Goal: Task Accomplishment & Management: Complete application form

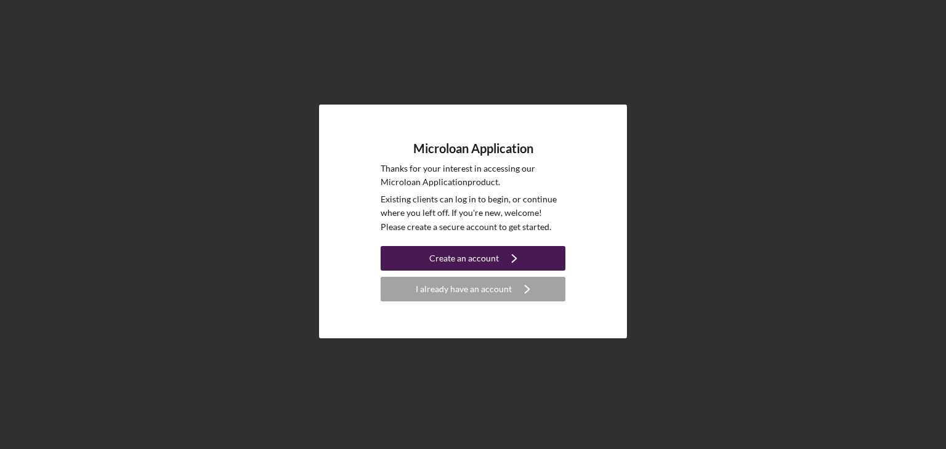
click at [473, 254] on div "Create an account" at bounding box center [464, 258] width 70 height 25
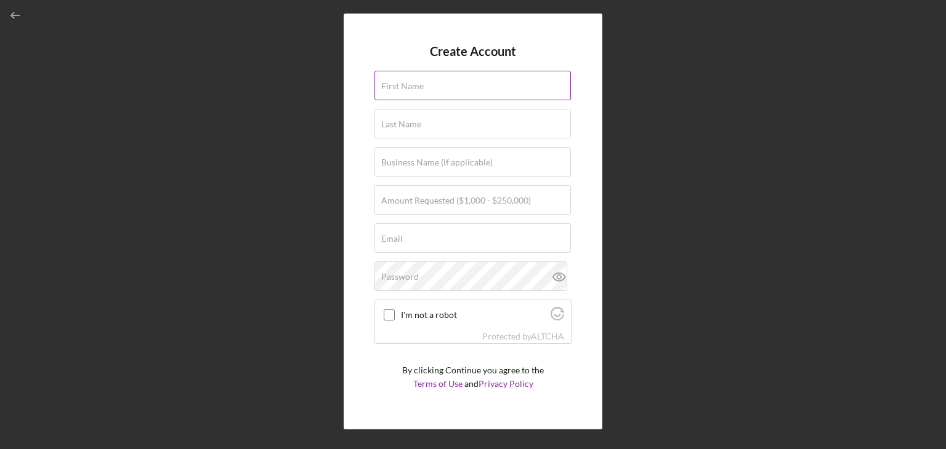
click at [404, 87] on label "First Name" at bounding box center [402, 86] width 42 height 10
click at [404, 87] on input "First Name" at bounding box center [472, 86] width 196 height 30
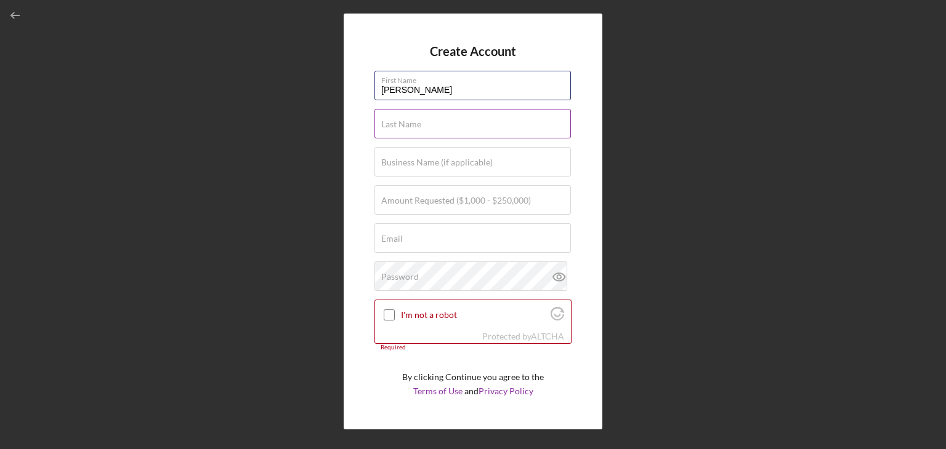
type input "[PERSON_NAME]"
click at [488, 171] on input "Business Name (if applicable)" at bounding box center [472, 162] width 196 height 30
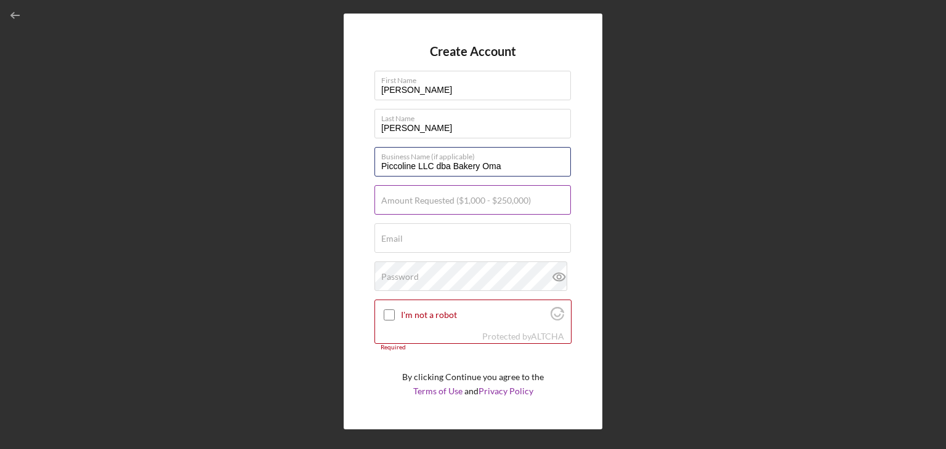
type input "Piccoline LLC dba Bakery Oma"
click at [453, 205] on label "Amount Requested ($1,000 - $250,000)" at bounding box center [456, 201] width 150 height 10
click at [453, 205] on input "Amount Requested ($1,000 - $250,000)" at bounding box center [472, 200] width 196 height 30
click at [465, 206] on input "Amount Requested ($1,000 - $250,000)" at bounding box center [472, 200] width 196 height 30
type input "$26,000"
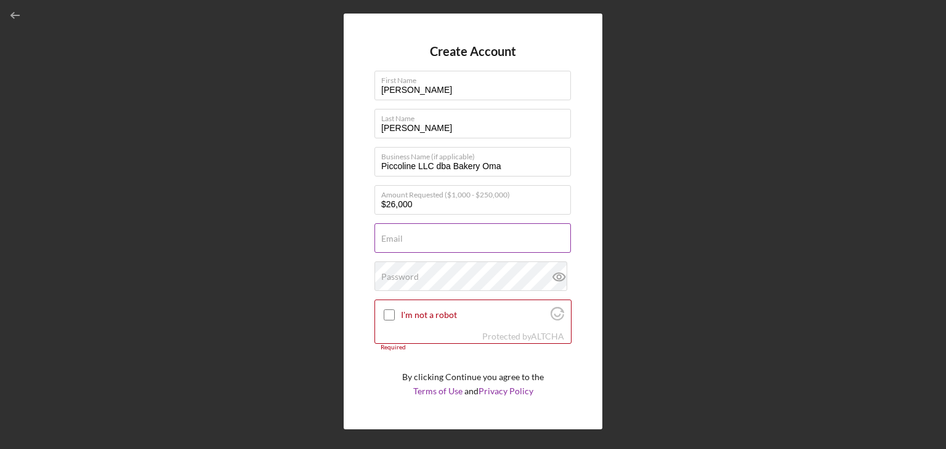
click at [475, 238] on div "Email Required" at bounding box center [472, 239] width 197 height 31
type input "[EMAIL_ADDRESS][DOMAIN_NAME]"
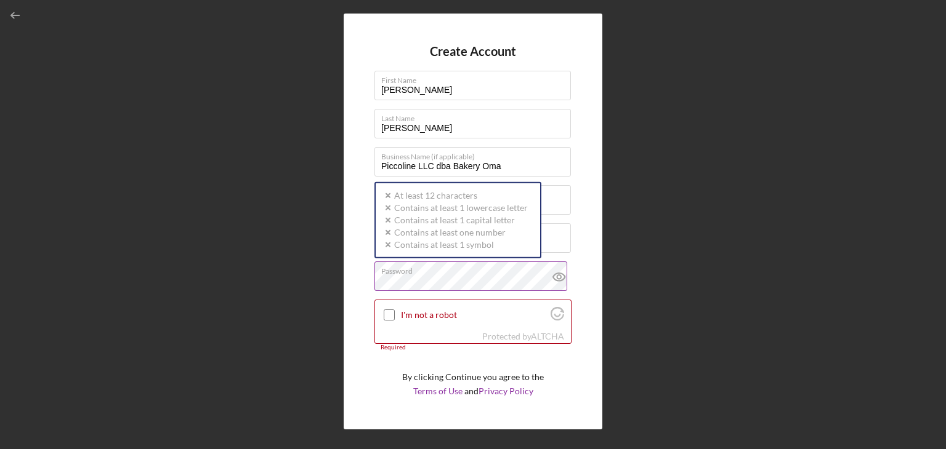
click at [457, 272] on div "Password Icon/icon-validation-no At least 12 characters Icon/icon-validation-no…" at bounding box center [472, 277] width 197 height 31
drag, startPoint x: 473, startPoint y: 275, endPoint x: 383, endPoint y: 275, distance: 89.9
click at [383, 275] on label "Password" at bounding box center [476, 269] width 190 height 14
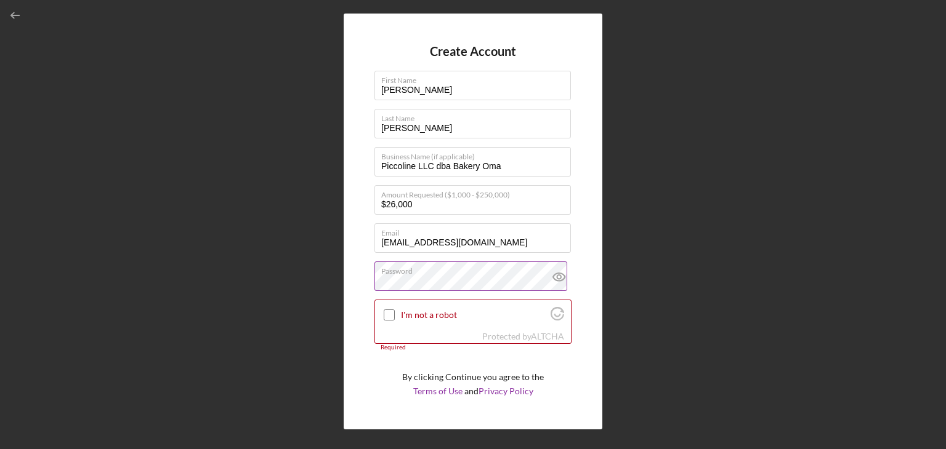
click at [554, 276] on icon at bounding box center [559, 277] width 31 height 31
click at [395, 311] on div at bounding box center [389, 315] width 15 height 15
click at [390, 318] on input "I'm not a robot" at bounding box center [389, 315] width 11 height 11
checkbox input "true"
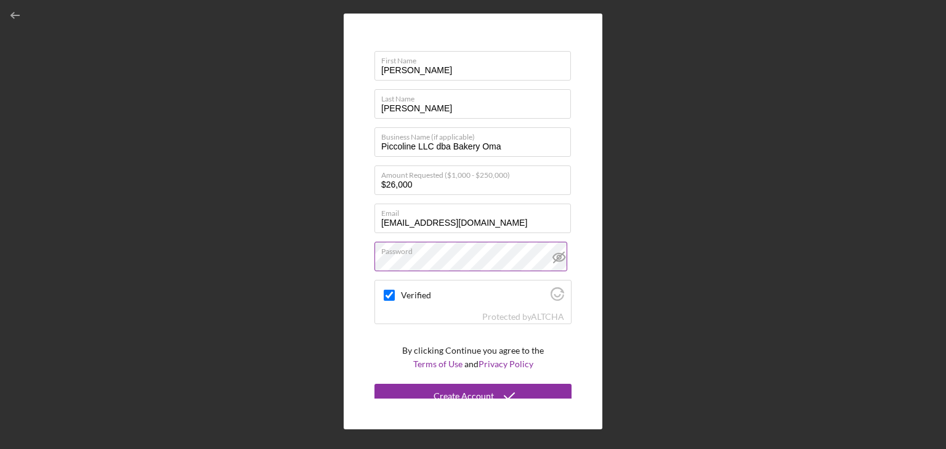
scroll to position [29, 0]
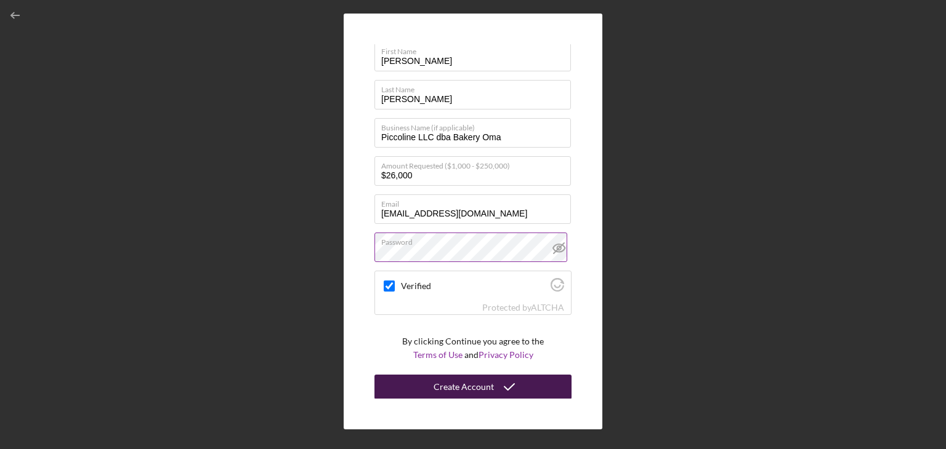
click at [490, 384] on button "Create Account" at bounding box center [472, 387] width 197 height 25
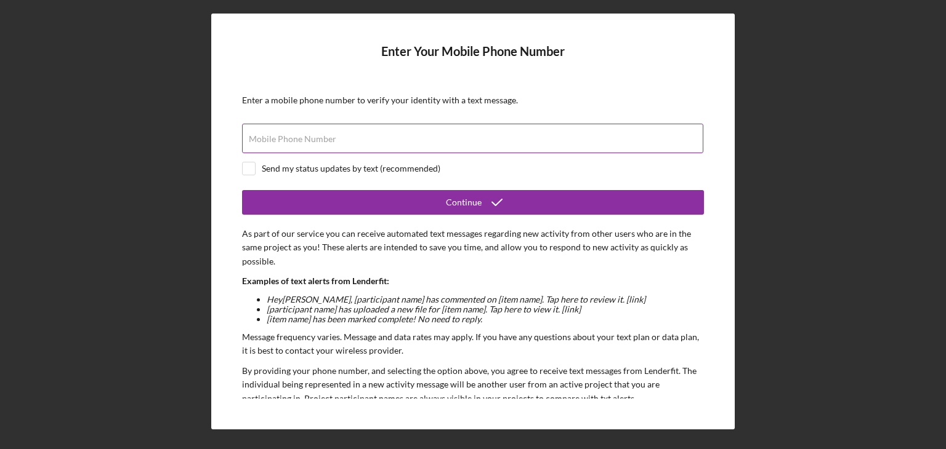
click at [386, 146] on input "Mobile Phone Number" at bounding box center [472, 139] width 461 height 30
type input "[PHONE_NUMBER]"
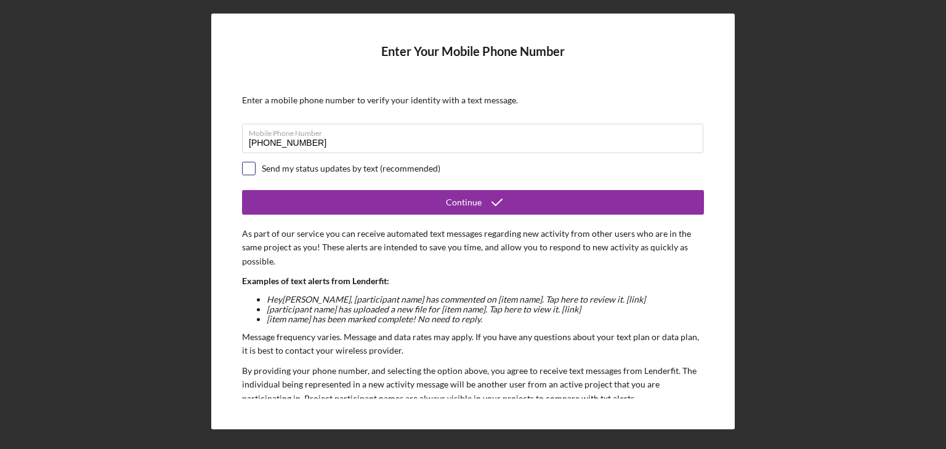
click at [249, 169] on input "checkbox" at bounding box center [249, 169] width 12 height 12
checkbox input "true"
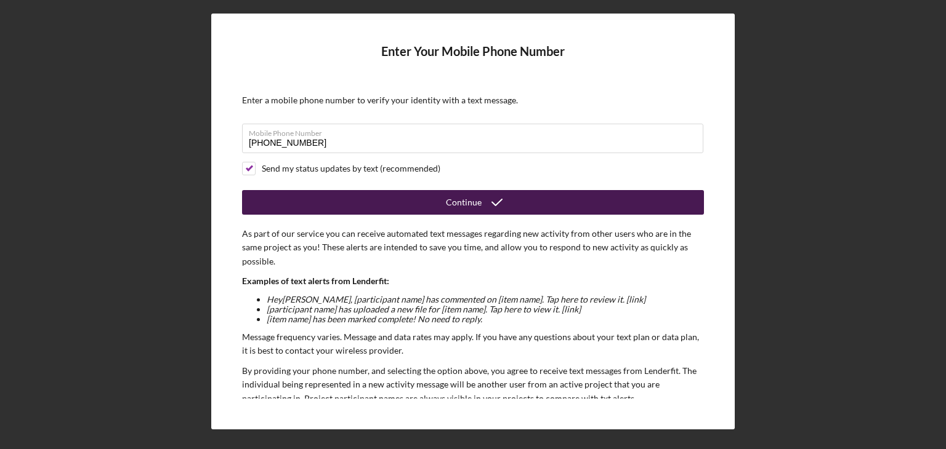
click at [454, 200] on div "Continue" at bounding box center [464, 202] width 36 height 25
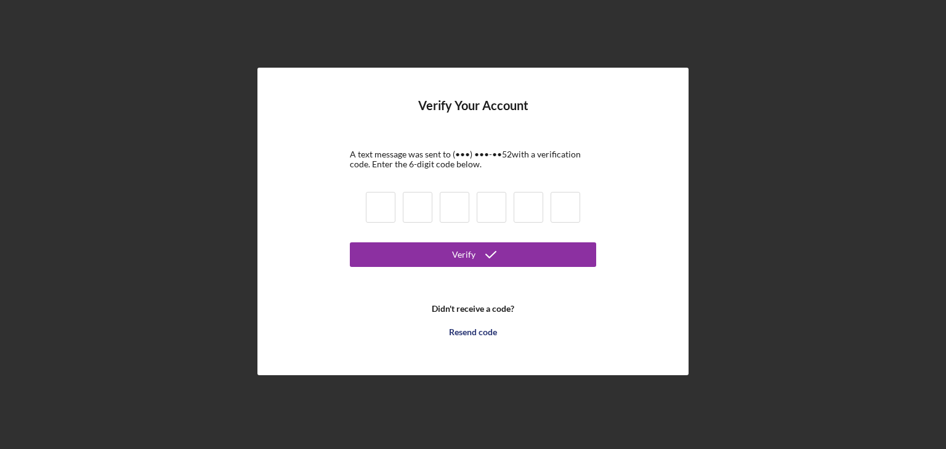
click at [379, 206] on input at bounding box center [381, 207] width 30 height 31
type input "6"
type input "8"
type input "5"
type input "3"
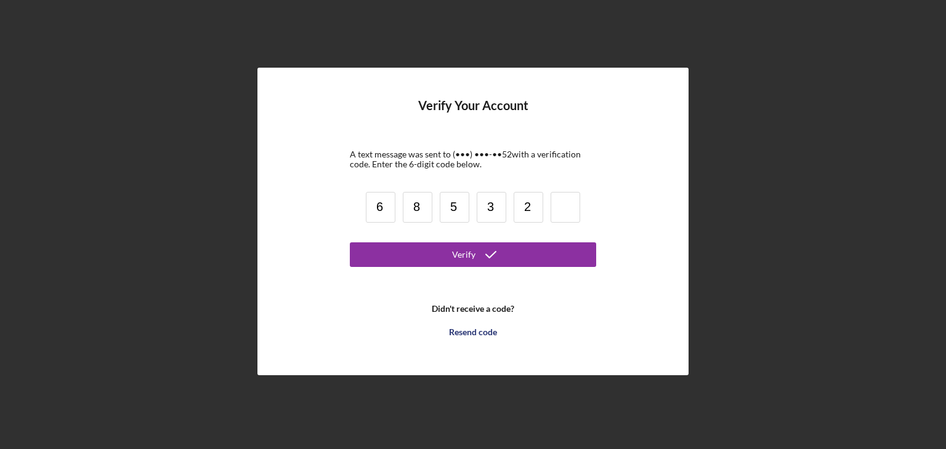
type input "2"
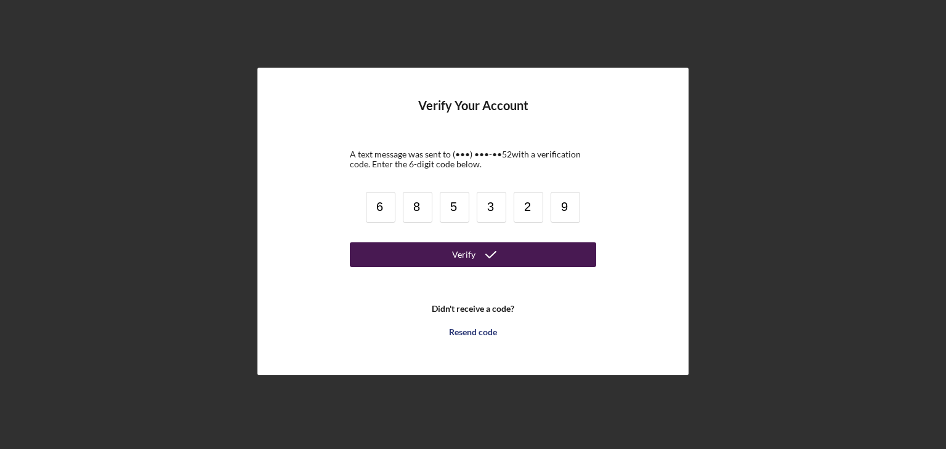
type input "9"
click at [499, 250] on icon "submit" at bounding box center [490, 255] width 31 height 31
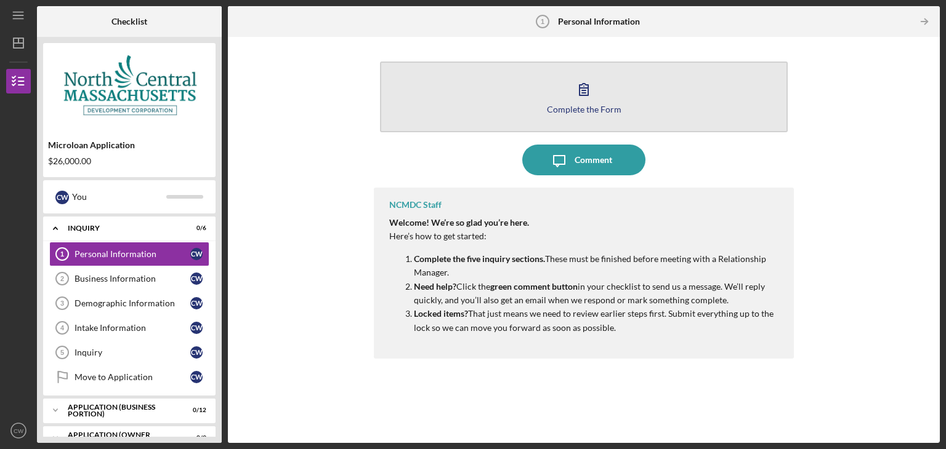
click at [586, 89] on icon "button" at bounding box center [583, 89] width 31 height 31
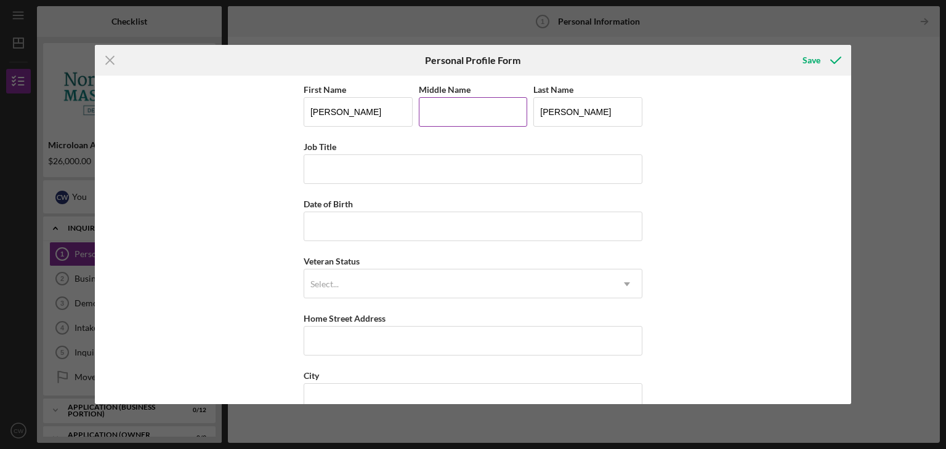
click at [461, 108] on input "Middle Name" at bounding box center [473, 112] width 109 height 30
click at [362, 109] on input "[PERSON_NAME]" at bounding box center [358, 112] width 109 height 30
type input "[PERSON_NAME] [PERSON_NAME]"
type input "D"
click at [349, 162] on input "Job Title" at bounding box center [473, 170] width 339 height 30
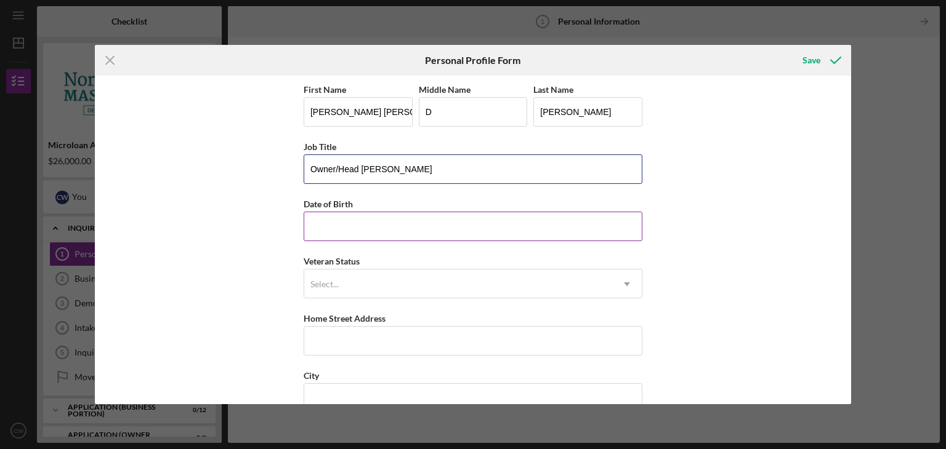
type input "Owner/Head [PERSON_NAME]"
click at [345, 221] on input "Date of Birth" at bounding box center [473, 227] width 339 height 30
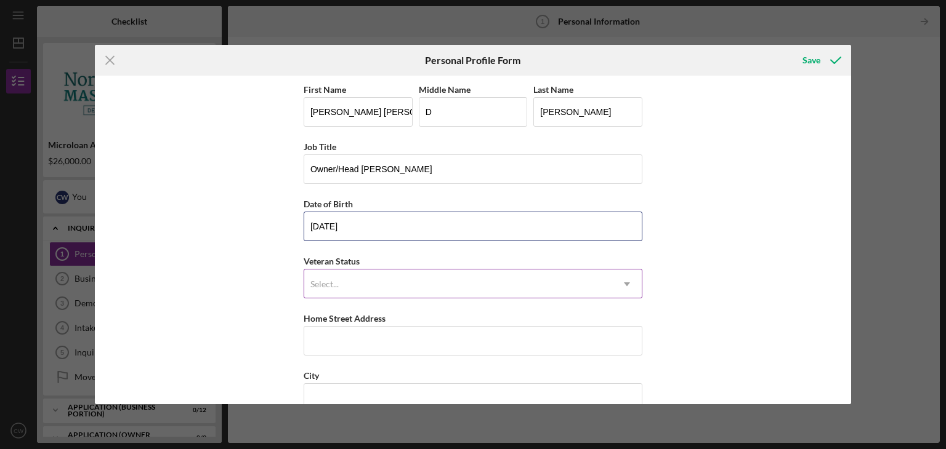
type input "[DATE]"
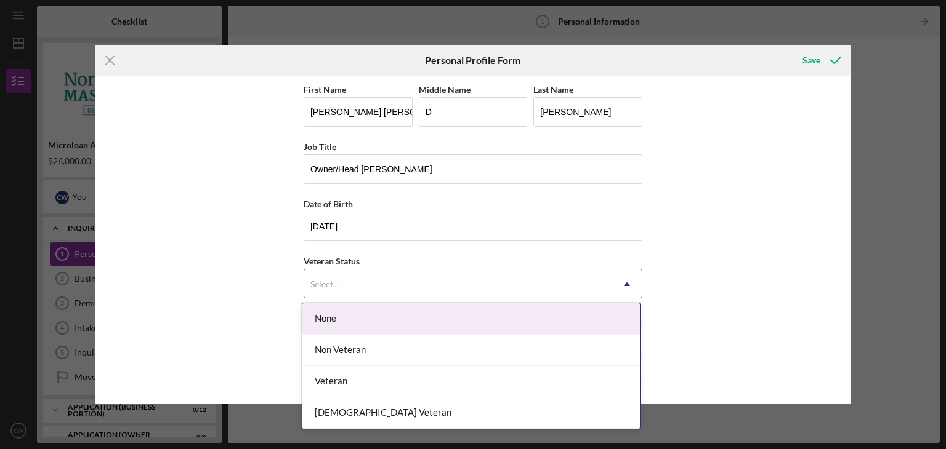
click at [348, 281] on div "Select..." at bounding box center [458, 284] width 308 height 28
click at [350, 319] on div "None" at bounding box center [470, 319] width 337 height 31
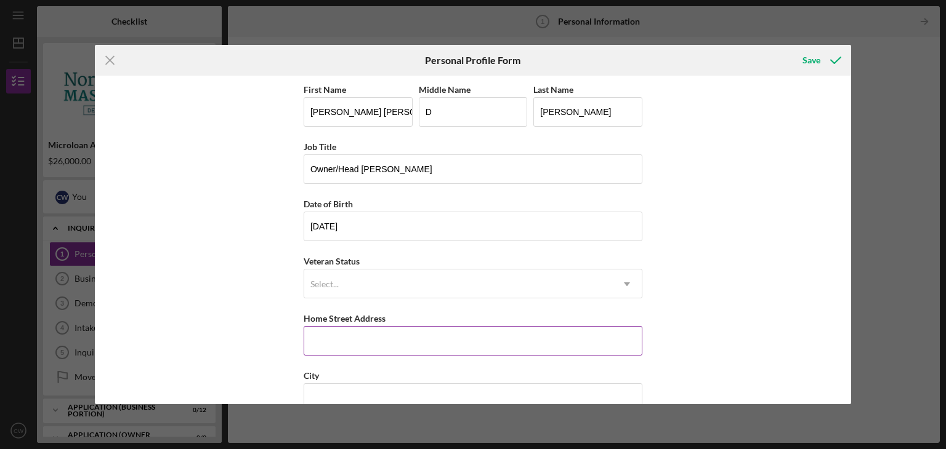
click at [349, 344] on input "Home Street Address" at bounding box center [473, 341] width 339 height 30
type input "[STREET_ADDRESS]"
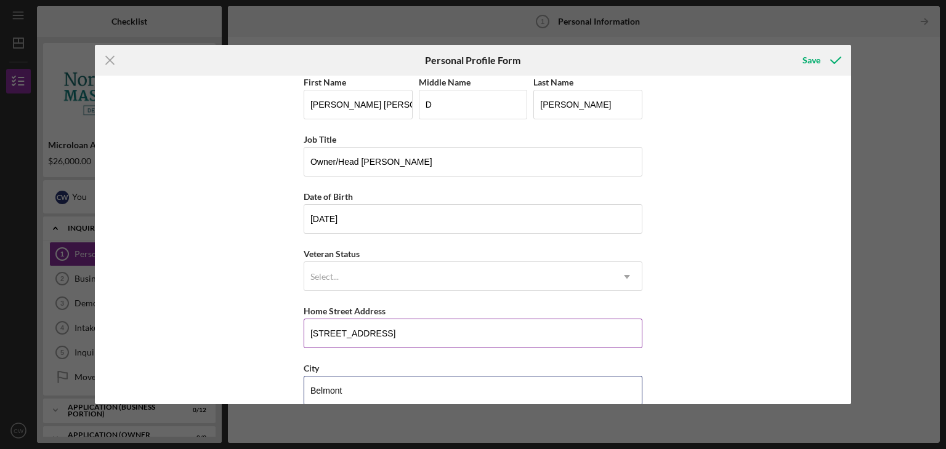
type input "Belmont"
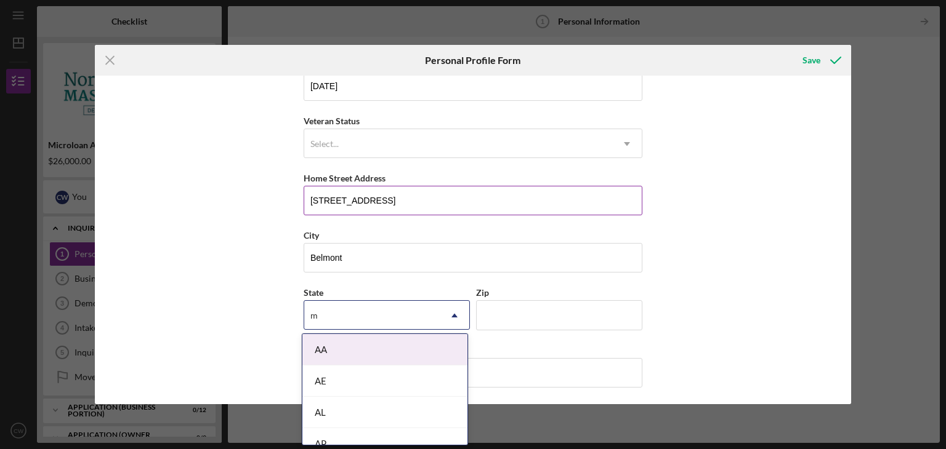
type input "ma"
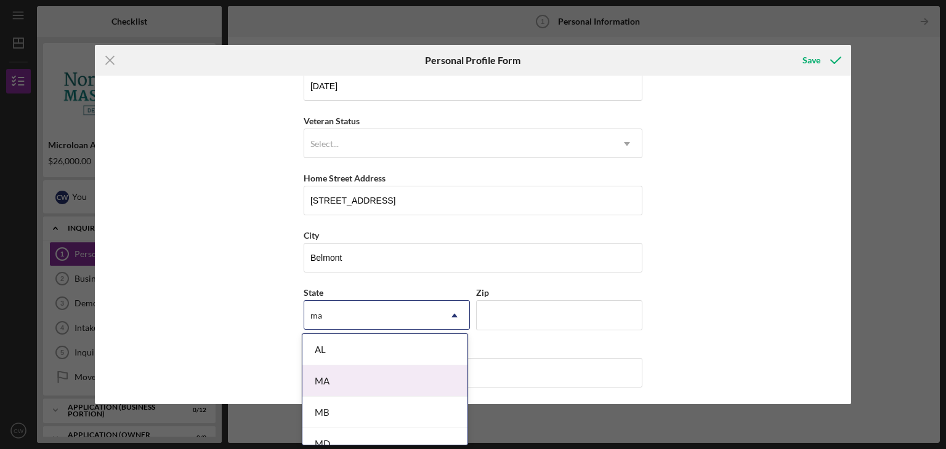
click at [345, 379] on div "MA" at bounding box center [384, 381] width 165 height 31
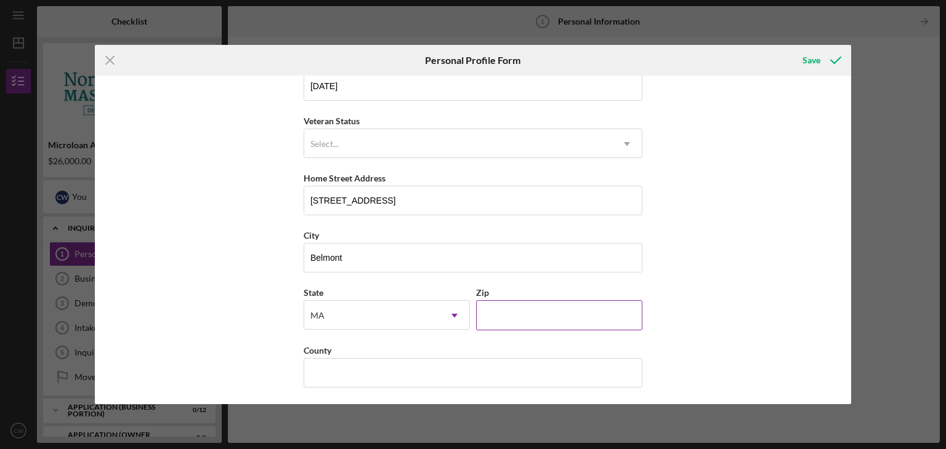
click at [493, 316] on input "Zip" at bounding box center [559, 315] width 166 height 30
type input "02478"
click at [429, 365] on input "County" at bounding box center [473, 373] width 339 height 30
type input "<"
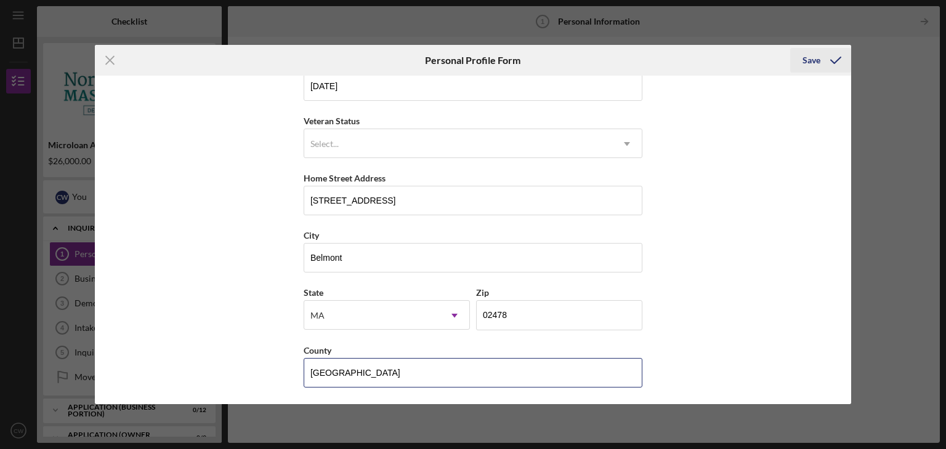
type input "[GEOGRAPHIC_DATA]"
click at [815, 59] on div "Save" at bounding box center [811, 60] width 18 height 25
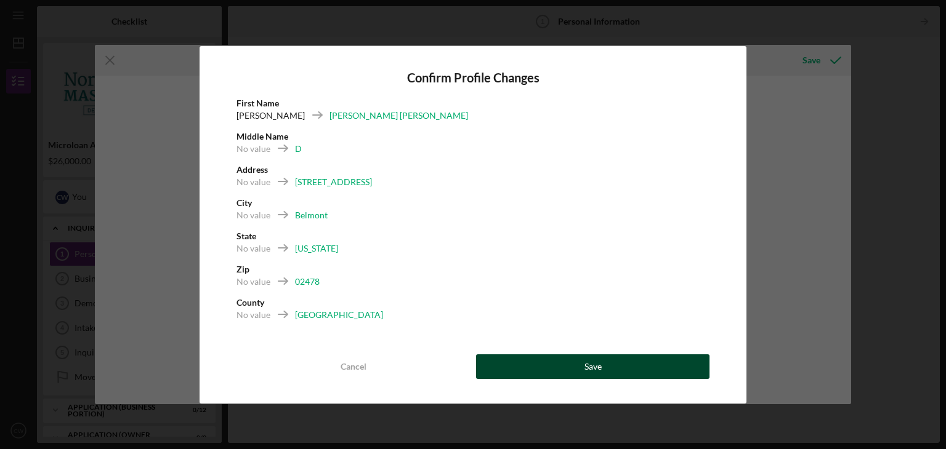
click at [592, 365] on div "Save" at bounding box center [592, 367] width 17 height 25
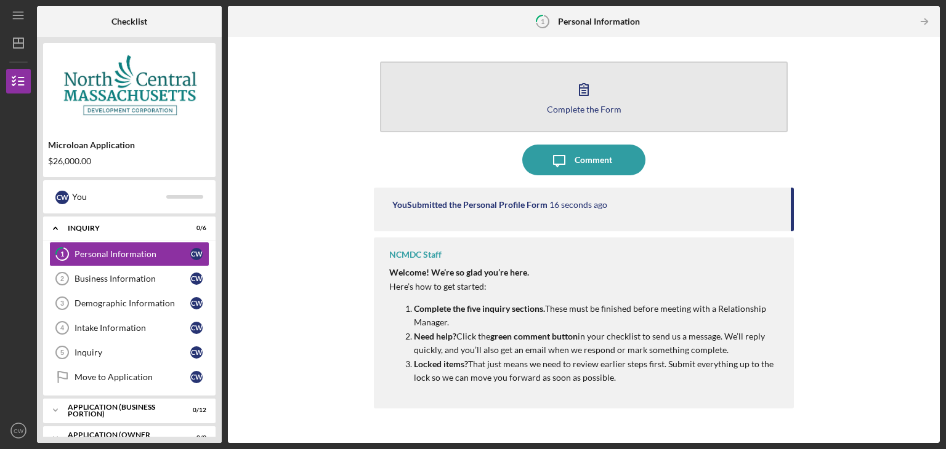
click at [587, 103] on icon "button" at bounding box center [583, 89] width 31 height 31
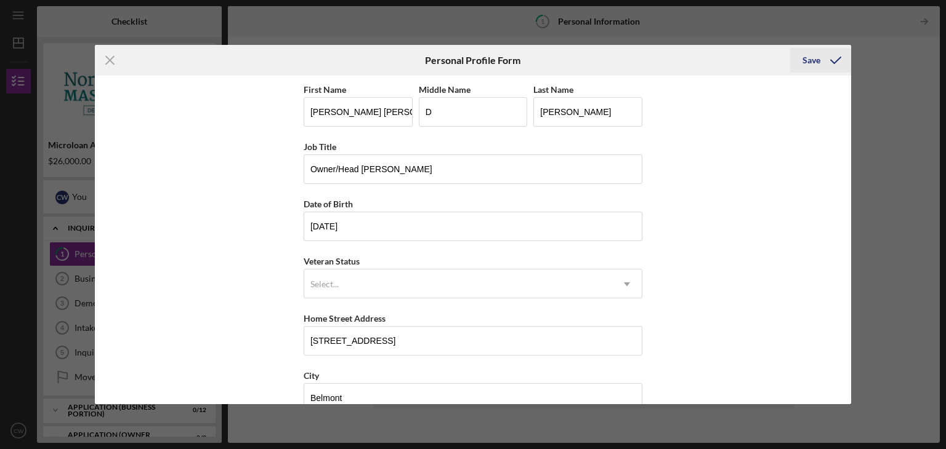
click at [812, 62] on div "Save" at bounding box center [811, 60] width 18 height 25
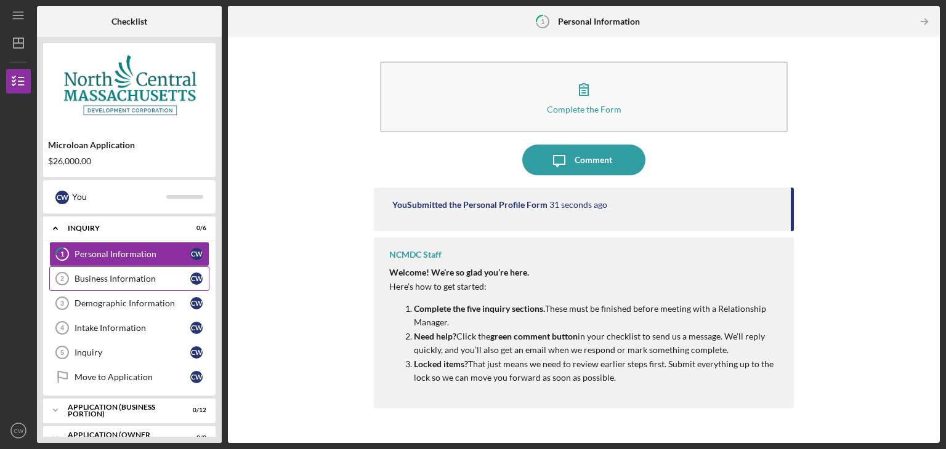
click at [175, 278] on div "Business Information" at bounding box center [133, 279] width 116 height 10
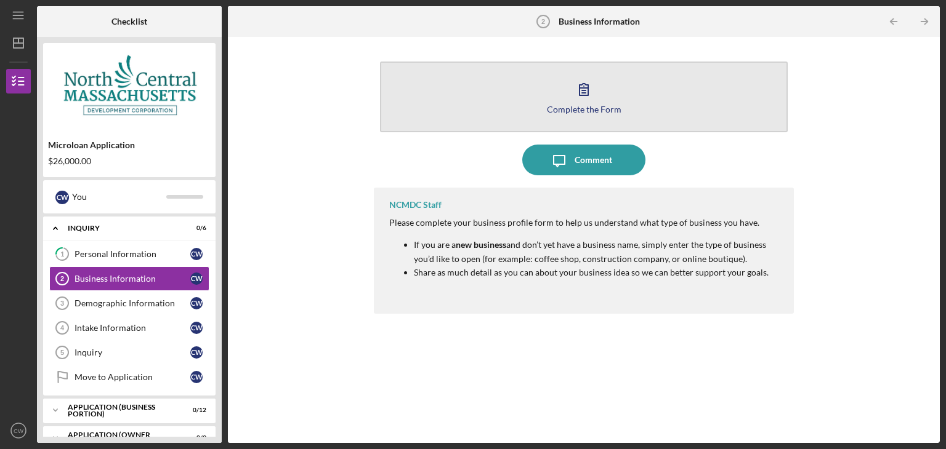
click at [572, 107] on div "Complete the Form" at bounding box center [584, 109] width 75 height 9
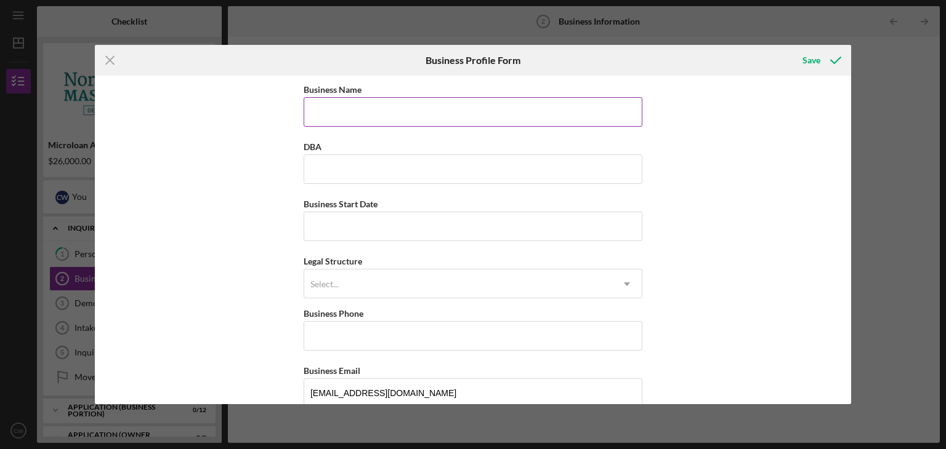
click at [501, 108] on input "Business Name" at bounding box center [473, 112] width 339 height 30
type input "Piccoline LLC"
click at [451, 164] on input "DBA" at bounding box center [473, 170] width 339 height 30
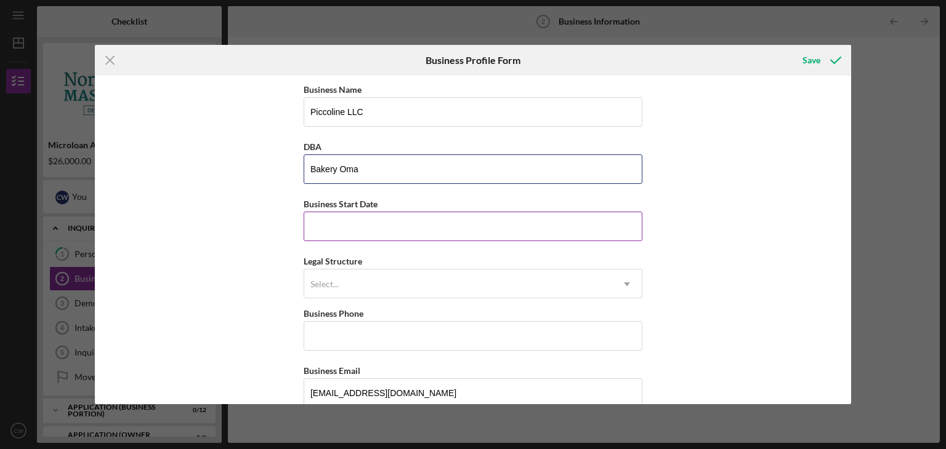
type input "Bakery Oma"
click at [441, 222] on input "Business Start Date" at bounding box center [473, 227] width 339 height 30
type input "0m/dd/yyyy"
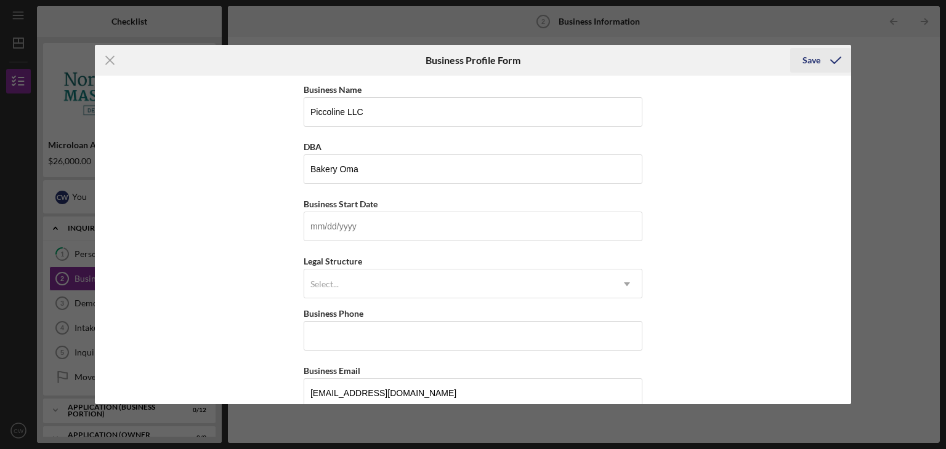
click at [810, 62] on div "Save" at bounding box center [811, 60] width 18 height 25
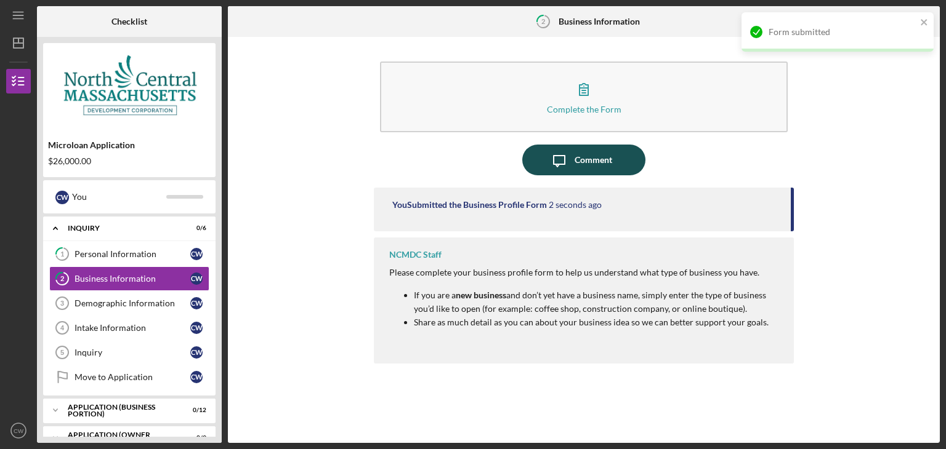
click at [593, 166] on div "Comment" at bounding box center [593, 160] width 38 height 31
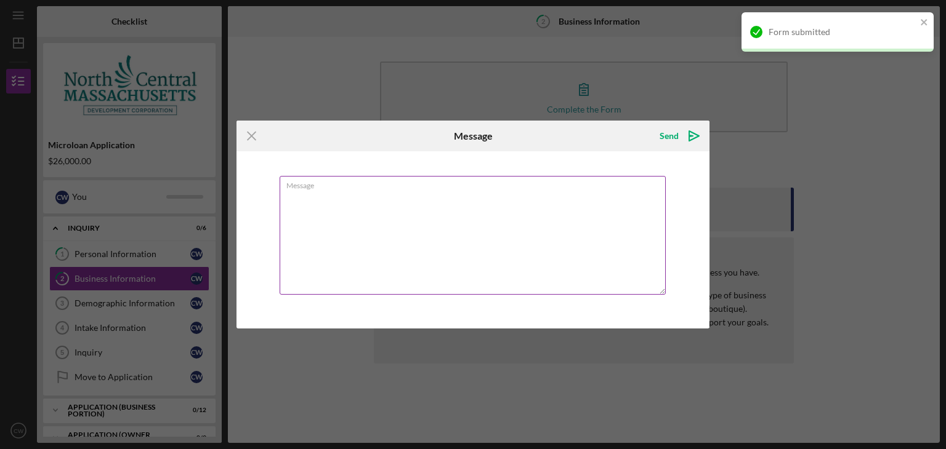
click at [435, 201] on textarea "Message" at bounding box center [473, 235] width 386 height 119
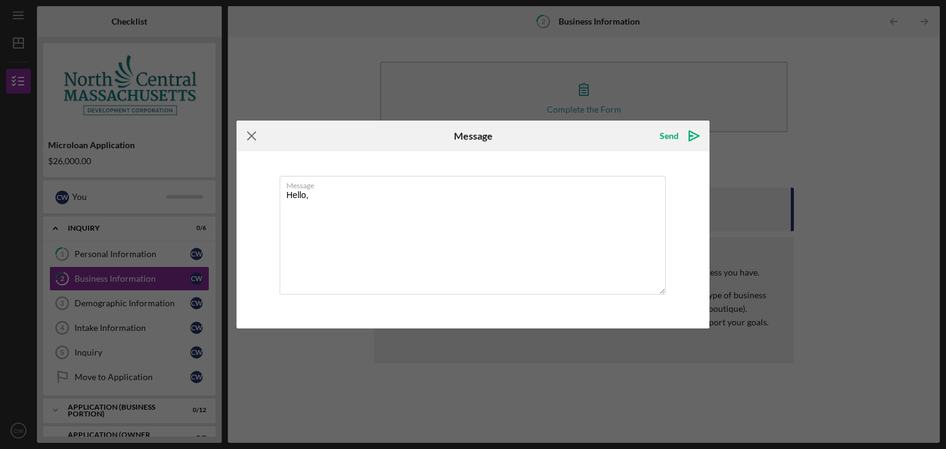
type textarea "Hello,"
click at [254, 133] on line at bounding box center [252, 136] width 8 height 8
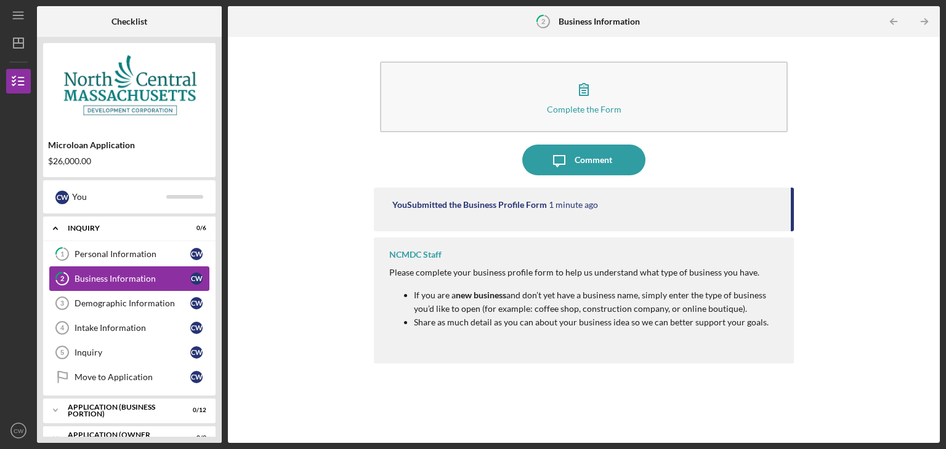
click at [123, 281] on div "Business Information" at bounding box center [133, 279] width 116 height 10
click at [82, 275] on div "Business Information" at bounding box center [133, 279] width 116 height 10
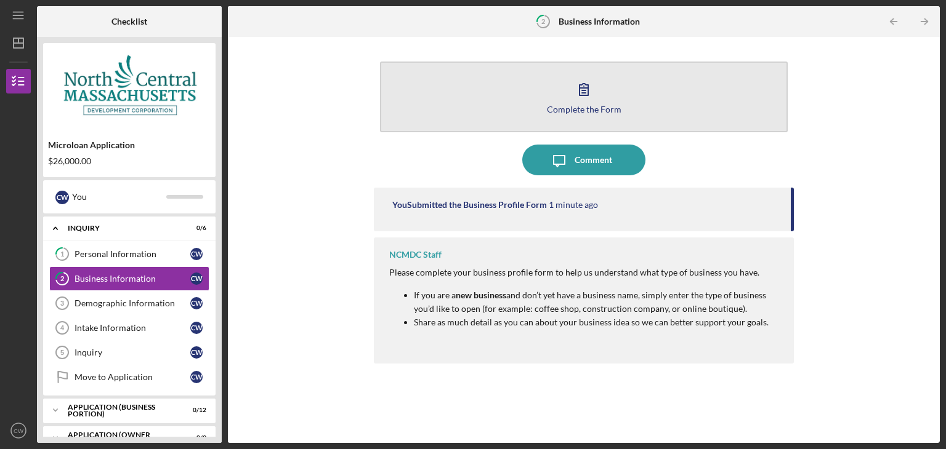
click at [549, 102] on button "Complete the Form Form" at bounding box center [584, 97] width 408 height 71
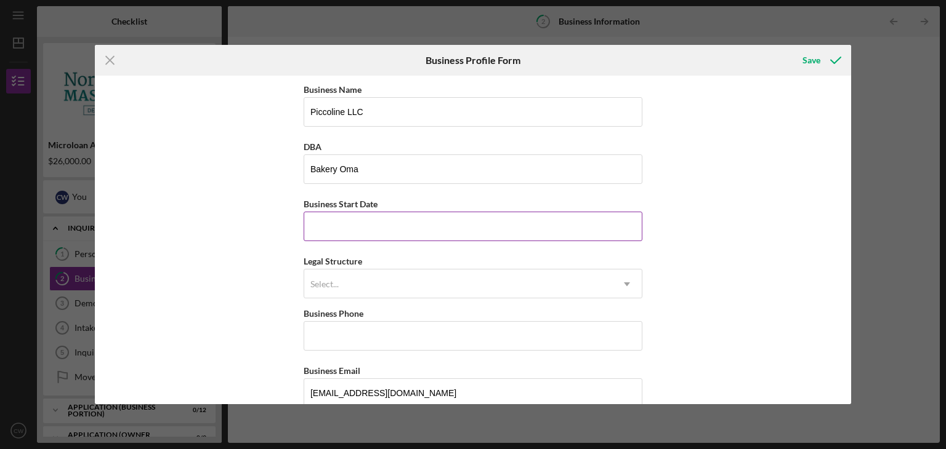
click at [386, 225] on input "Business Start Date" at bounding box center [473, 227] width 339 height 30
click at [452, 225] on input "Business Start Date" at bounding box center [473, 227] width 339 height 30
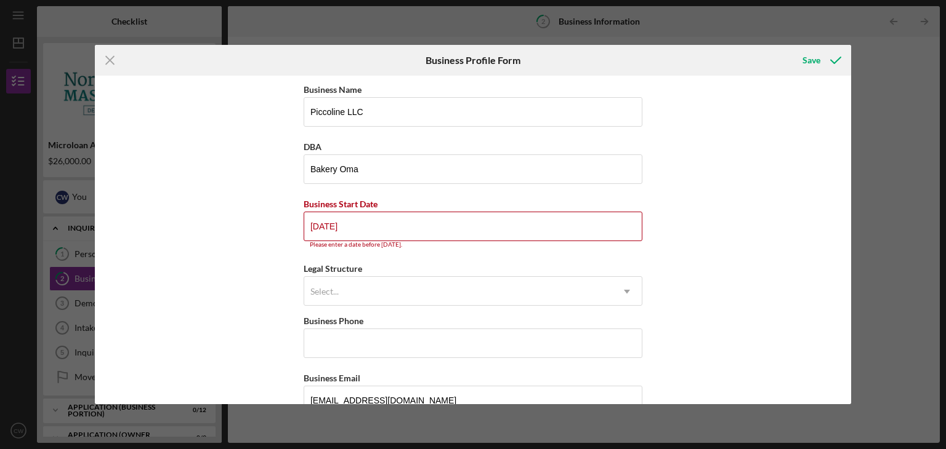
drag, startPoint x: 386, startPoint y: 232, endPoint x: 288, endPoint y: 232, distance: 98.5
click at [288, 232] on div "Business Name Piccoline LLC DBA Bakery Oma Business Start Date [DATE] Please en…" at bounding box center [473, 240] width 757 height 329
click at [315, 228] on input "[DATE]" at bounding box center [473, 227] width 339 height 30
type input "1m/dd/yyyy"
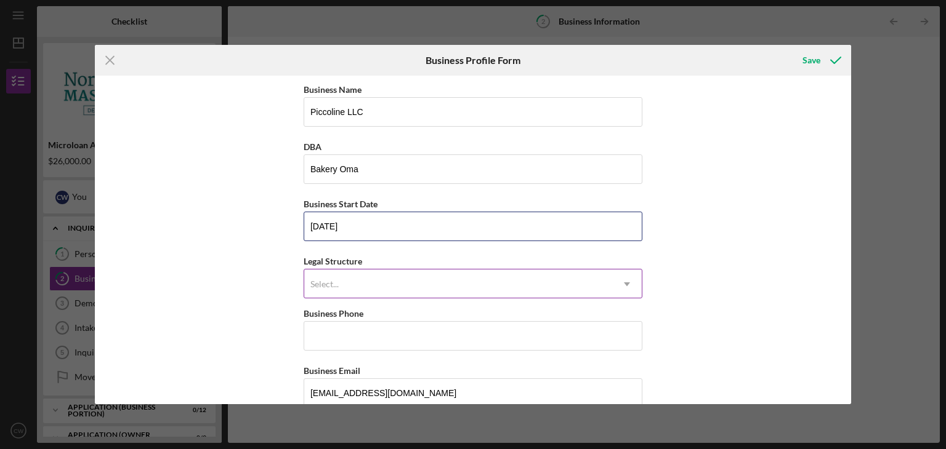
type input "[DATE]"
click at [344, 290] on div "Select..." at bounding box center [458, 284] width 308 height 28
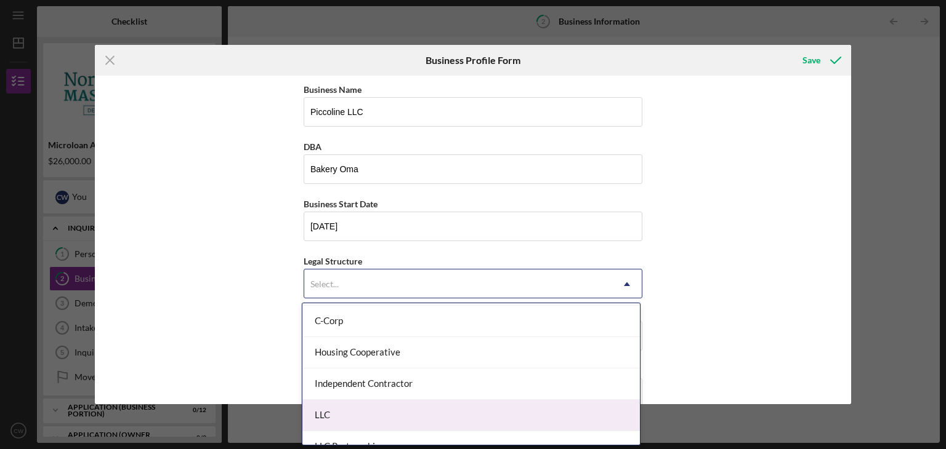
scroll to position [185, 0]
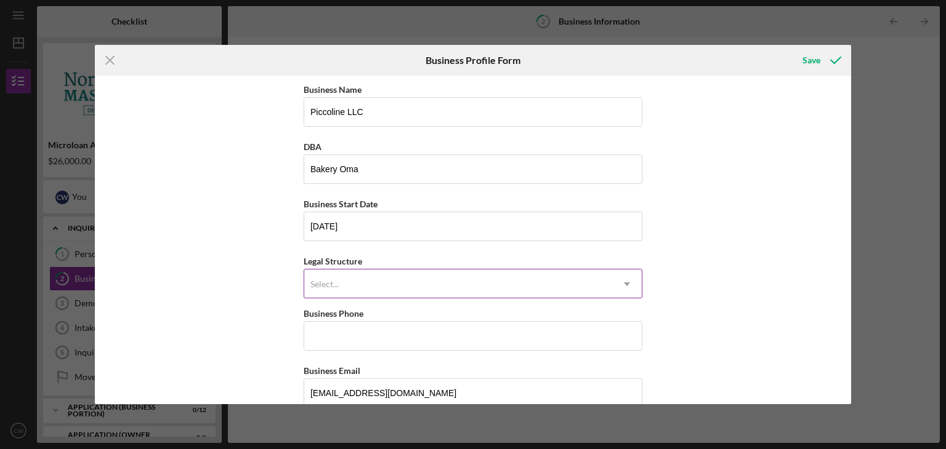
click at [550, 290] on div "Select..." at bounding box center [458, 284] width 308 height 28
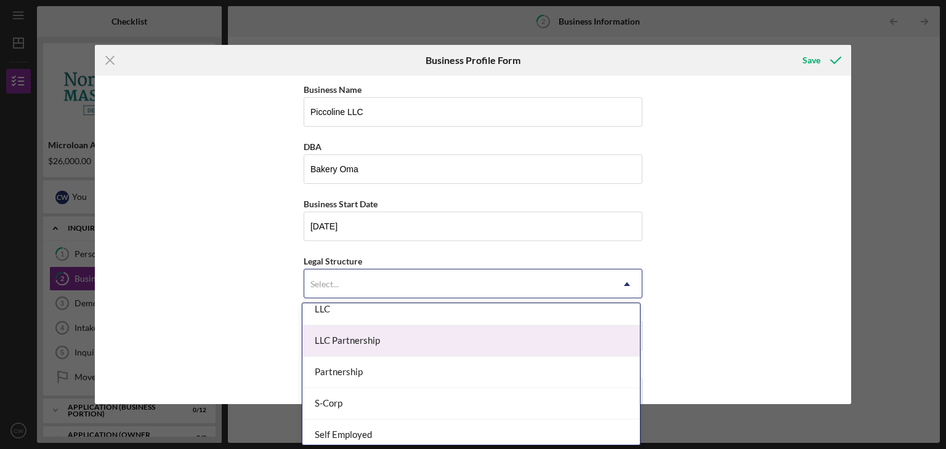
scroll to position [246, 0]
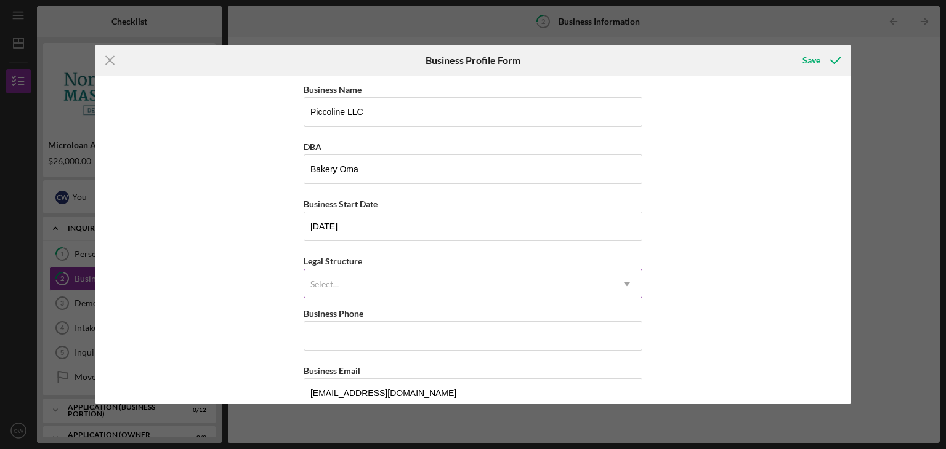
click at [355, 291] on div "Select..." at bounding box center [458, 284] width 308 height 28
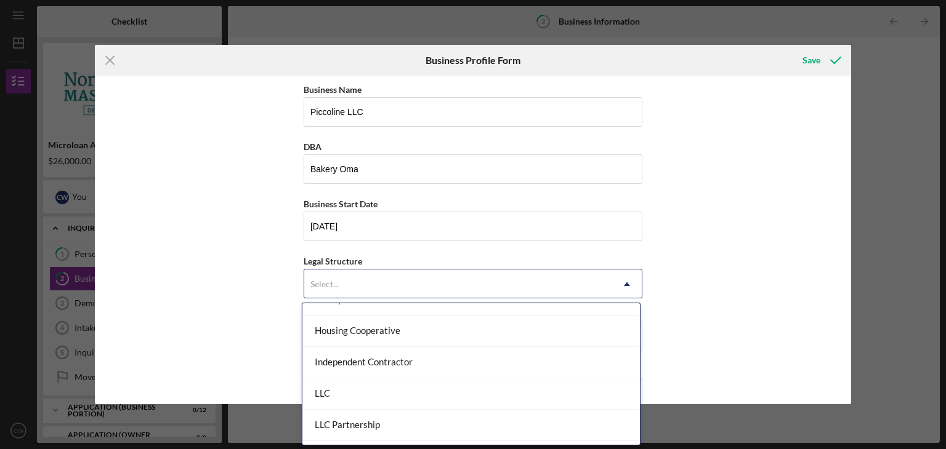
scroll to position [185, 0]
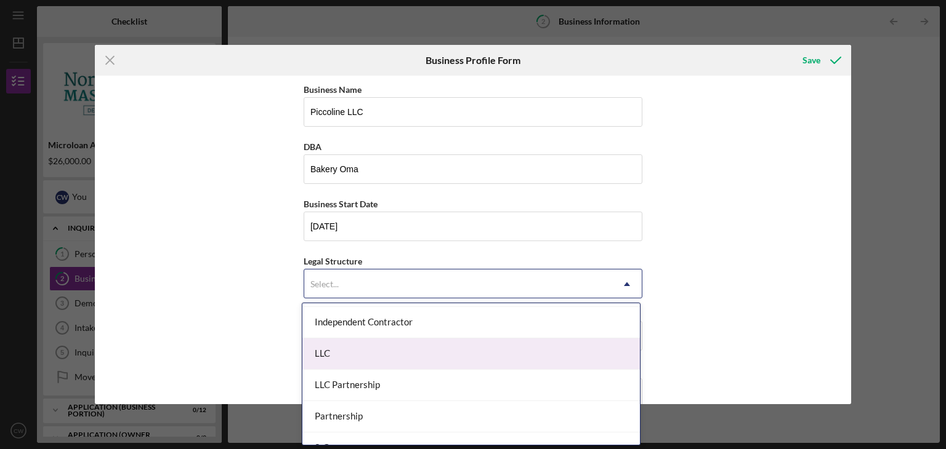
click at [362, 352] on div "LLC" at bounding box center [470, 354] width 337 height 31
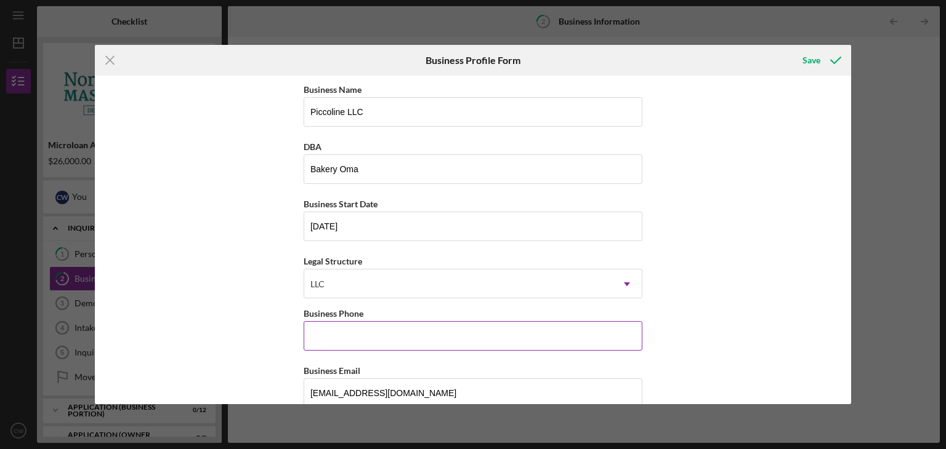
click at [401, 340] on input "Business Phone" at bounding box center [473, 336] width 339 height 30
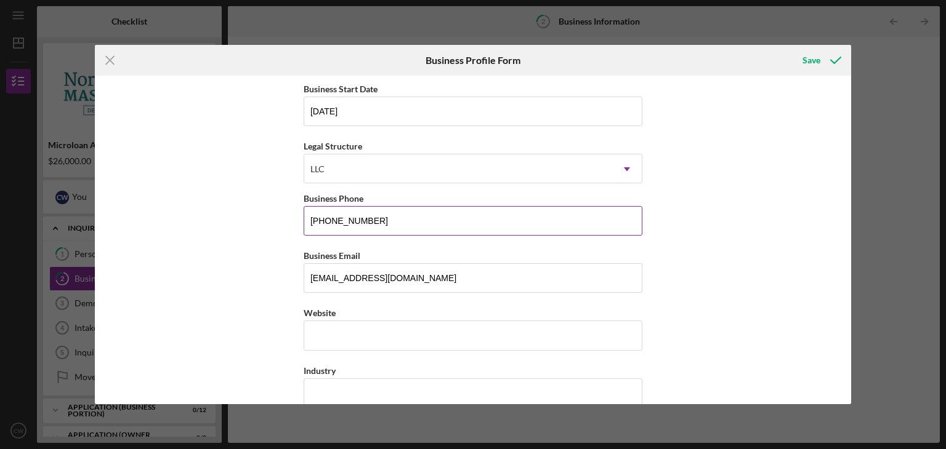
scroll to position [123, 0]
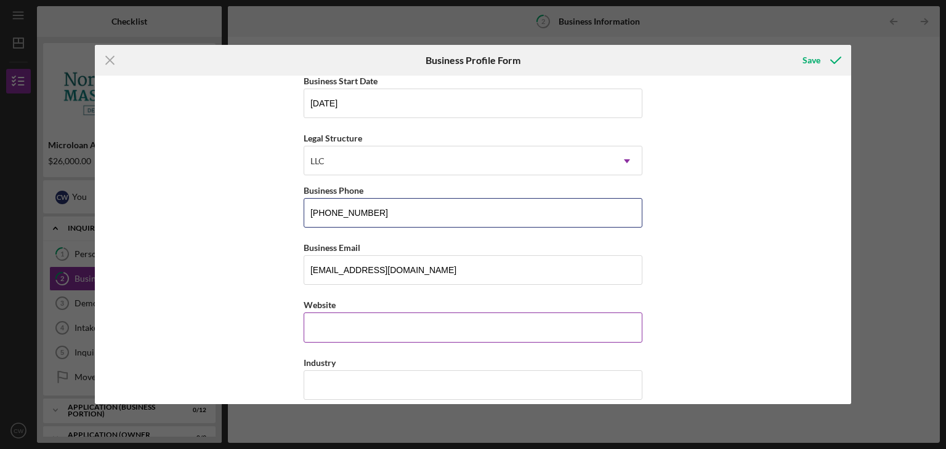
type input "[PHONE_NUMBER]"
click at [407, 329] on input "Website" at bounding box center [473, 328] width 339 height 30
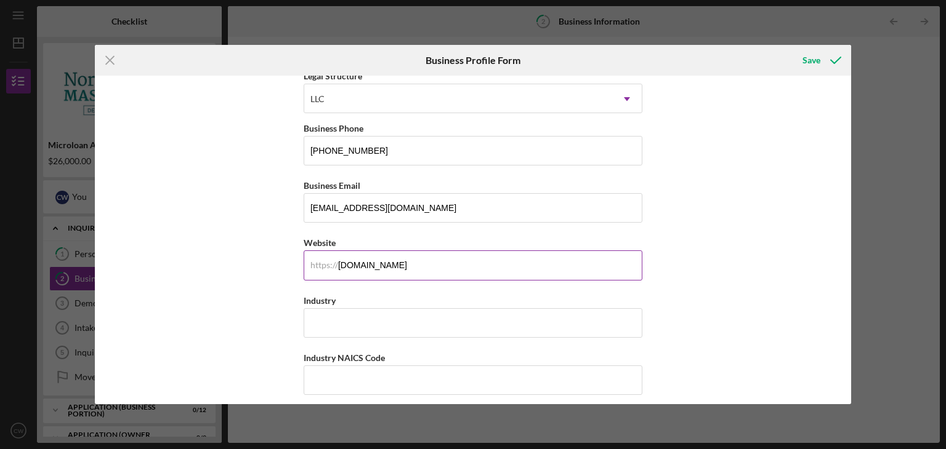
scroll to position [246, 0]
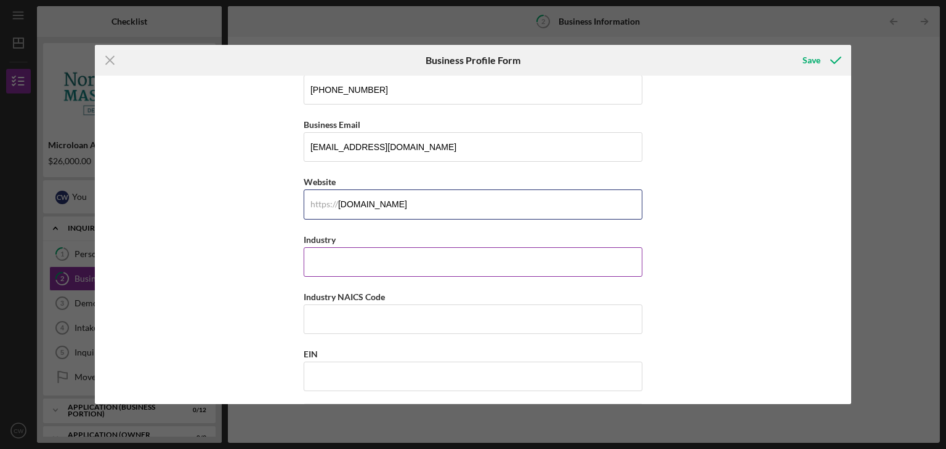
type input "[DOMAIN_NAME]"
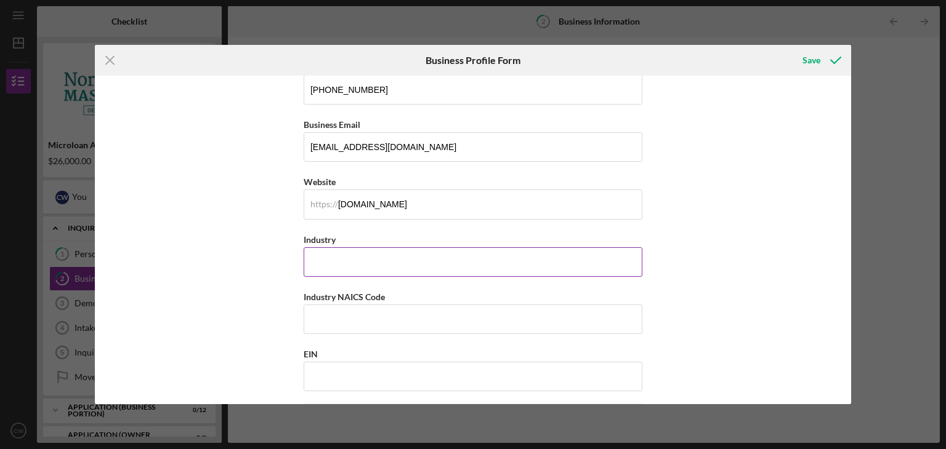
click at [343, 259] on input "Industry" at bounding box center [473, 263] width 339 height 30
type input "Food Industry"
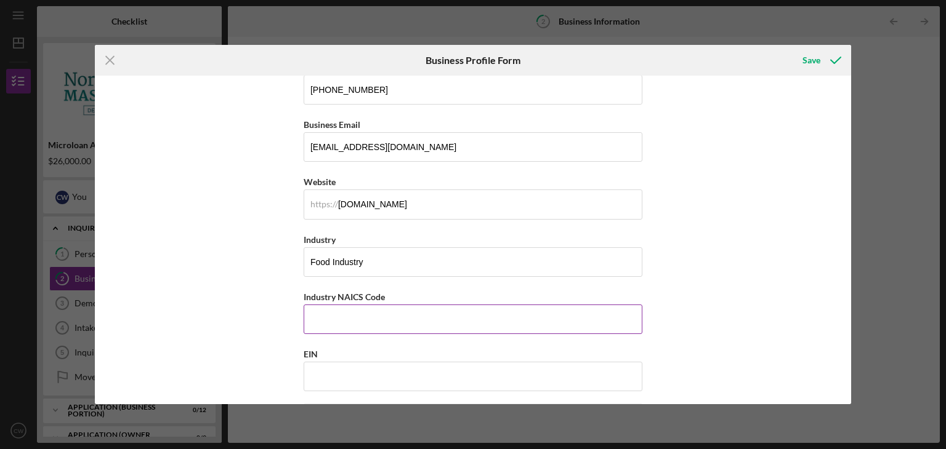
click at [461, 310] on input "Industry NAICS Code" at bounding box center [473, 320] width 339 height 30
type input "722515"
click at [438, 380] on input "EIN" at bounding box center [473, 377] width 339 height 30
click at [326, 371] on input "EIN" at bounding box center [473, 377] width 339 height 30
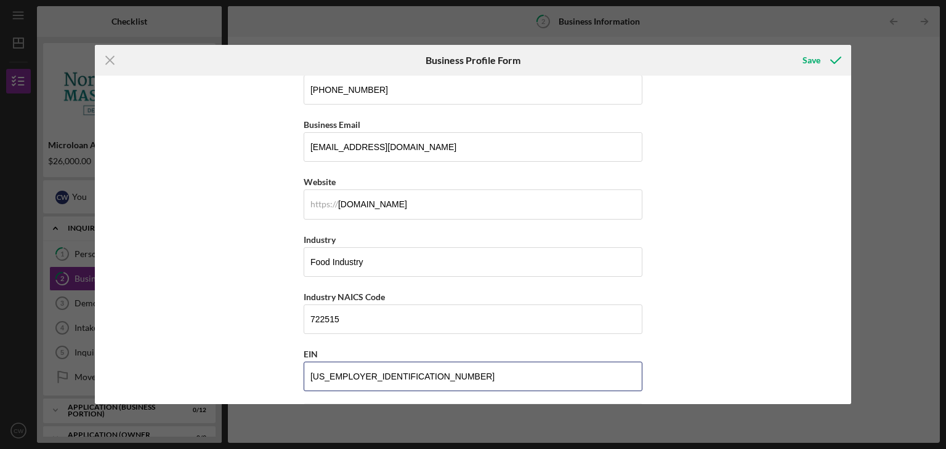
type input "[US_EMPLOYER_IDENTIFICATION_NUMBER]"
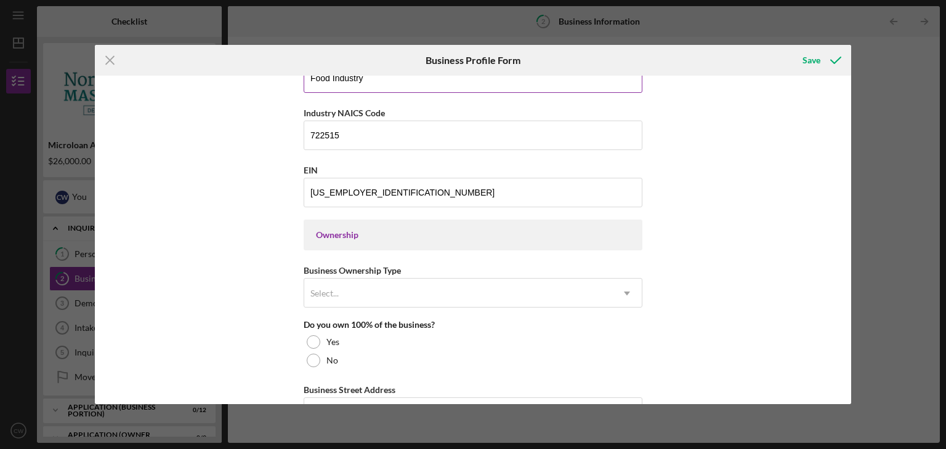
scroll to position [431, 0]
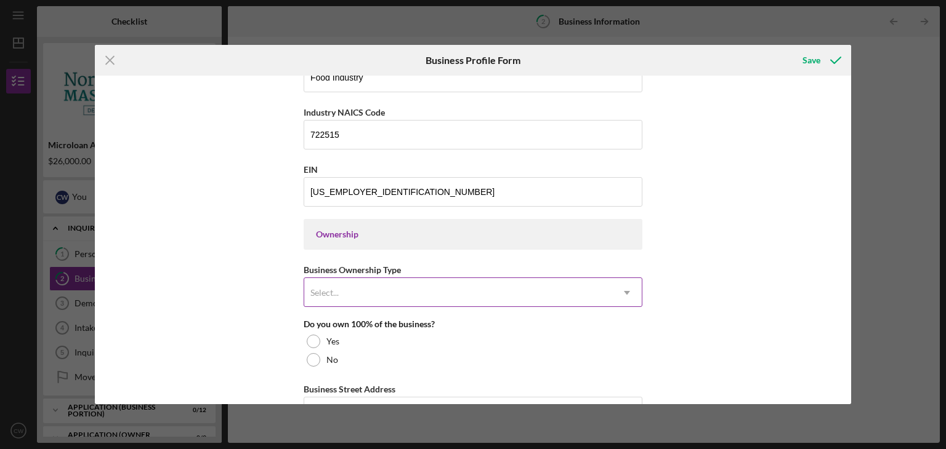
click at [363, 291] on div "Select..." at bounding box center [458, 293] width 308 height 28
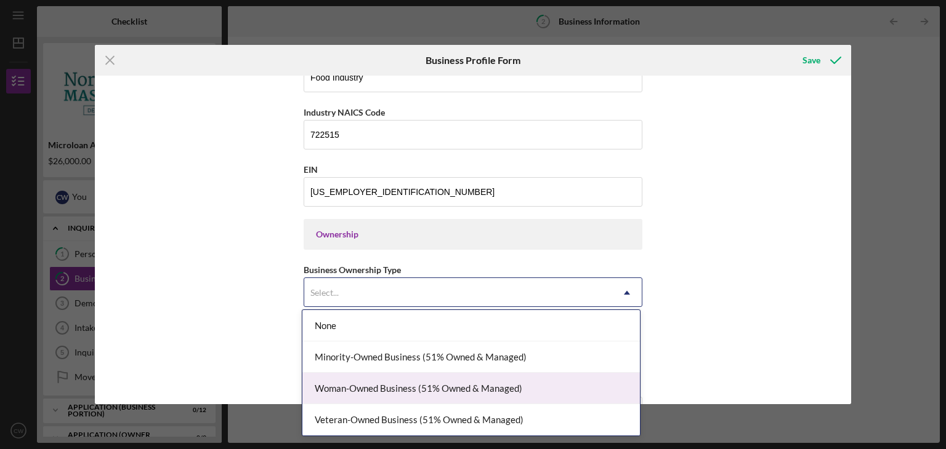
click at [395, 386] on div "Woman-Owned Business (51% Owned & Managed)" at bounding box center [470, 388] width 337 height 31
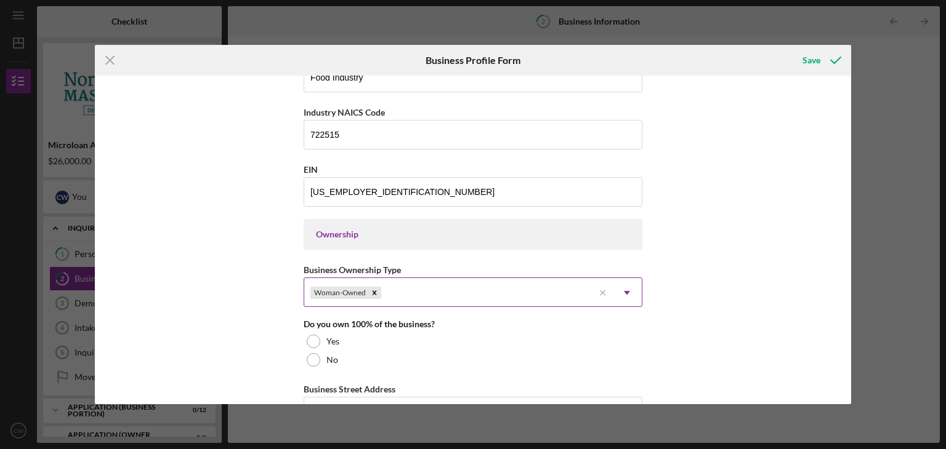
click at [460, 291] on div "Woman-Owned" at bounding box center [448, 293] width 289 height 28
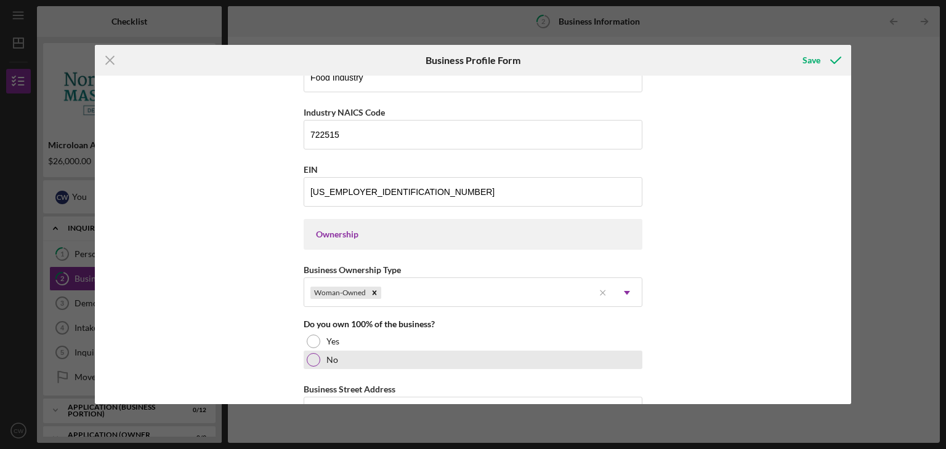
click at [311, 360] on div at bounding box center [314, 360] width 14 height 14
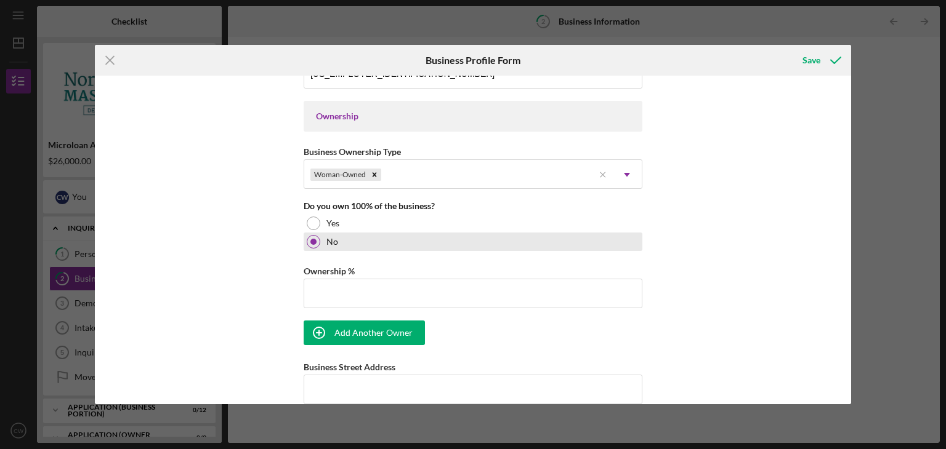
scroll to position [554, 0]
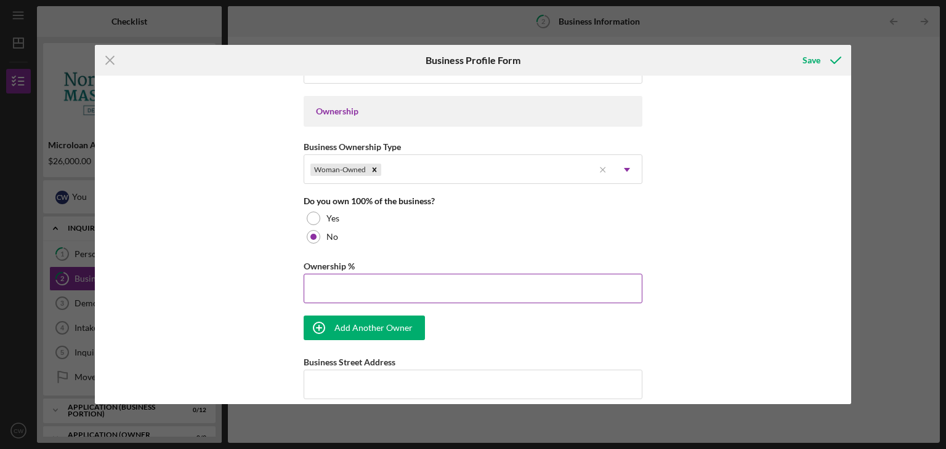
click at [364, 289] on input "Ownership %" at bounding box center [473, 289] width 339 height 30
type input "51.00%"
click at [365, 329] on div "Add Another Owner" at bounding box center [373, 328] width 78 height 25
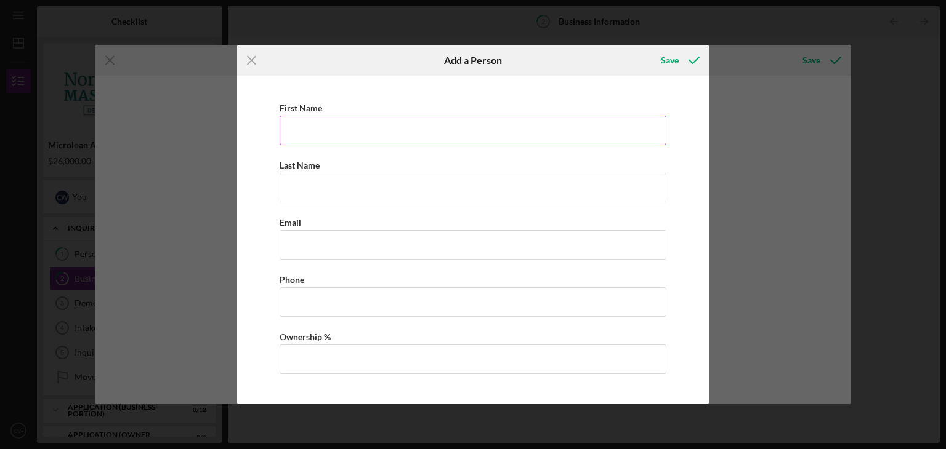
click at [343, 140] on input "First Name" at bounding box center [473, 131] width 387 height 30
type input "[PERSON_NAME]"
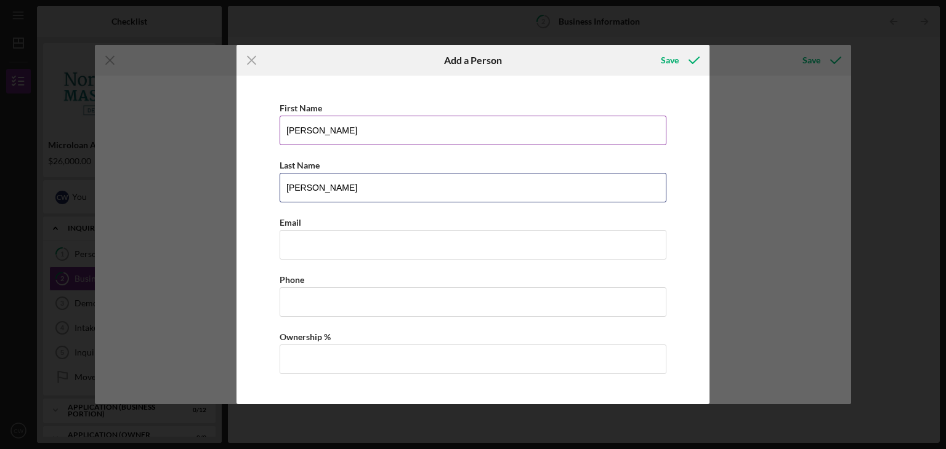
type input "[PERSON_NAME]"
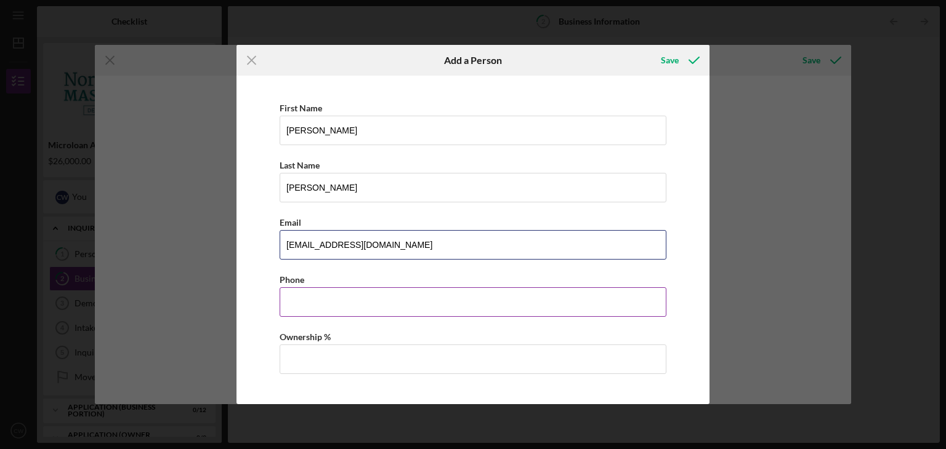
type input "[EMAIL_ADDRESS][DOMAIN_NAME]"
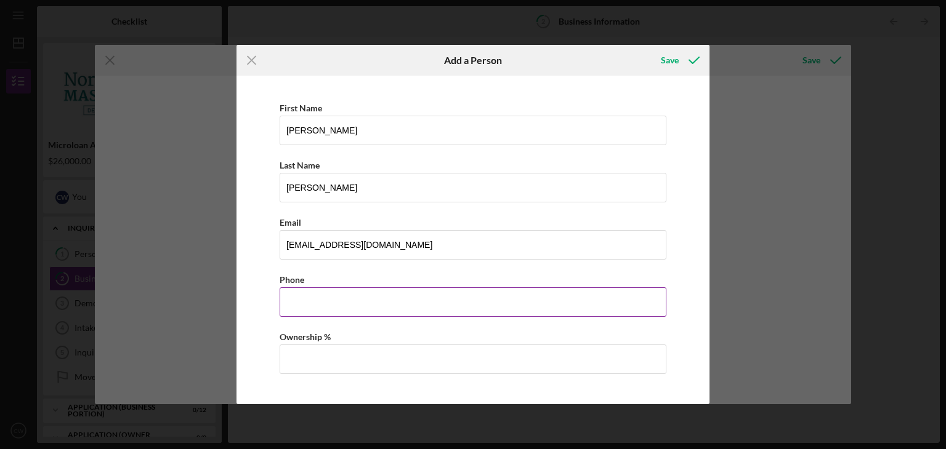
click at [334, 308] on input "Business Phone" at bounding box center [473, 303] width 387 height 30
type input "[PHONE_NUMBER]"
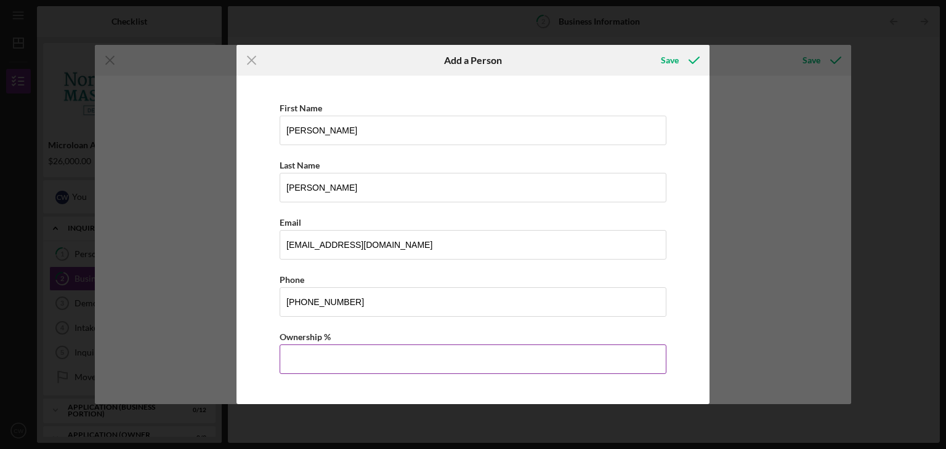
click at [316, 361] on input "Ownership %" at bounding box center [473, 360] width 387 height 30
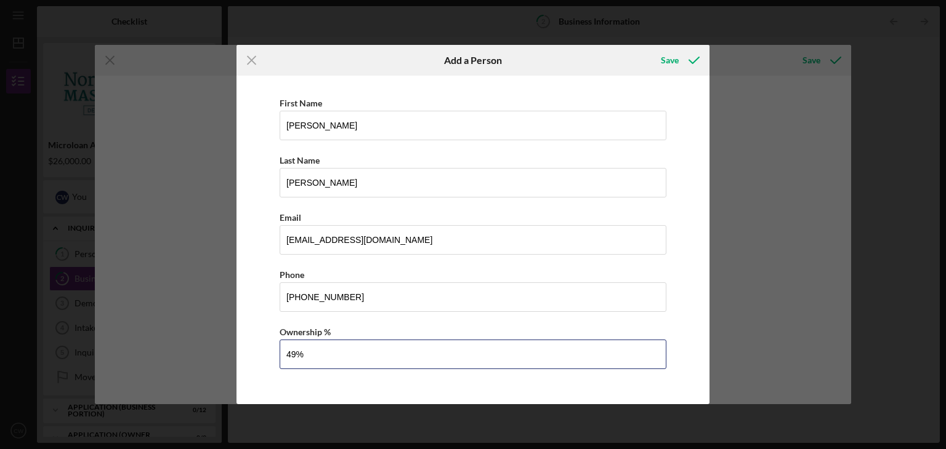
scroll to position [6, 0]
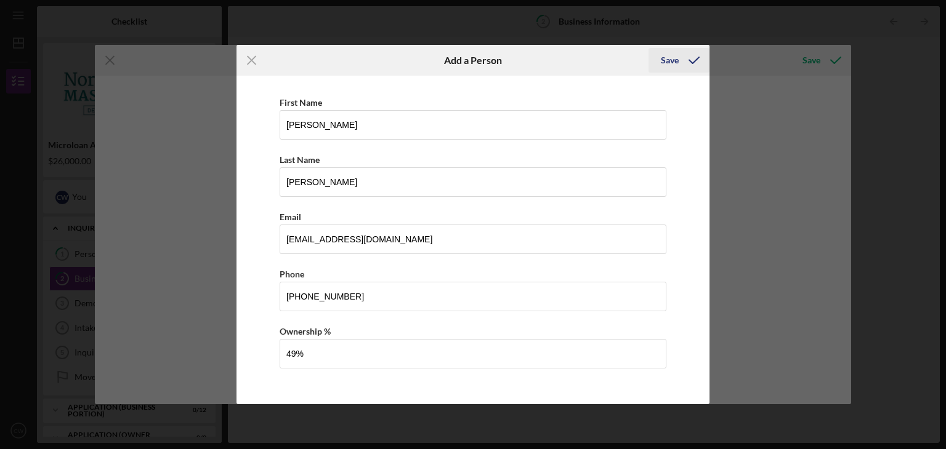
type input "49.00%"
click at [677, 55] on div "Save" at bounding box center [670, 60] width 18 height 25
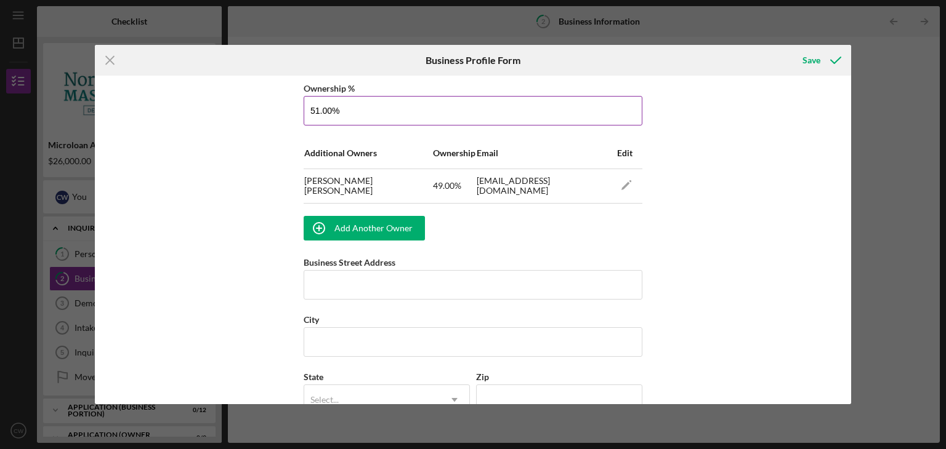
scroll to position [751, 0]
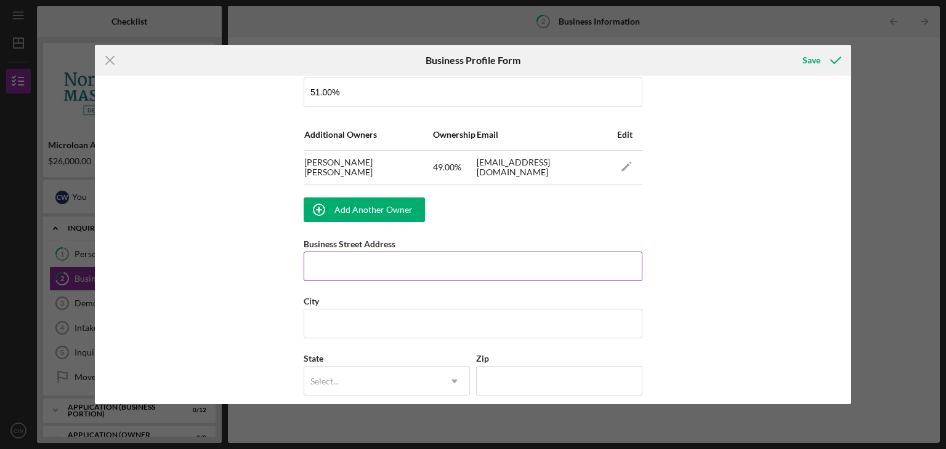
click at [387, 270] on input "Business Street Address" at bounding box center [473, 267] width 339 height 30
click at [433, 257] on input "Business Street Address" at bounding box center [473, 267] width 339 height 30
type input "[STREET_ADDRESS]"
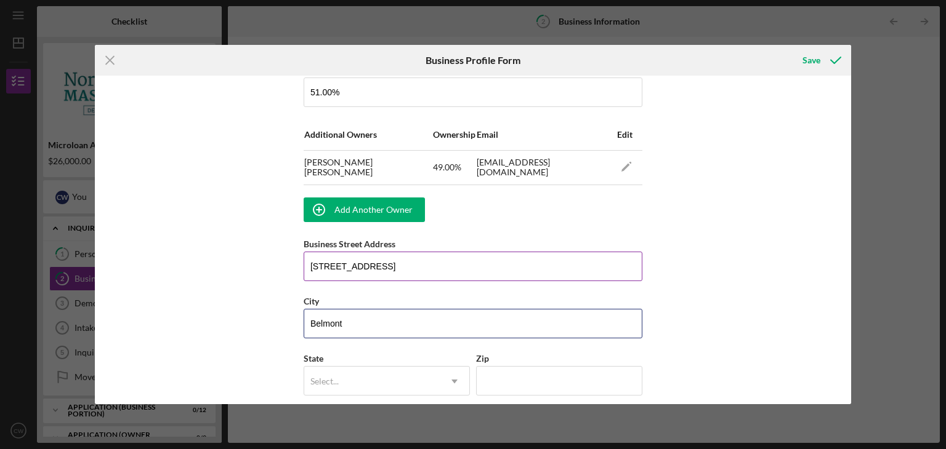
type input "Belmont"
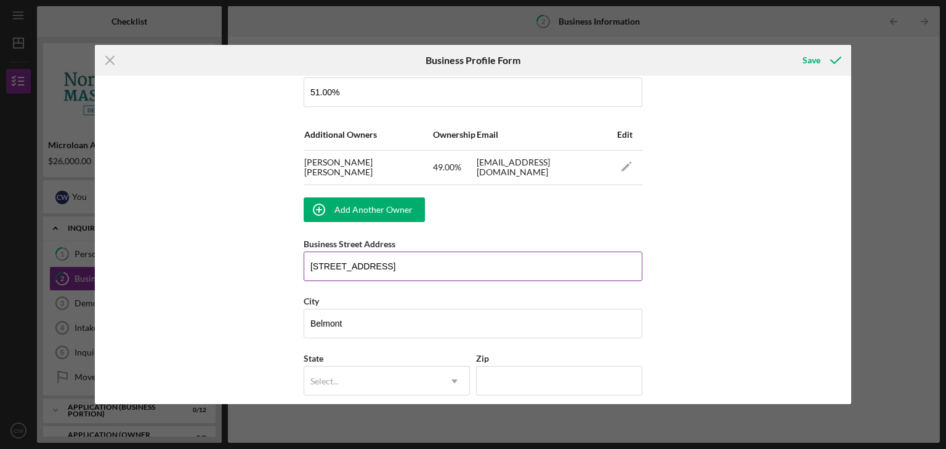
type input "m"
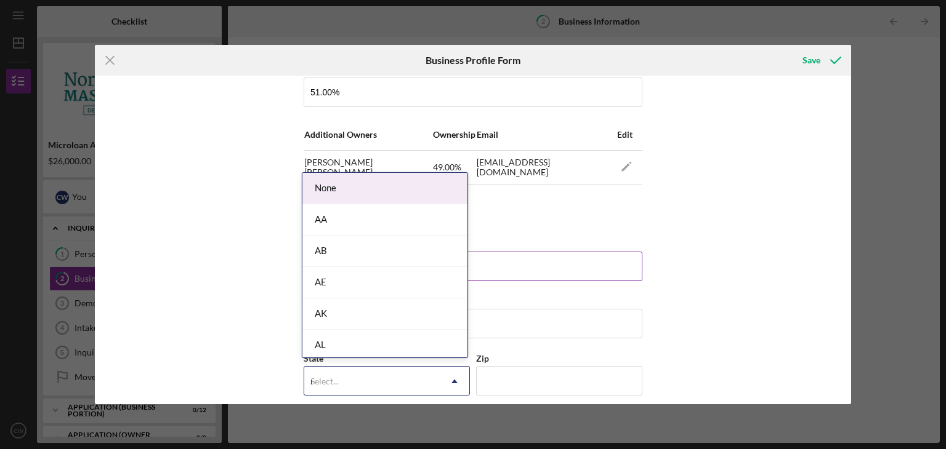
type input "ma"
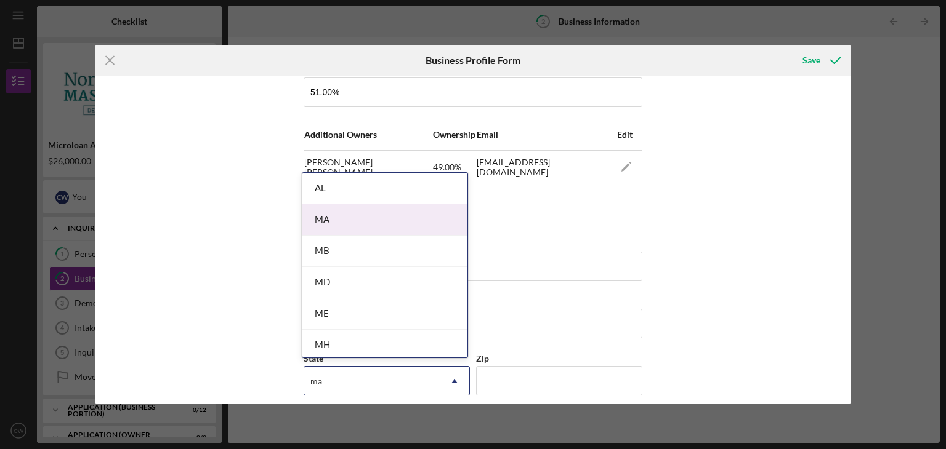
click at [389, 225] on div "MA" at bounding box center [384, 219] width 165 height 31
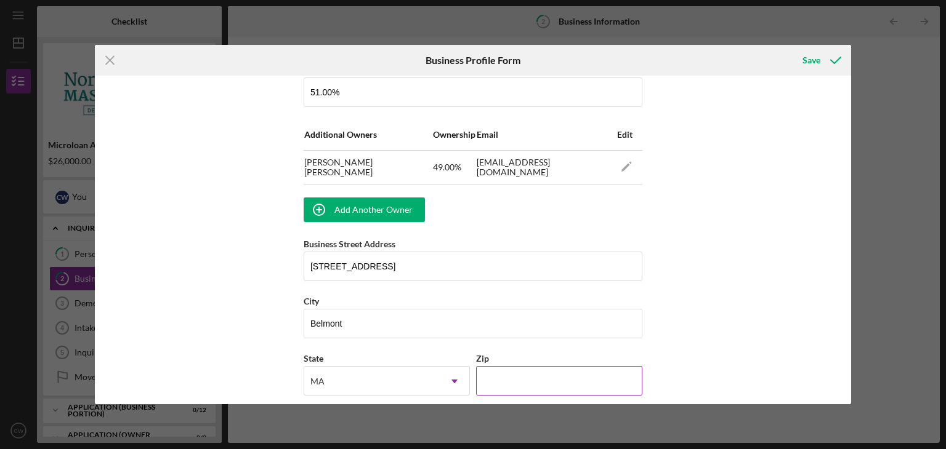
click at [536, 371] on input "Zip" at bounding box center [559, 381] width 166 height 30
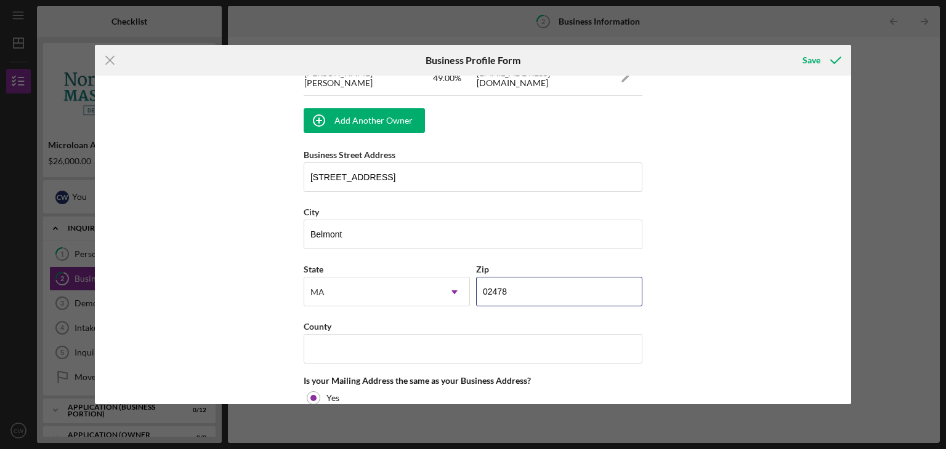
scroll to position [935, 0]
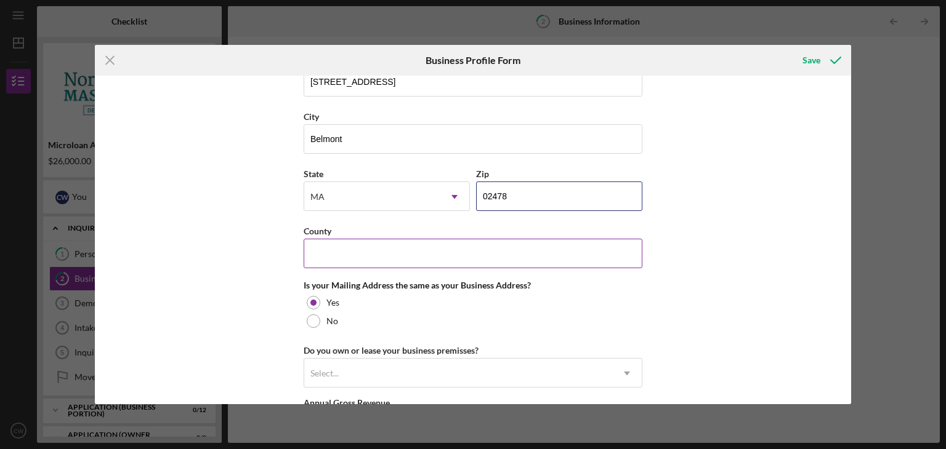
type input "02478"
click at [381, 259] on input "County" at bounding box center [473, 254] width 339 height 30
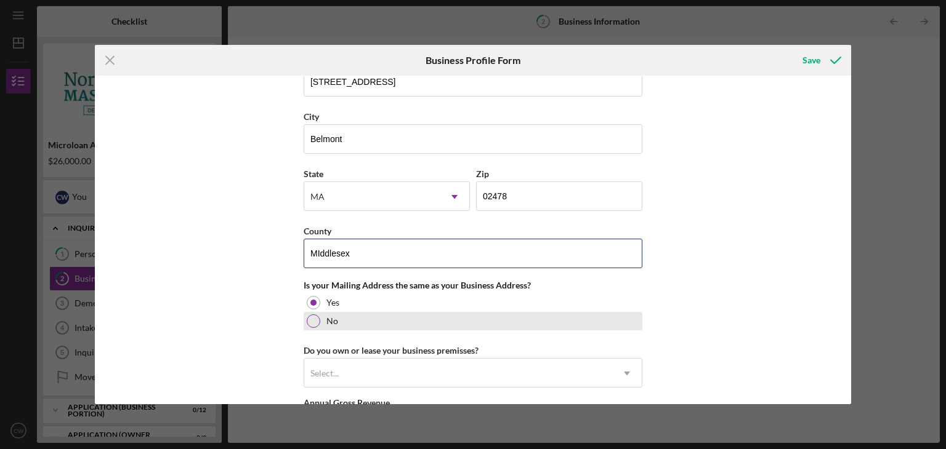
type input "MIddlesex"
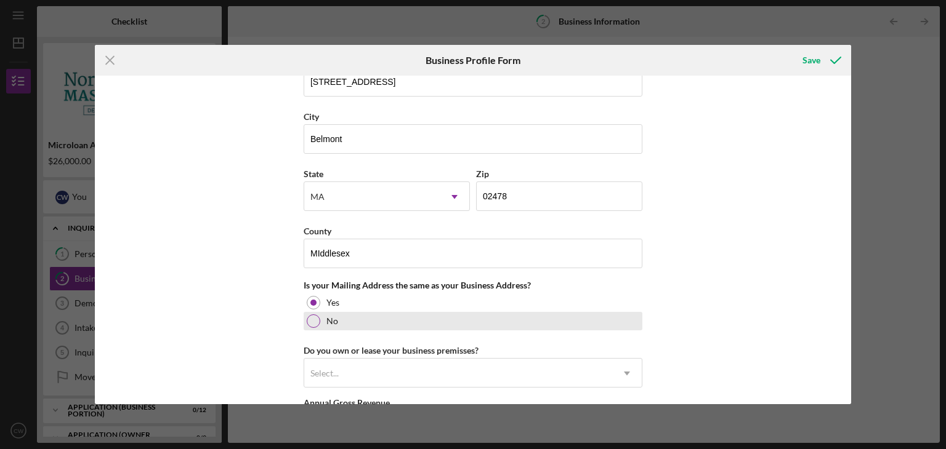
click at [310, 321] on div at bounding box center [314, 322] width 14 height 14
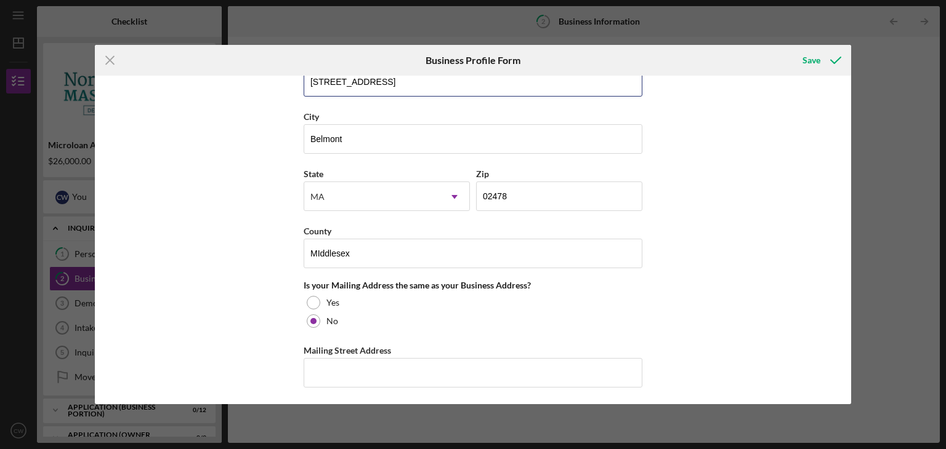
drag, startPoint x: 420, startPoint y: 86, endPoint x: 293, endPoint y: 85, distance: 126.8
click at [293, 85] on div "Business Name Piccoline LLC DBA Bakery Oma Business Start Date [DATE] Legal Str…" at bounding box center [473, 240] width 757 height 329
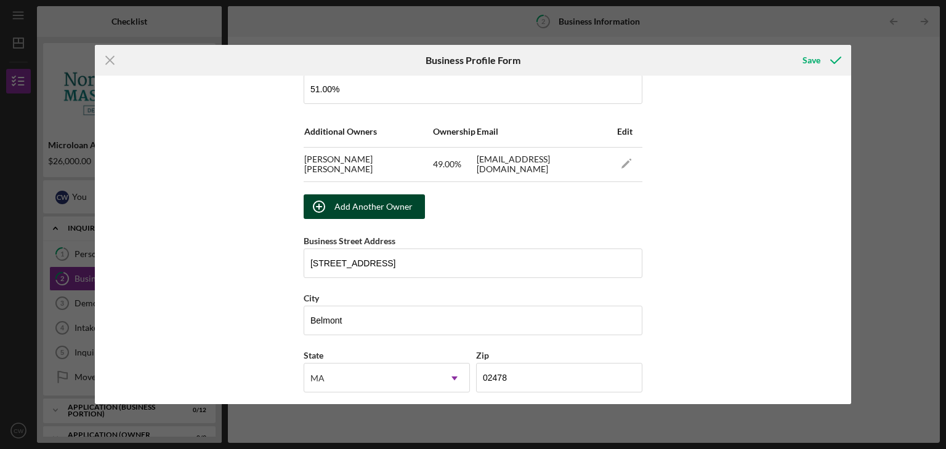
scroll to position [751, 0]
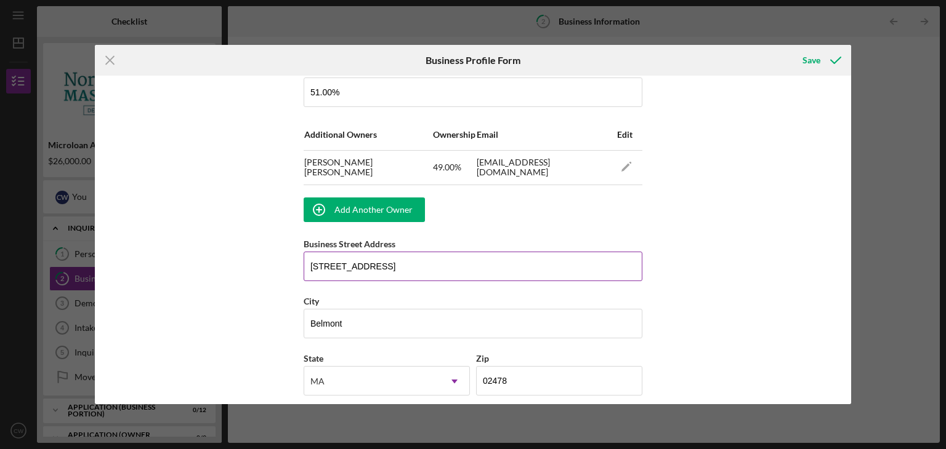
click at [401, 259] on input "[STREET_ADDRESS]" at bounding box center [473, 267] width 339 height 30
drag, startPoint x: 405, startPoint y: 265, endPoint x: 235, endPoint y: 268, distance: 169.4
click at [235, 268] on div "Business Name Piccoline LLC DBA Bakery Oma Business Start Date [DATE] Legal Str…" at bounding box center [473, 240] width 757 height 329
click at [419, 263] on input "1 Bow Market" at bounding box center [473, 267] width 339 height 30
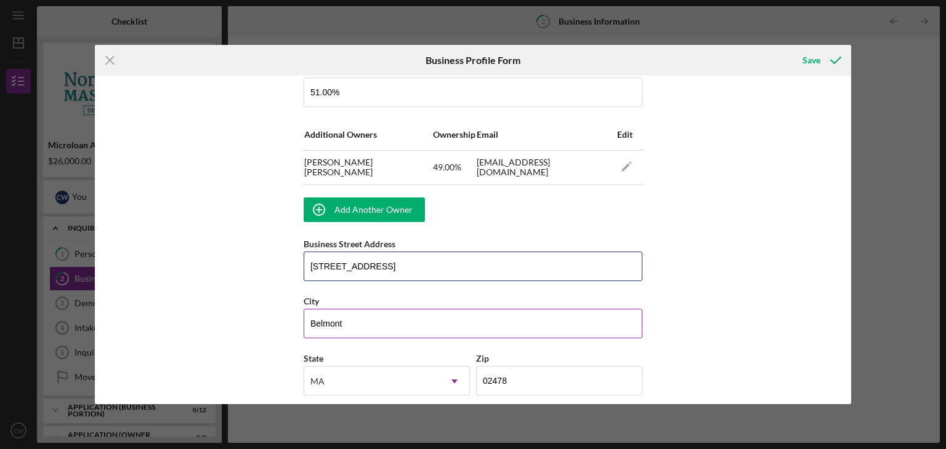
type input "[STREET_ADDRESS]"
drag, startPoint x: 398, startPoint y: 325, endPoint x: 244, endPoint y: 324, distance: 154.6
click at [244, 324] on div "Business Name Piccoline LLC DBA Bakery Oma Business Start Date [DATE] Legal Str…" at bounding box center [473, 240] width 757 height 329
type input "Somerville"
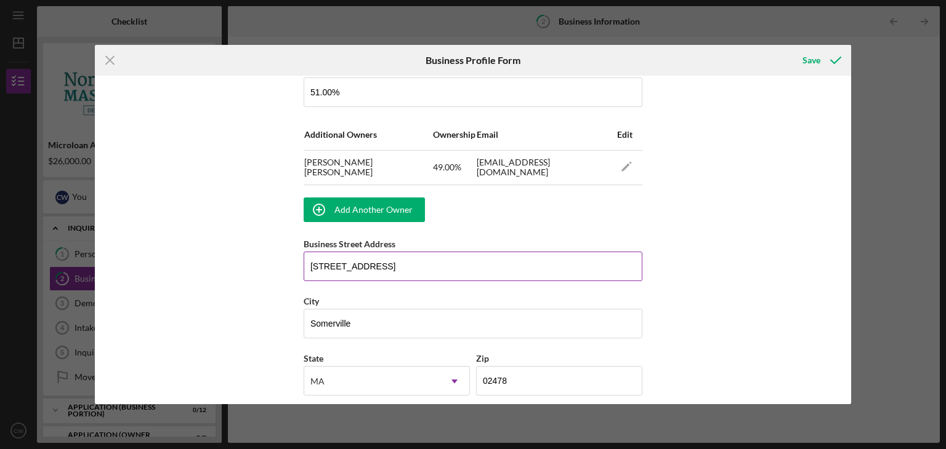
click at [443, 270] on input "[STREET_ADDRESS]" at bounding box center [473, 267] width 339 height 30
type input "[STREET_ADDRESS]"
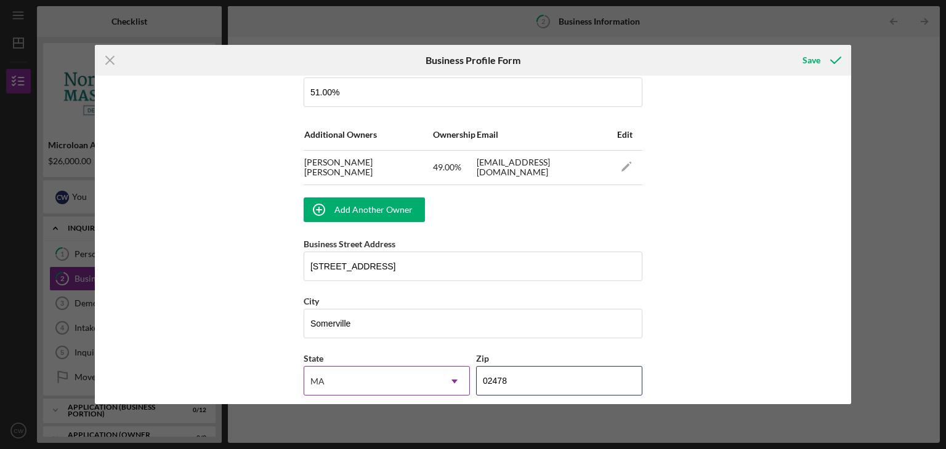
drag, startPoint x: 564, startPoint y: 370, endPoint x: 449, endPoint y: 377, distance: 115.3
click at [449, 377] on div "State [US_STATE] Icon/Dropdown Arrow Zip 02478" at bounding box center [473, 379] width 339 height 57
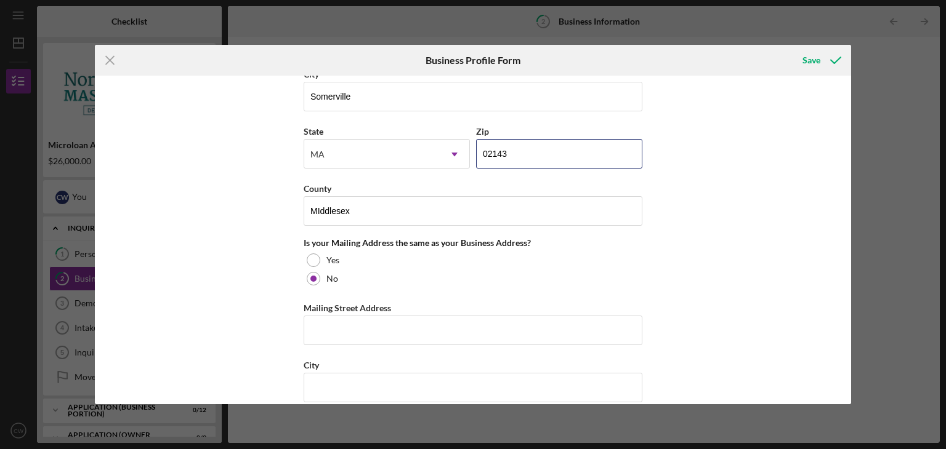
scroll to position [997, 0]
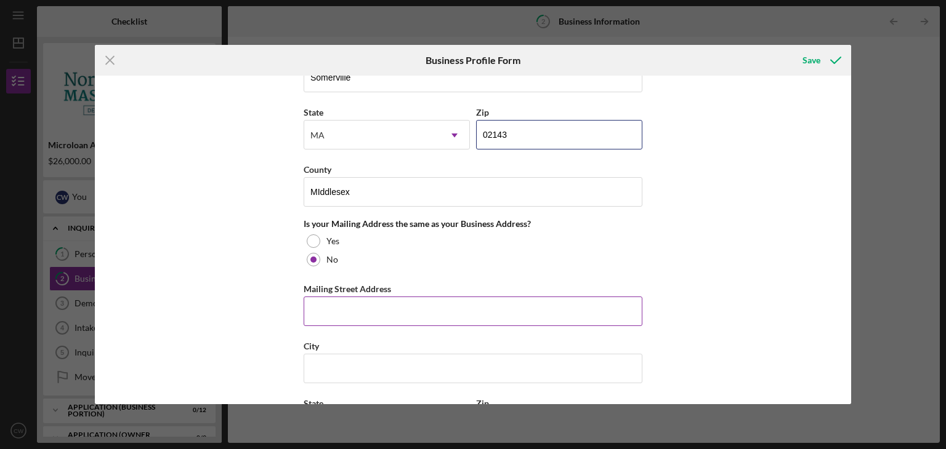
type input "02143"
click at [376, 306] on input "Mailing Street Address" at bounding box center [473, 312] width 339 height 30
type input "[STREET_ADDRESS]"
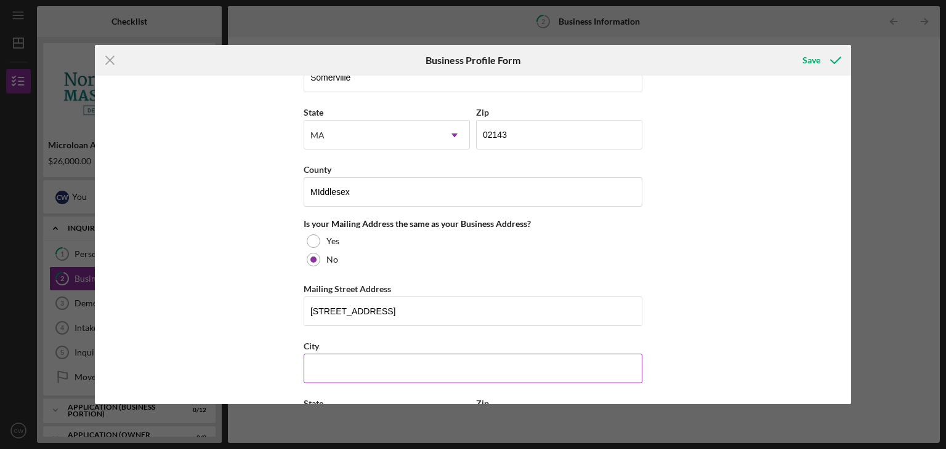
click at [381, 368] on input "City" at bounding box center [473, 369] width 339 height 30
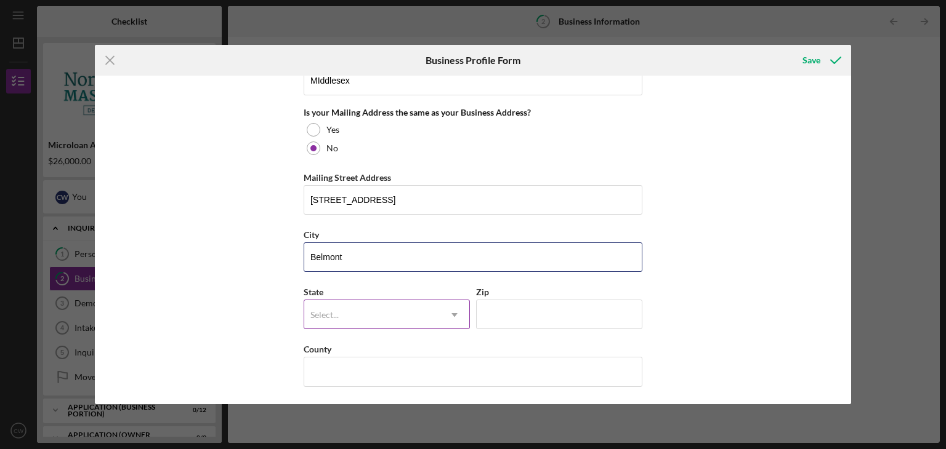
scroll to position [1120, 0]
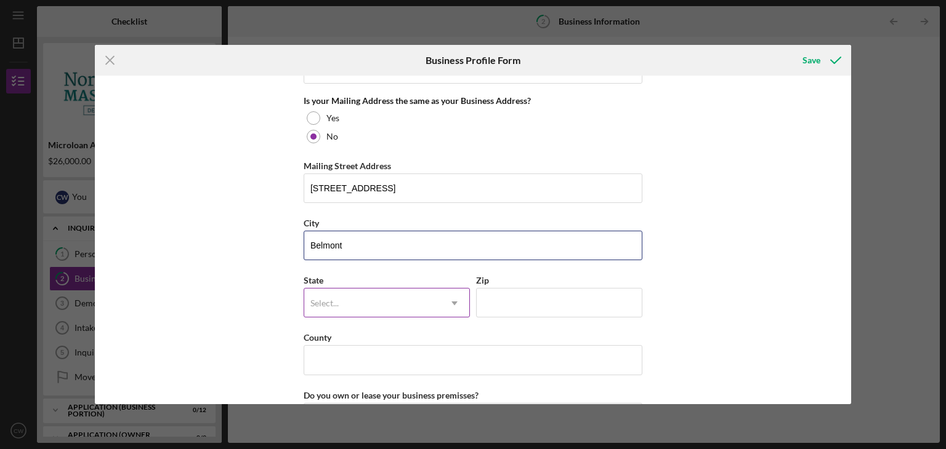
type input "Belmont"
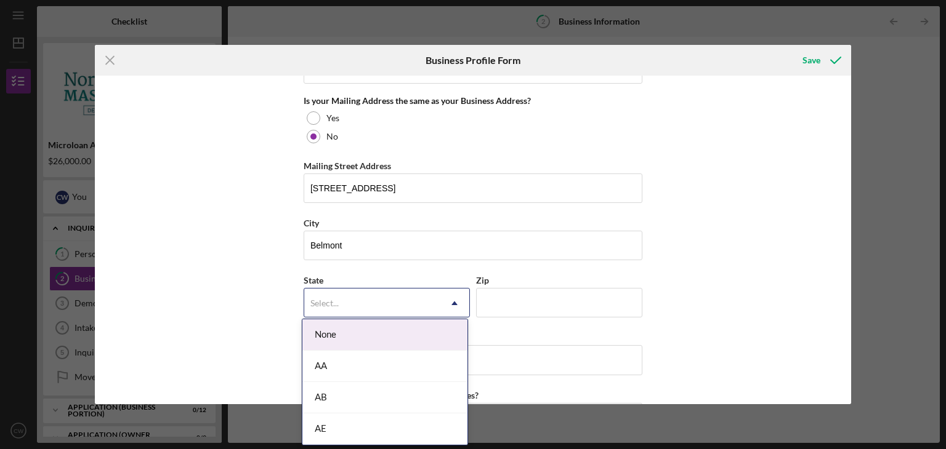
click at [392, 301] on div "Select..." at bounding box center [371, 303] width 135 height 28
type input "ma"
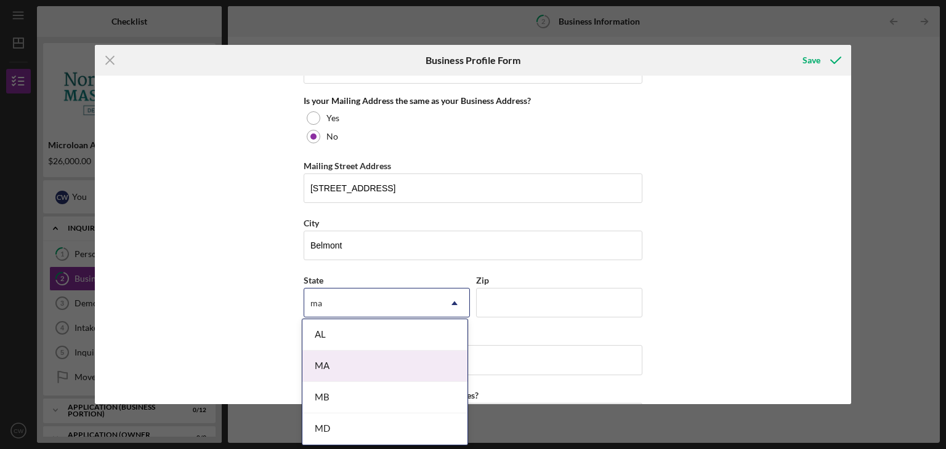
click at [376, 363] on div "MA" at bounding box center [384, 366] width 165 height 31
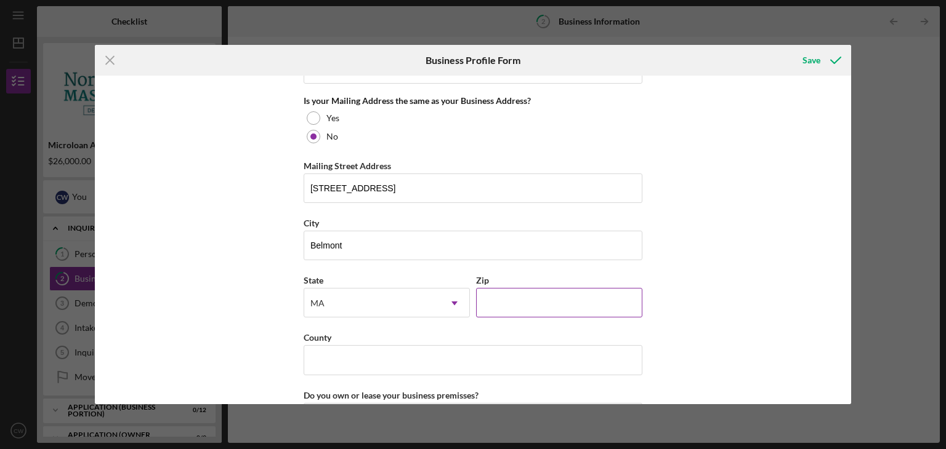
click at [547, 299] on input "Zip" at bounding box center [559, 303] width 166 height 30
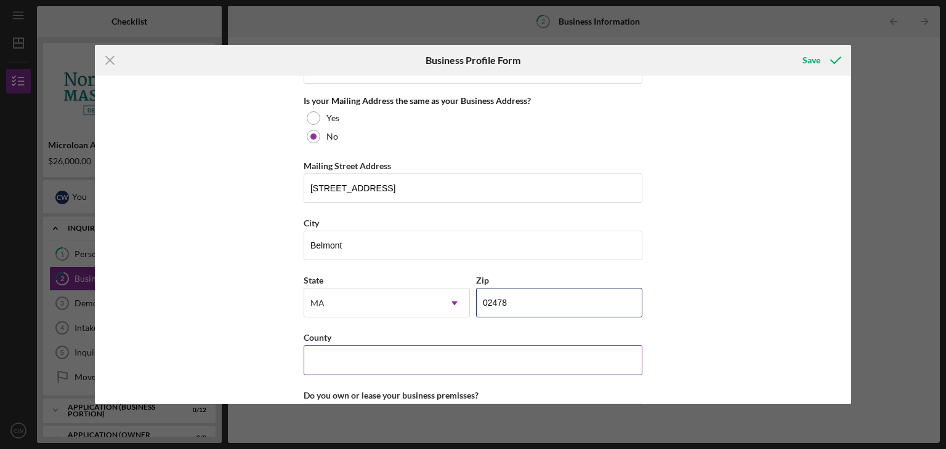
type input "02478"
click at [406, 364] on input "County" at bounding box center [473, 360] width 339 height 30
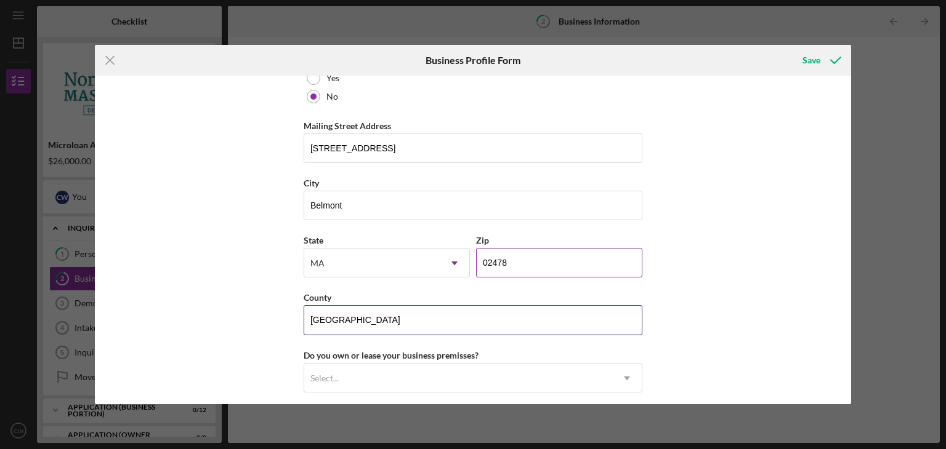
scroll to position [1243, 0]
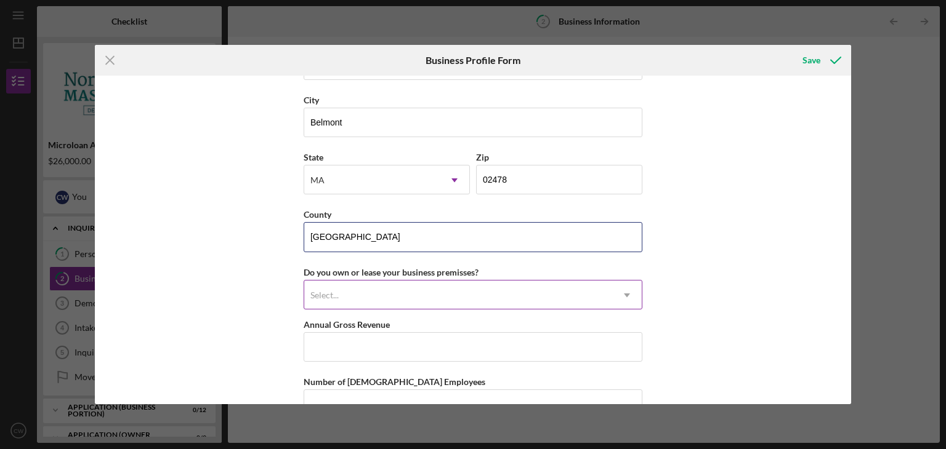
type input "[GEOGRAPHIC_DATA]"
click at [349, 294] on div "Select..." at bounding box center [458, 295] width 308 height 28
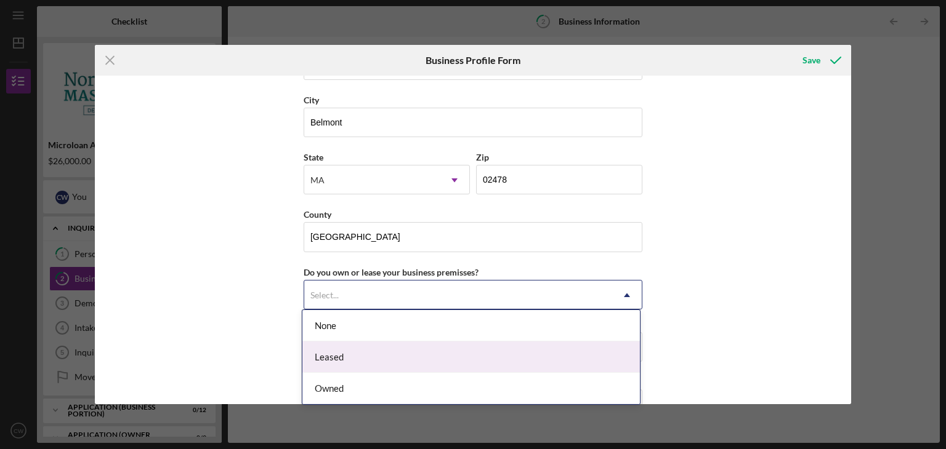
click at [365, 363] on div "Leased" at bounding box center [470, 357] width 337 height 31
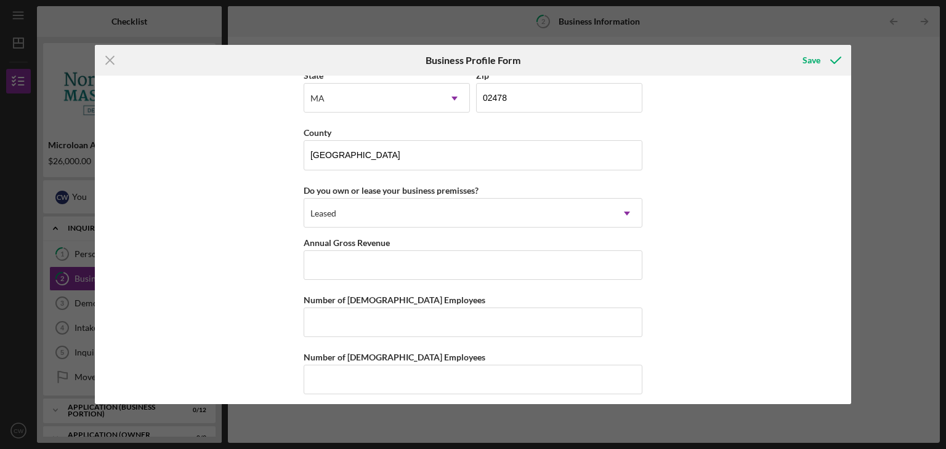
scroll to position [1328, 0]
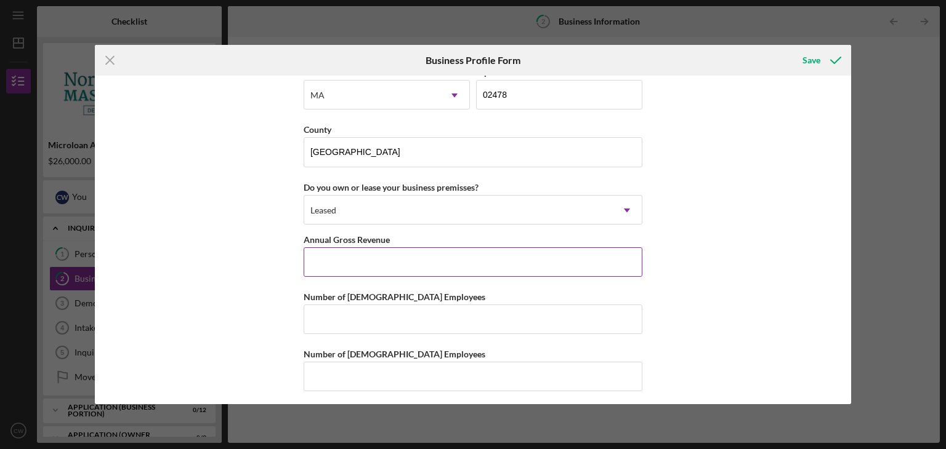
click at [336, 249] on input "Annual Gross Revenue" at bounding box center [473, 263] width 339 height 30
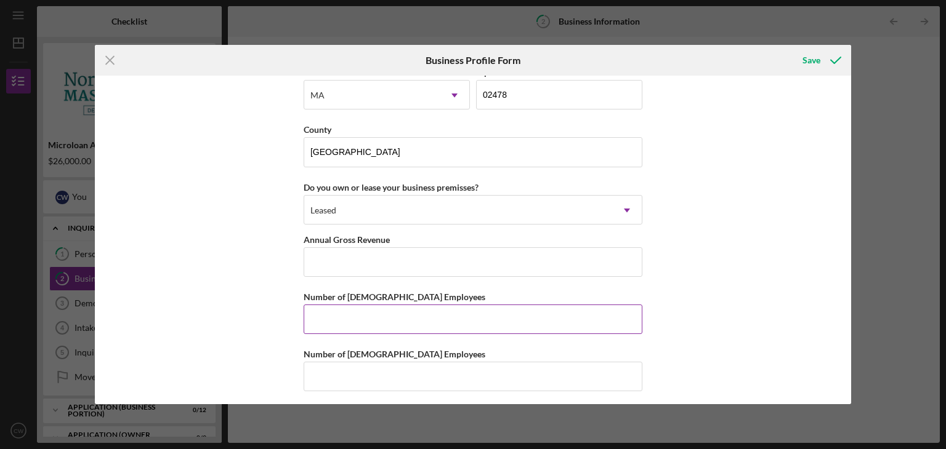
click at [369, 314] on input "Number of [DEMOGRAPHIC_DATA] Employees" at bounding box center [473, 320] width 339 height 30
type input "1"
click at [361, 374] on input "Number of [DEMOGRAPHIC_DATA] Employees" at bounding box center [473, 377] width 339 height 30
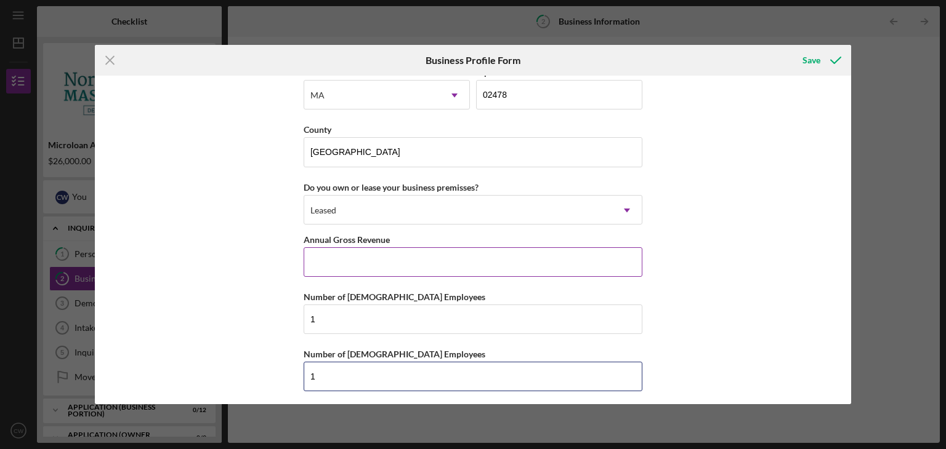
type input "1"
click at [358, 264] on input "Annual Gross Revenue" at bounding box center [473, 263] width 339 height 30
click at [382, 254] on input "Annual Gross Revenue" at bounding box center [473, 263] width 339 height 30
click at [362, 264] on input "Annual Gross Revenue" at bounding box center [473, 263] width 339 height 30
type input "$0"
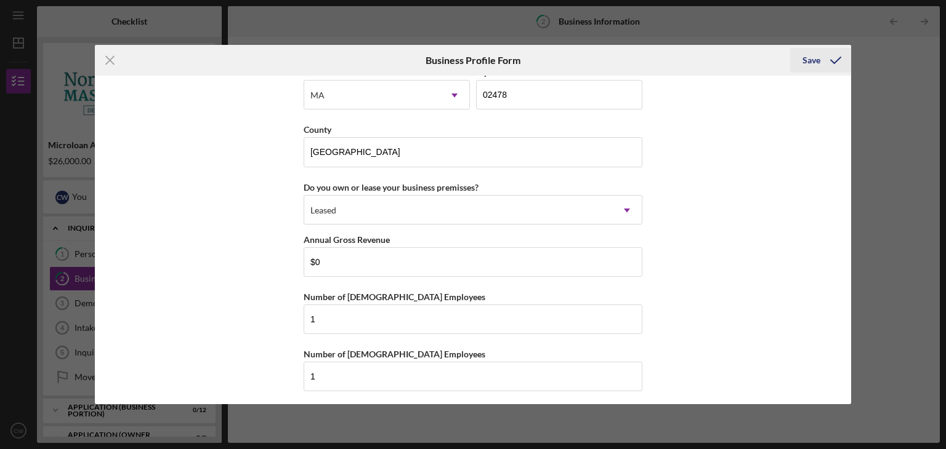
click at [813, 59] on div "Save" at bounding box center [811, 60] width 18 height 25
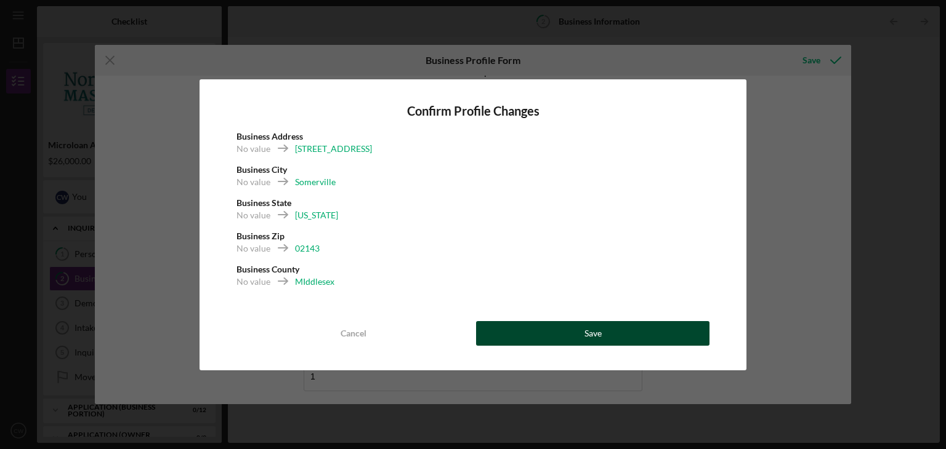
click at [594, 326] on div "Save" at bounding box center [592, 333] width 17 height 25
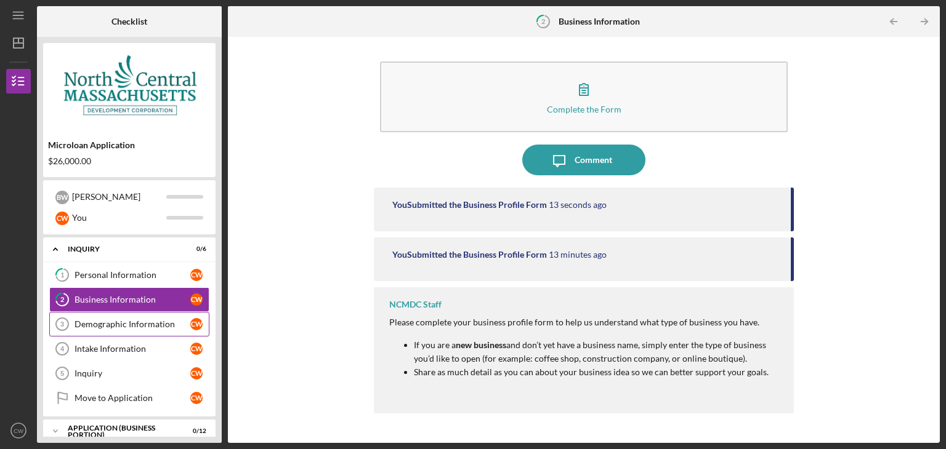
click at [139, 328] on div "Demographic Information" at bounding box center [133, 325] width 116 height 10
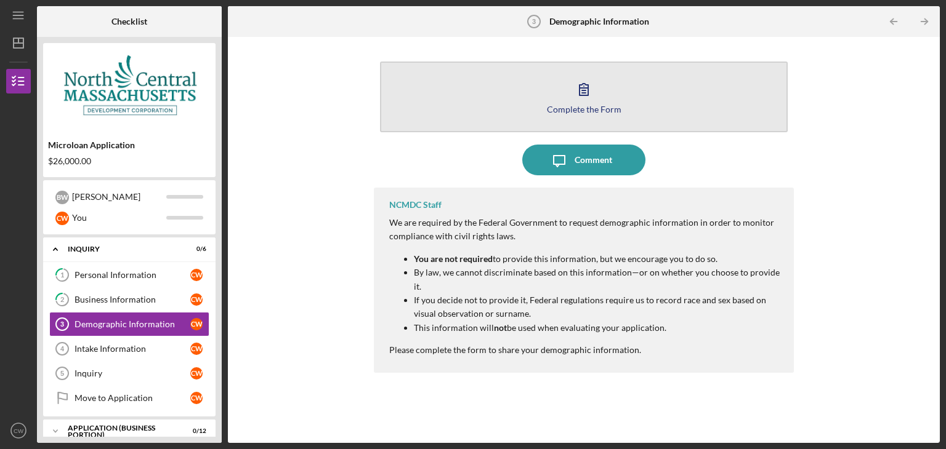
click at [557, 111] on div "Complete the Form" at bounding box center [584, 109] width 75 height 9
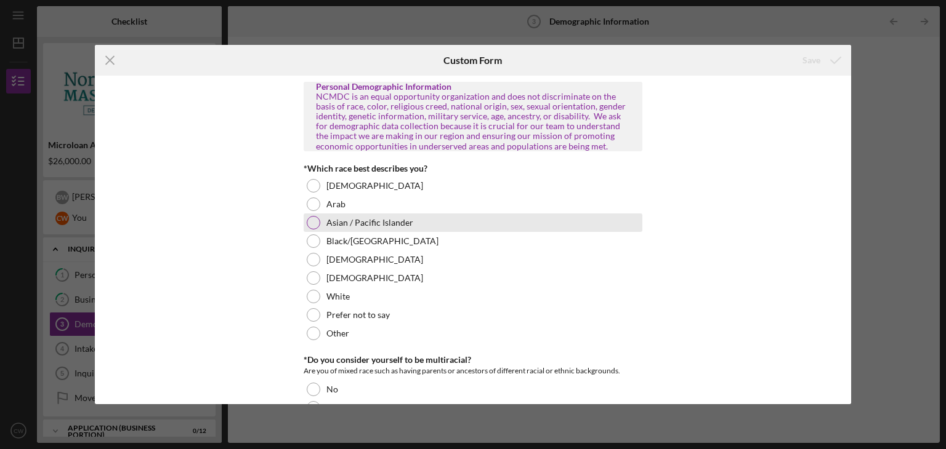
click at [315, 224] on div at bounding box center [314, 223] width 14 height 14
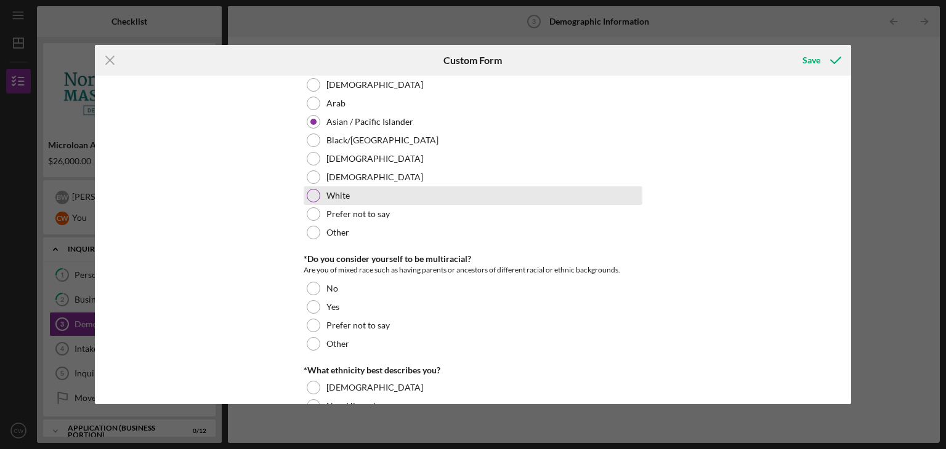
scroll to position [123, 0]
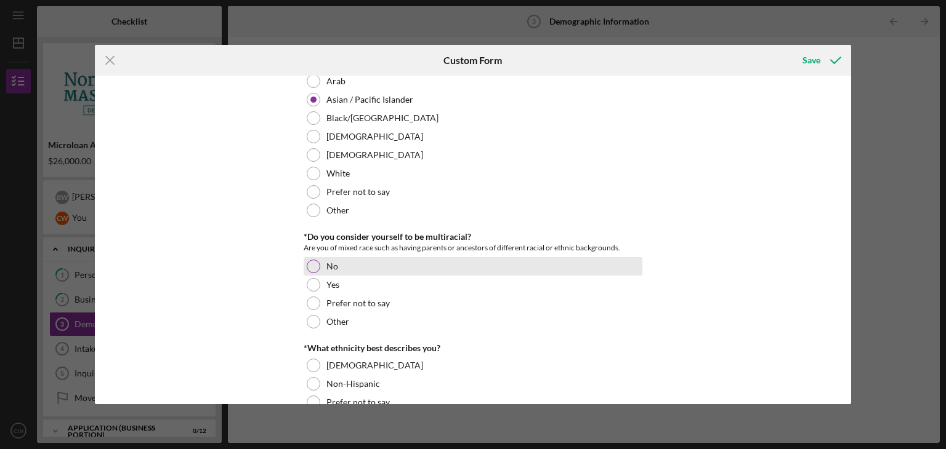
click at [316, 267] on div at bounding box center [314, 267] width 14 height 14
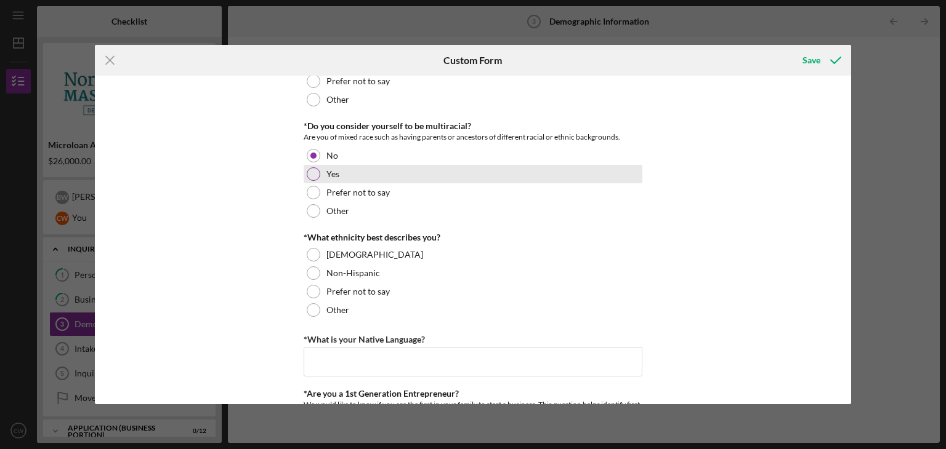
scroll to position [246, 0]
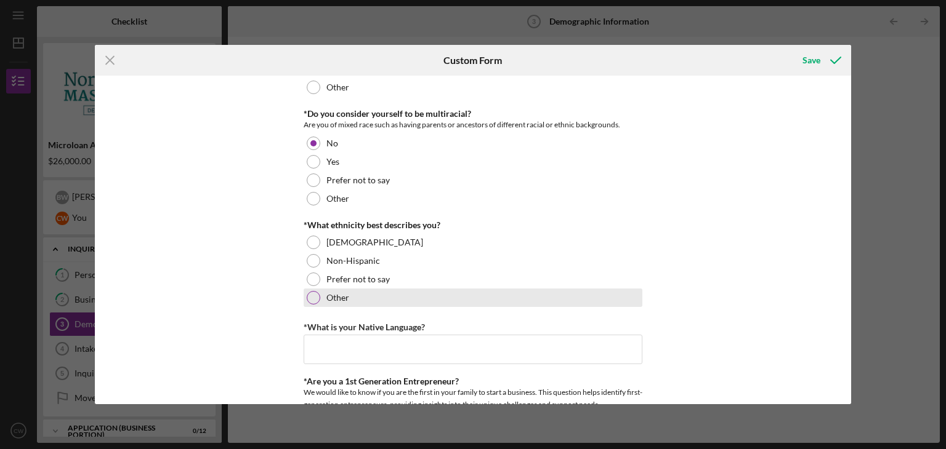
click at [308, 298] on div at bounding box center [314, 298] width 14 height 14
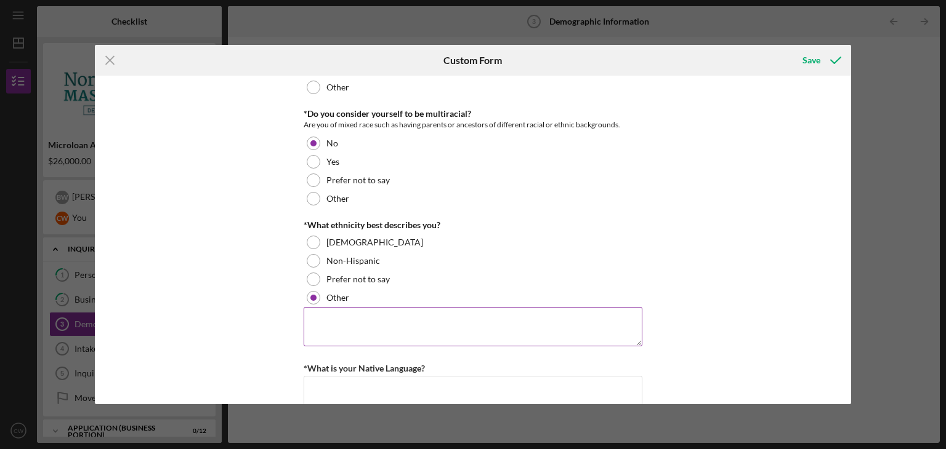
click at [389, 328] on textarea at bounding box center [473, 326] width 339 height 39
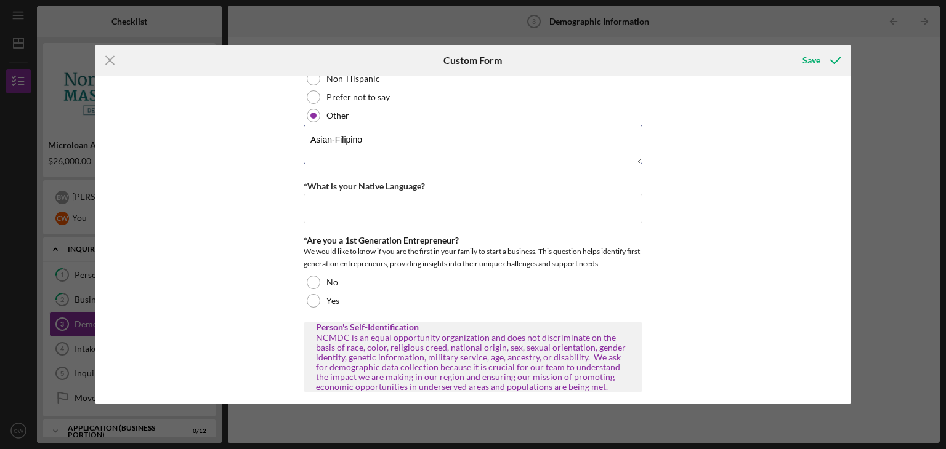
scroll to position [431, 0]
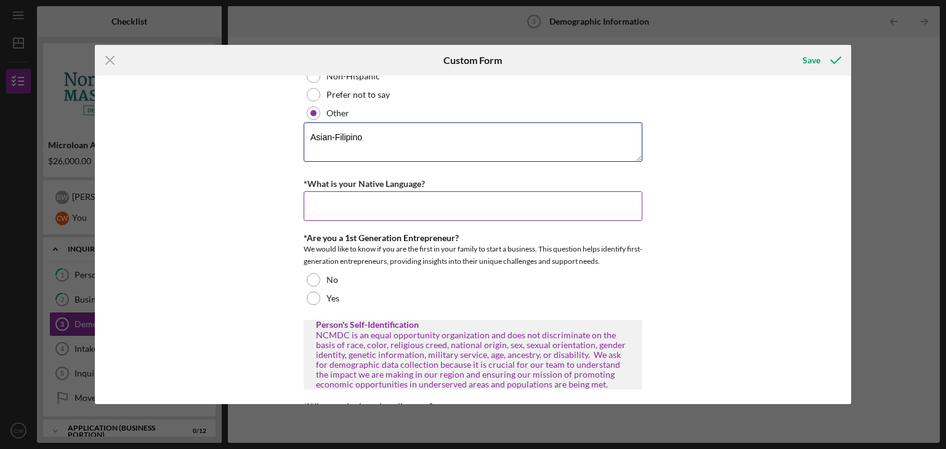
type textarea "Asian-Filipino"
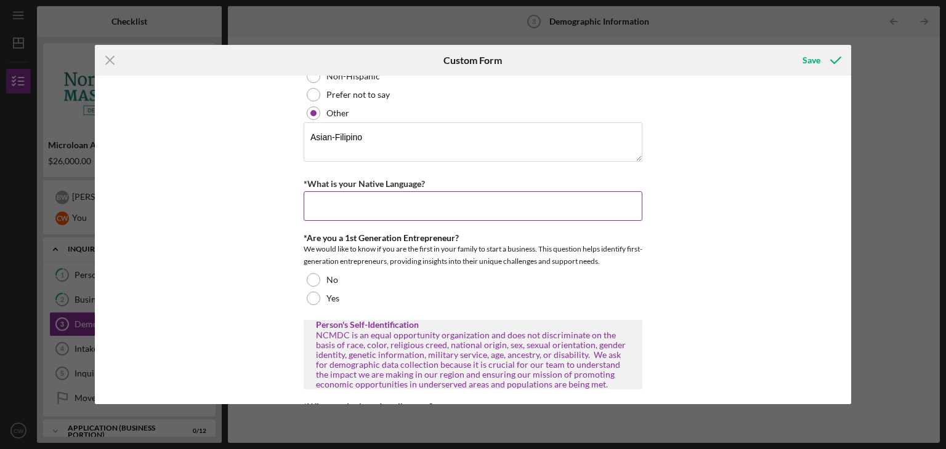
click at [347, 209] on input "*What is your Native Language?" at bounding box center [473, 206] width 339 height 30
type input "Tagalog"
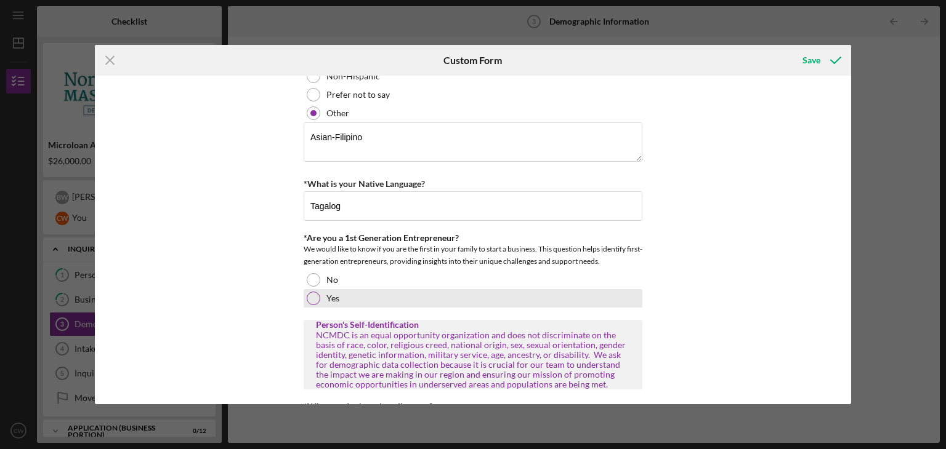
click at [311, 301] on div at bounding box center [314, 299] width 14 height 14
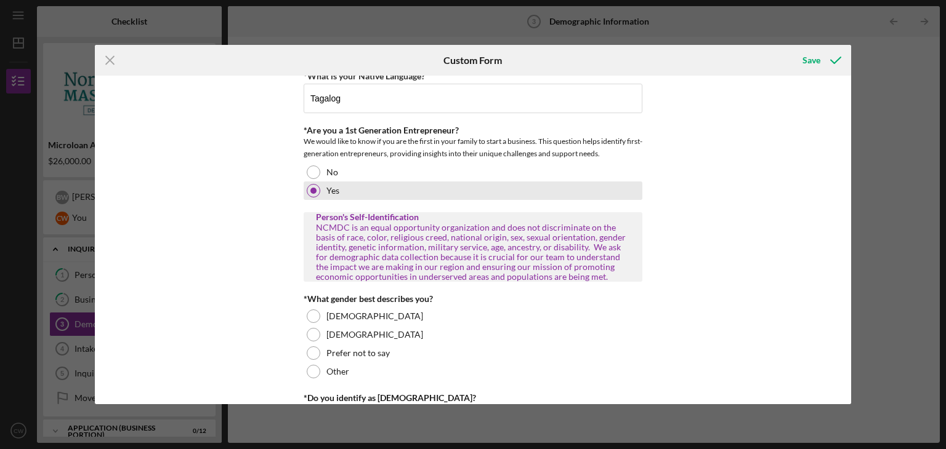
scroll to position [554, 0]
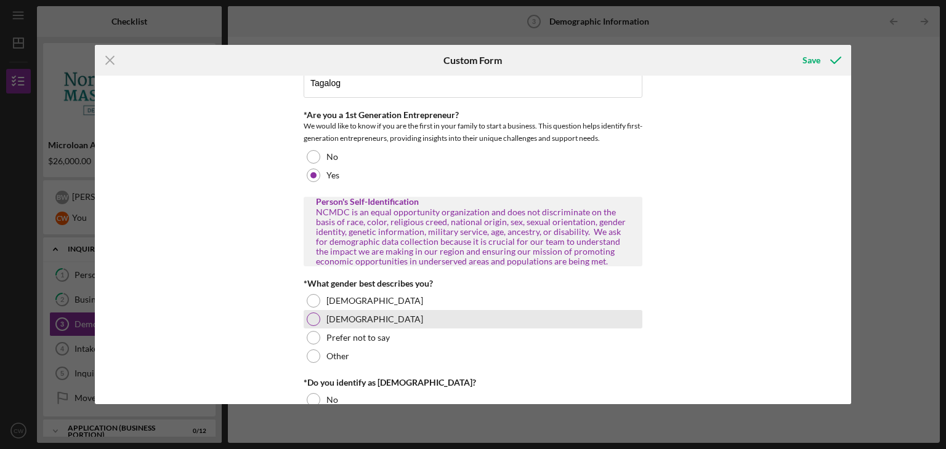
click at [313, 316] on div at bounding box center [314, 320] width 14 height 14
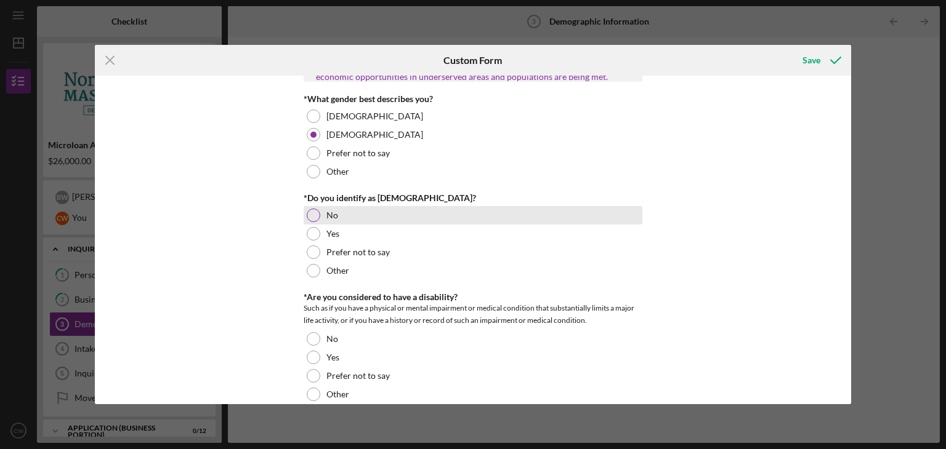
click at [309, 220] on div at bounding box center [314, 216] width 14 height 14
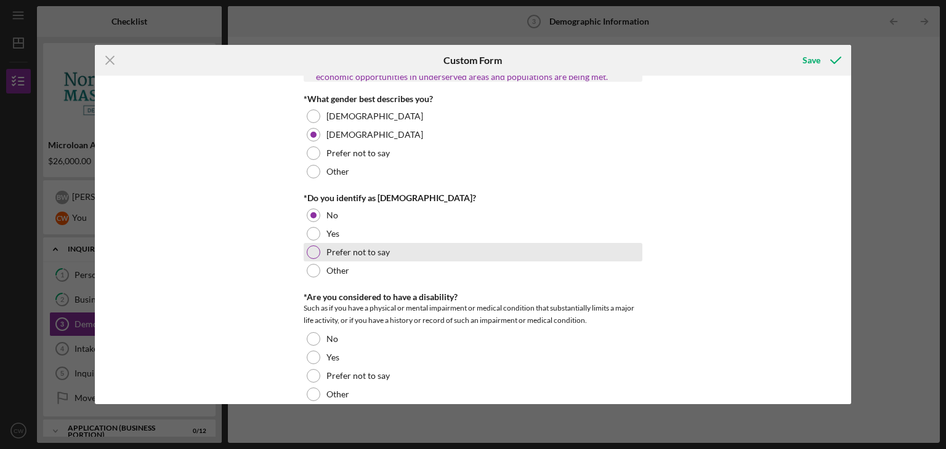
scroll to position [800, 0]
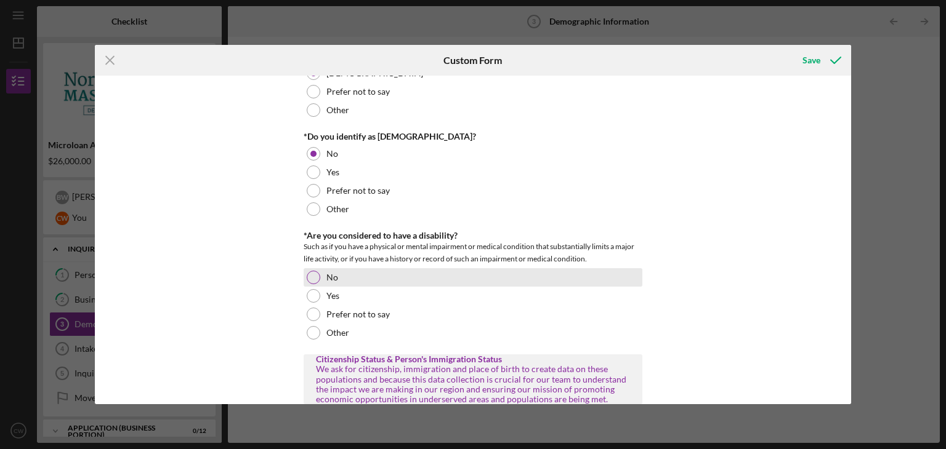
click at [310, 281] on div at bounding box center [314, 278] width 14 height 14
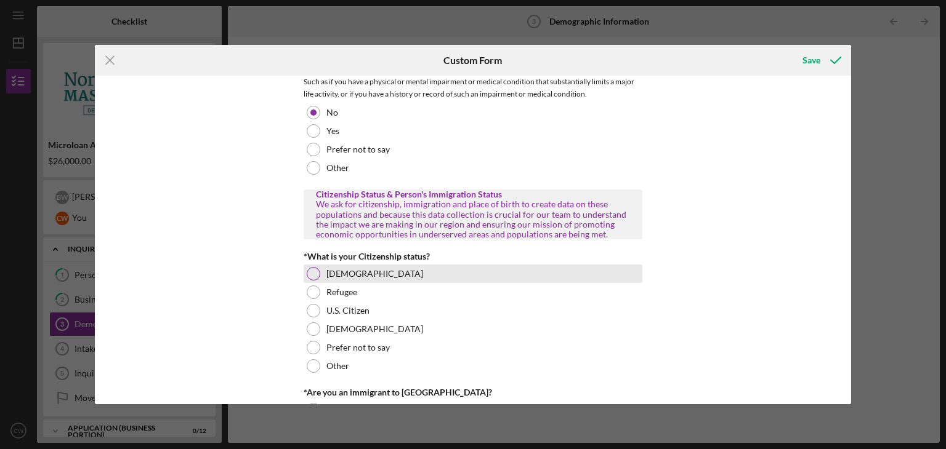
scroll to position [985, 0]
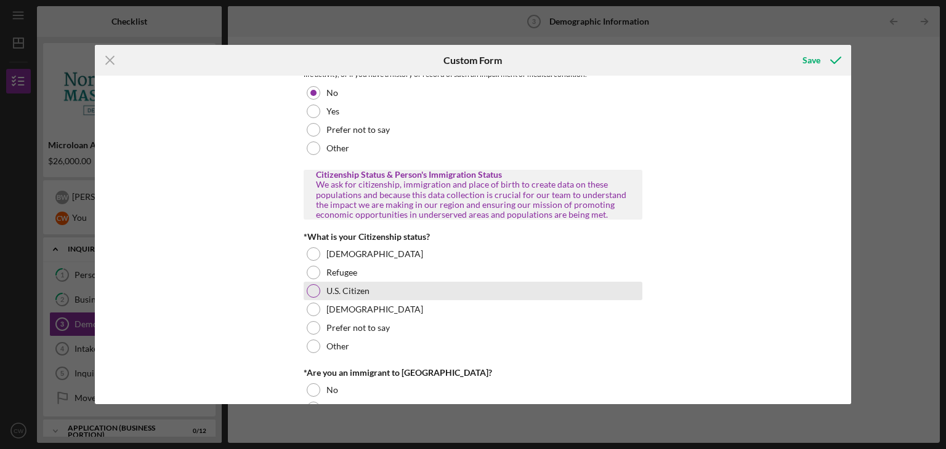
click at [310, 290] on div at bounding box center [314, 291] width 14 height 14
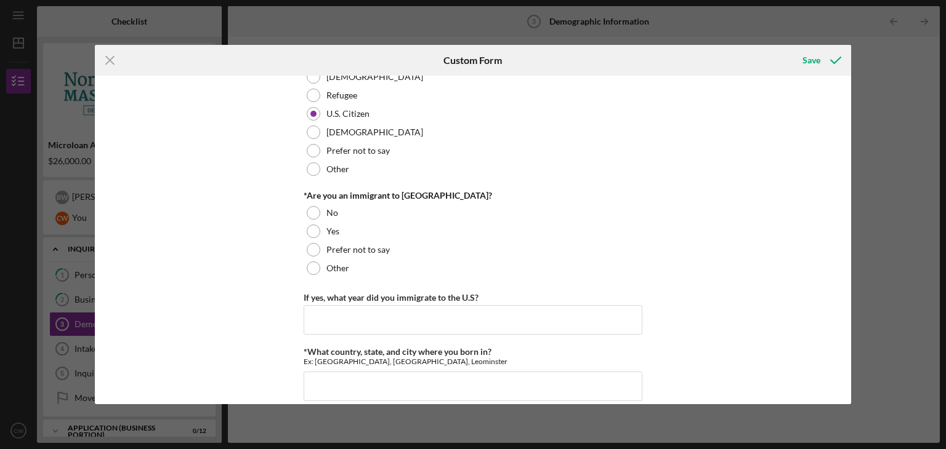
scroll to position [1170, 0]
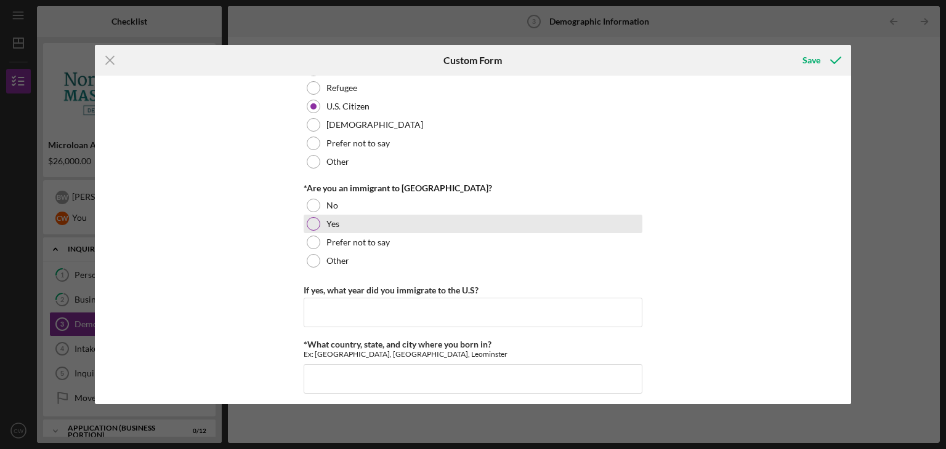
click at [310, 222] on div at bounding box center [314, 224] width 14 height 14
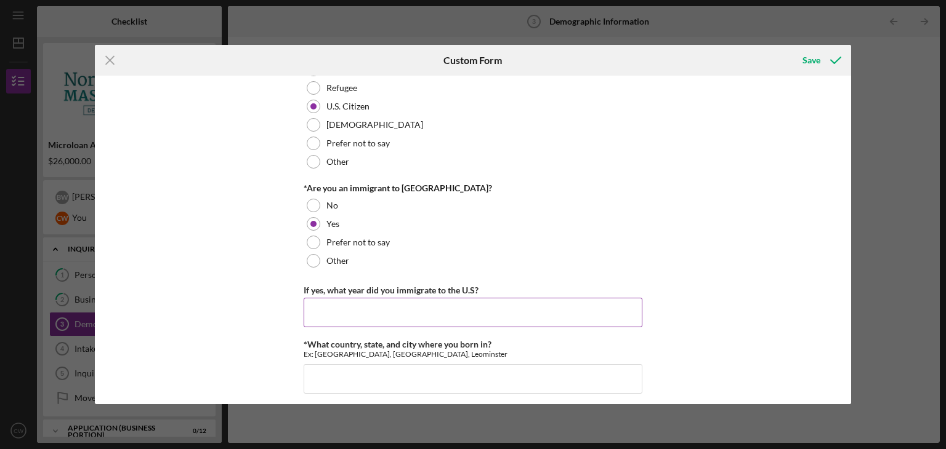
click at [364, 313] on input "If yes, what year did you immigrate to the U.S?" at bounding box center [473, 313] width 339 height 30
type input "1999"
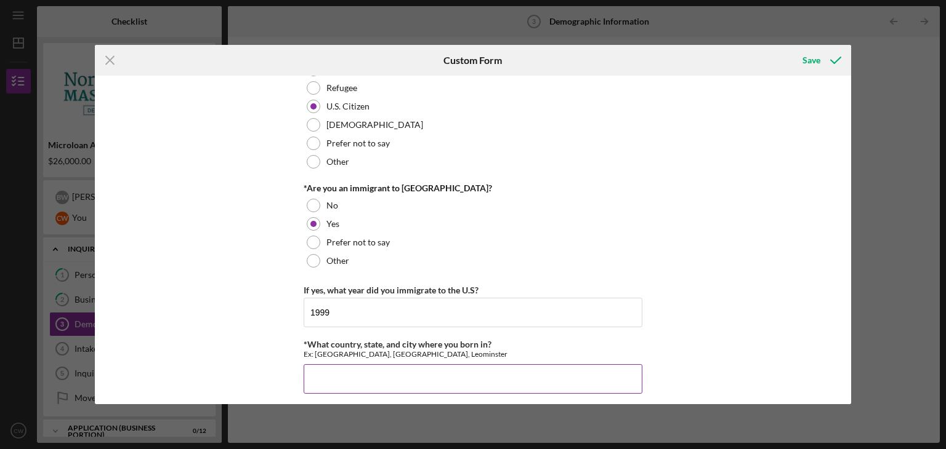
click at [373, 382] on input "*What country, state, and city where you born in?" at bounding box center [473, 380] width 339 height 30
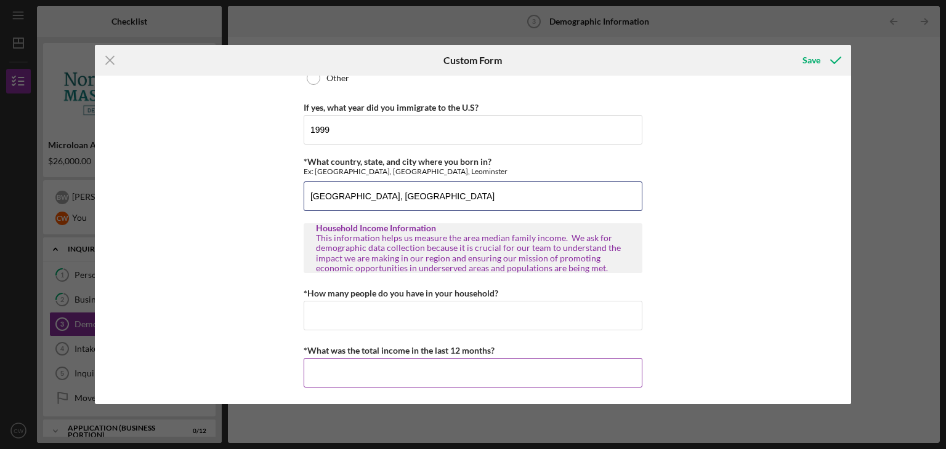
scroll to position [1353, 0]
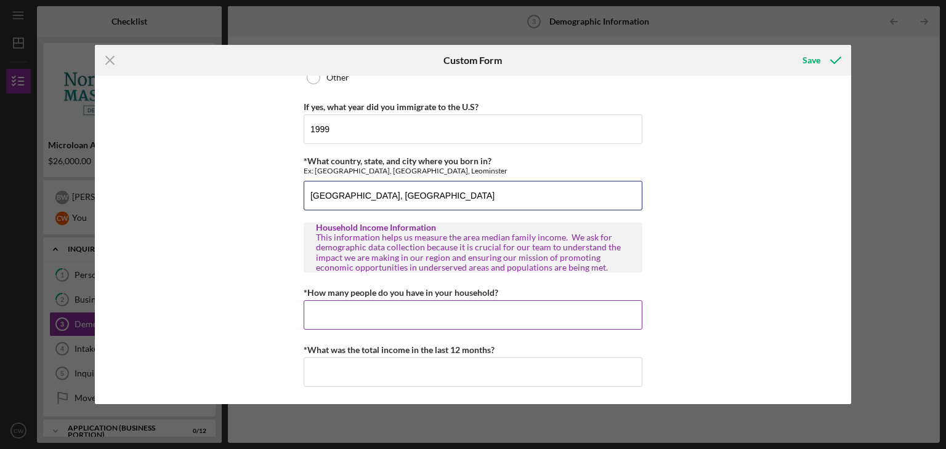
type input "[GEOGRAPHIC_DATA], [GEOGRAPHIC_DATA]"
click at [401, 320] on input "*How many people do you have in your household?" at bounding box center [473, 315] width 339 height 30
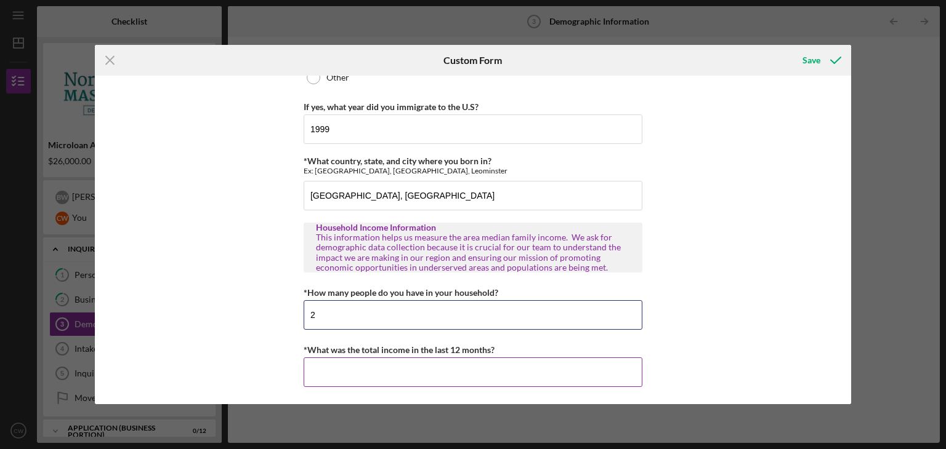
type input "2"
click at [382, 373] on input "*What was the total income in the last 12 months?" at bounding box center [473, 373] width 339 height 30
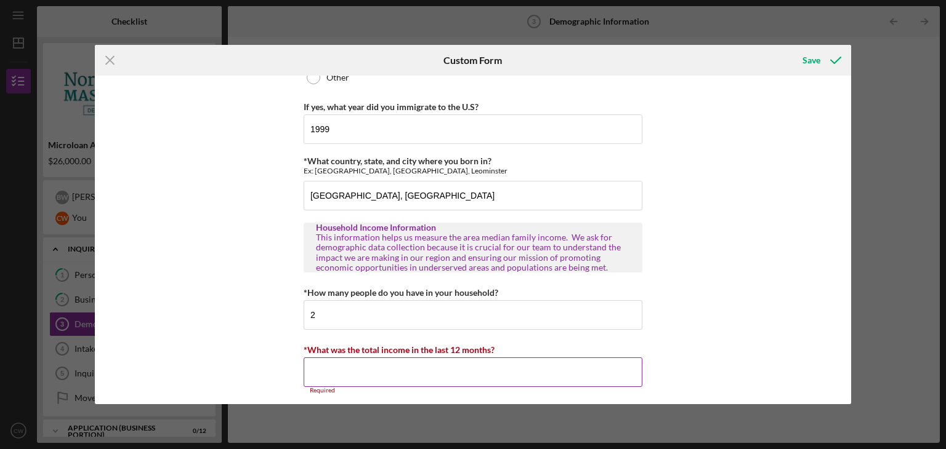
click at [376, 367] on input "*What was the total income in the last 12 months?" at bounding box center [473, 373] width 339 height 30
click at [475, 366] on input "*What was the total income in the last 12 months?" at bounding box center [473, 373] width 339 height 30
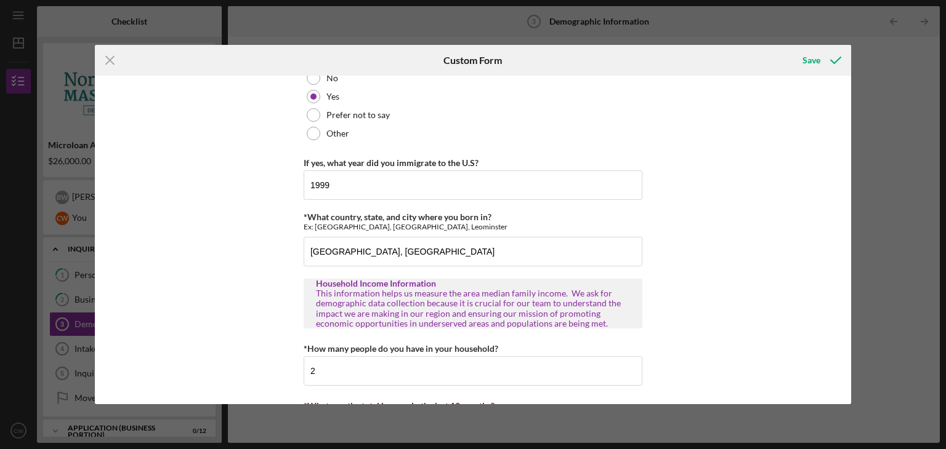
scroll to position [1360, 0]
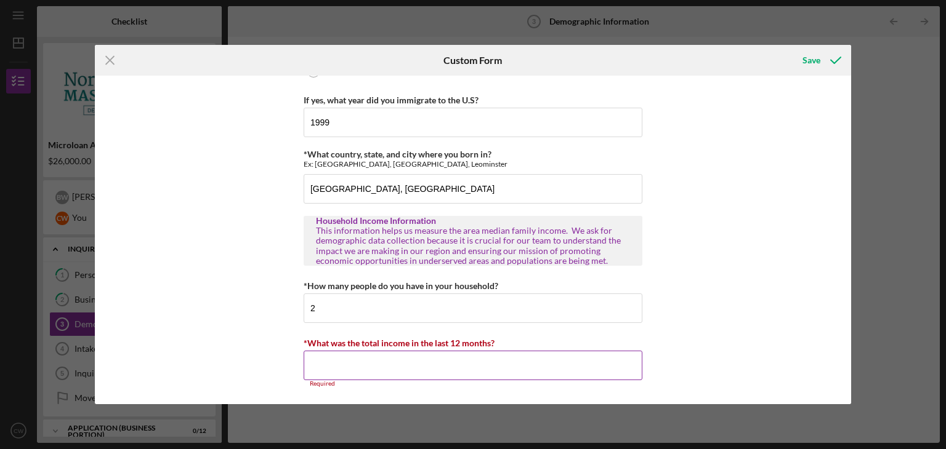
click at [430, 360] on input "*What was the total income in the last 12 months?" at bounding box center [473, 366] width 339 height 30
click at [329, 371] on input "*What was the total income in the last 12 months?" at bounding box center [473, 366] width 339 height 30
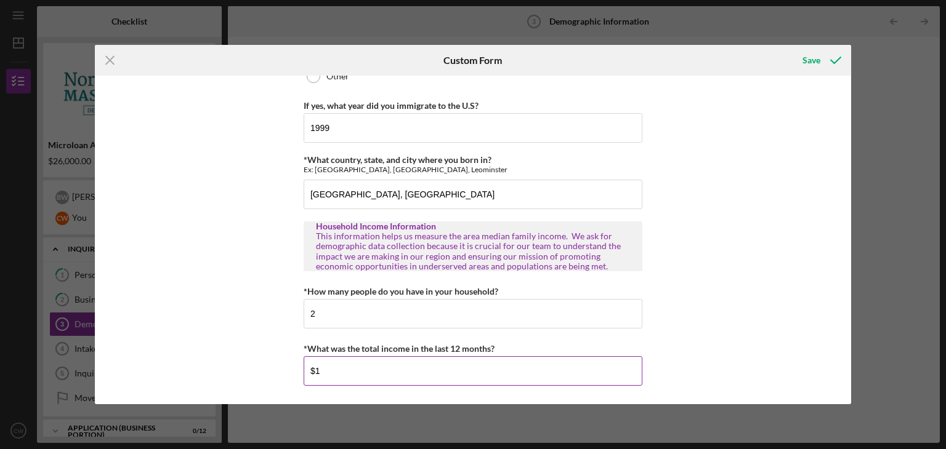
scroll to position [1353, 0]
type input "$1"
type input "$155,353"
click at [693, 243] on div "Personal Demographic Information NCMDC is an equal opportunity organization and…" at bounding box center [473, 240] width 757 height 329
click at [812, 62] on div "Save" at bounding box center [811, 60] width 18 height 25
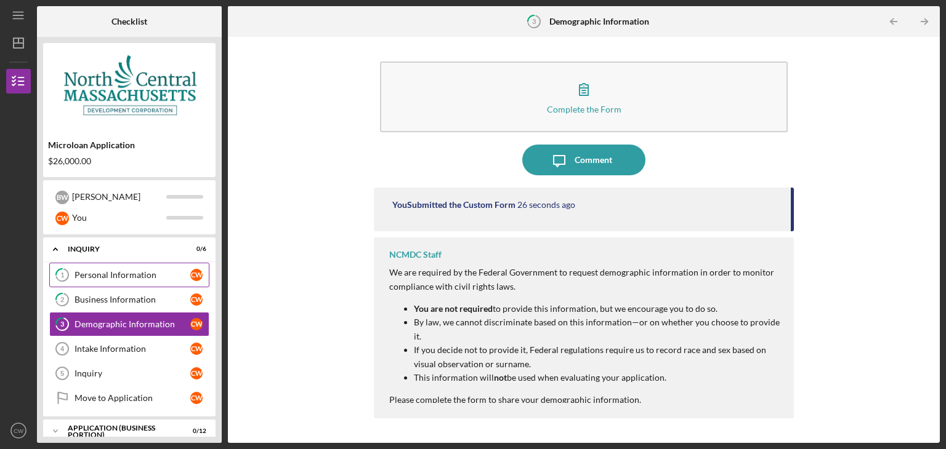
click at [158, 270] on div "Personal Information" at bounding box center [133, 275] width 116 height 10
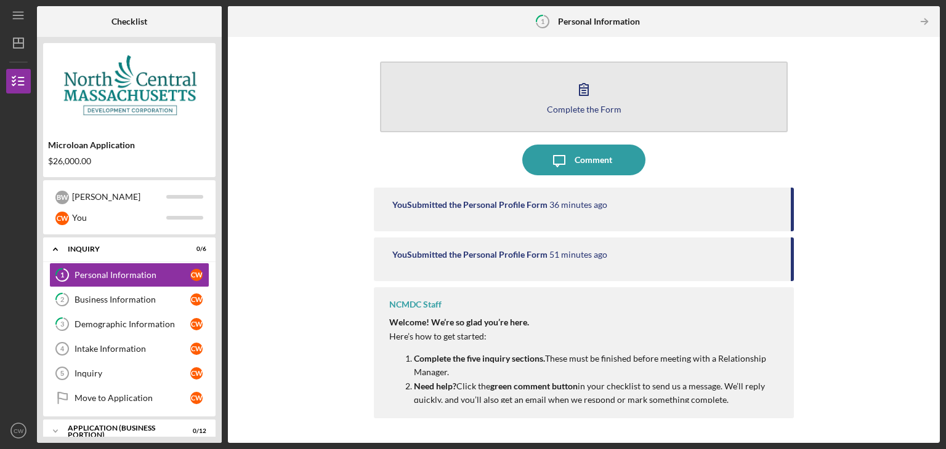
click at [583, 107] on div "Complete the Form" at bounding box center [584, 109] width 75 height 9
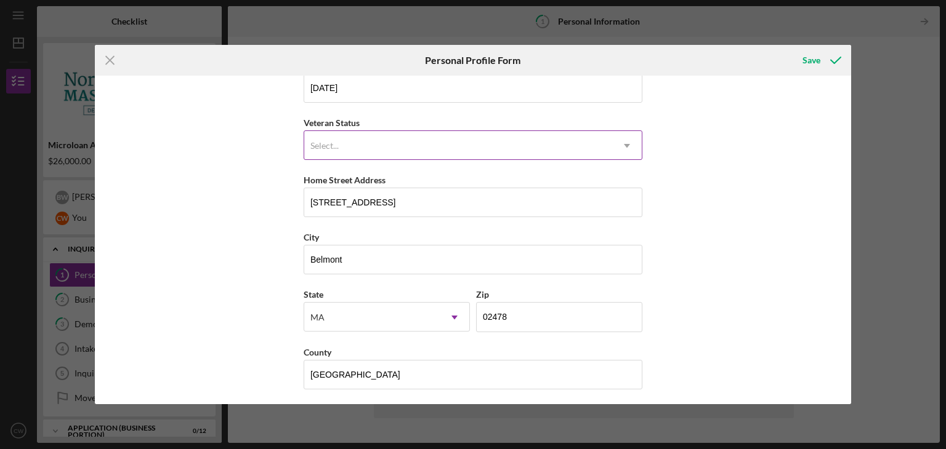
scroll to position [140, 0]
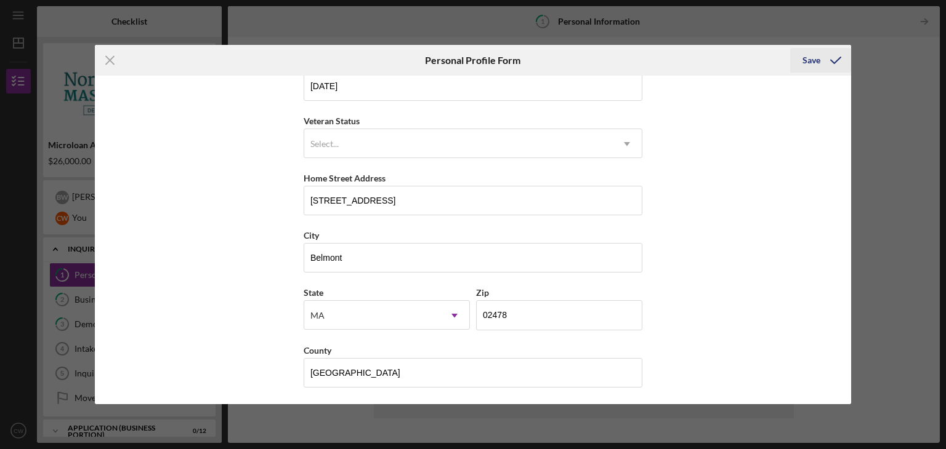
click at [822, 62] on icon "submit" at bounding box center [835, 60] width 31 height 31
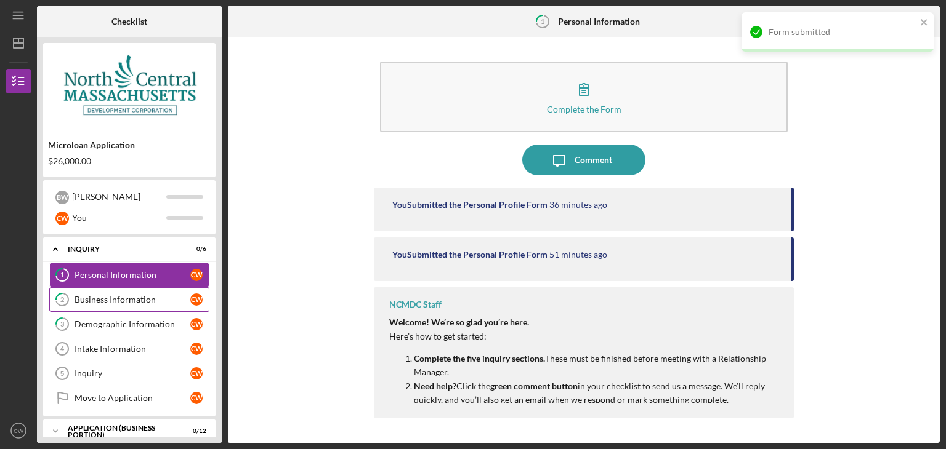
click at [113, 294] on link "2 Business Information C W" at bounding box center [129, 300] width 160 height 25
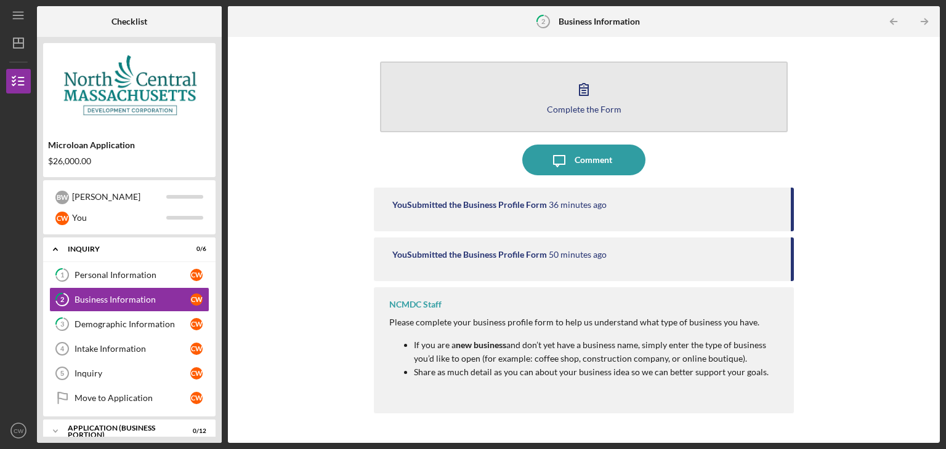
click at [550, 97] on button "Complete the Form Form" at bounding box center [584, 97] width 408 height 71
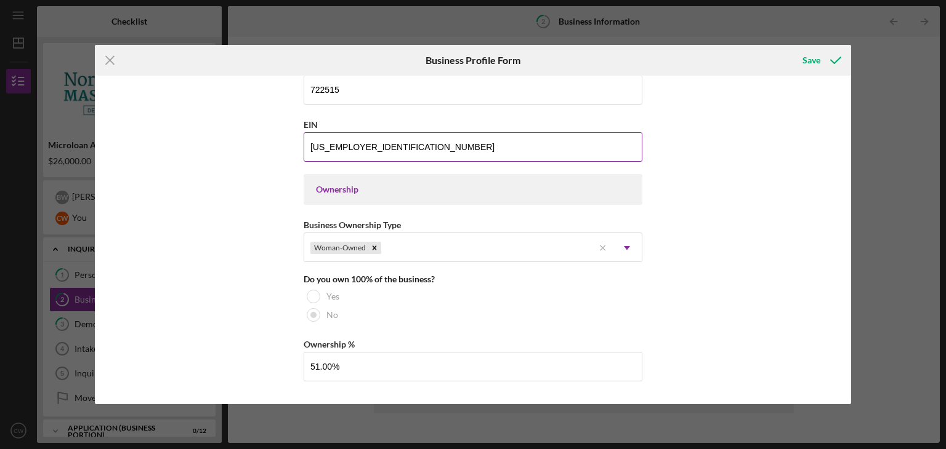
scroll to position [554, 0]
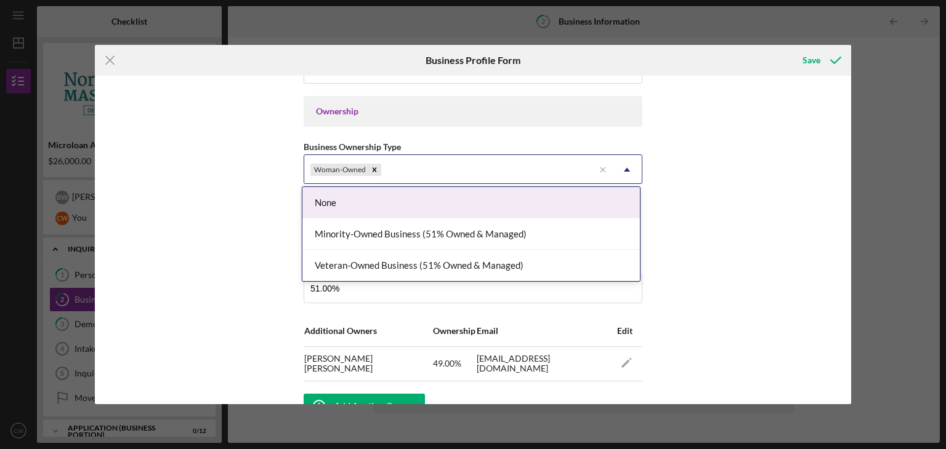
click at [447, 166] on div "Woman-Owned" at bounding box center [448, 170] width 289 height 28
click at [436, 161] on div "Woman-Owned" at bounding box center [448, 170] width 289 height 28
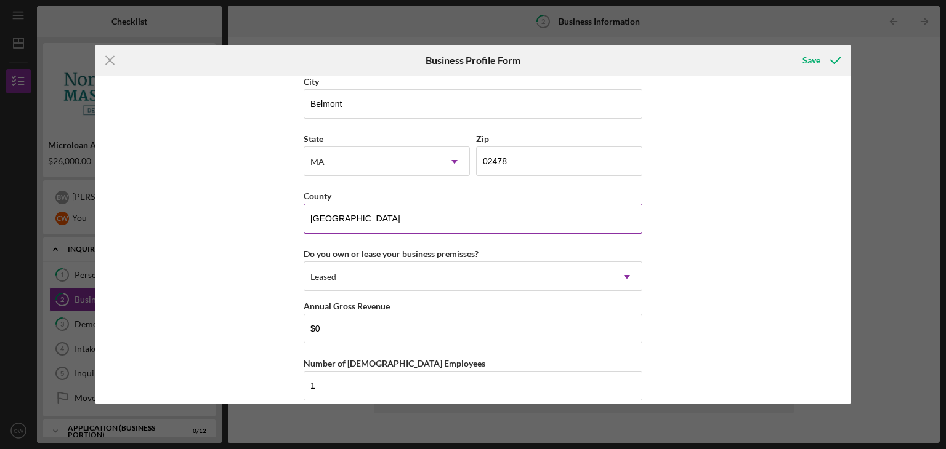
scroll to position [1293, 0]
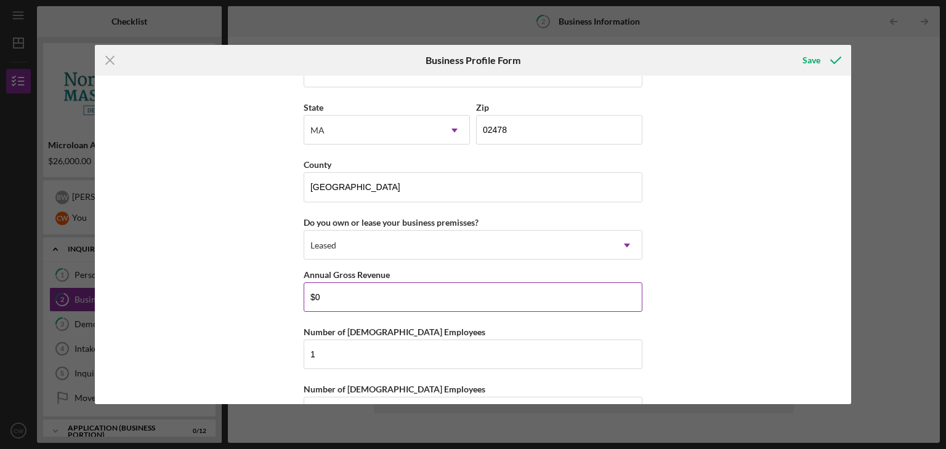
click at [430, 291] on input "$0" at bounding box center [473, 298] width 339 height 30
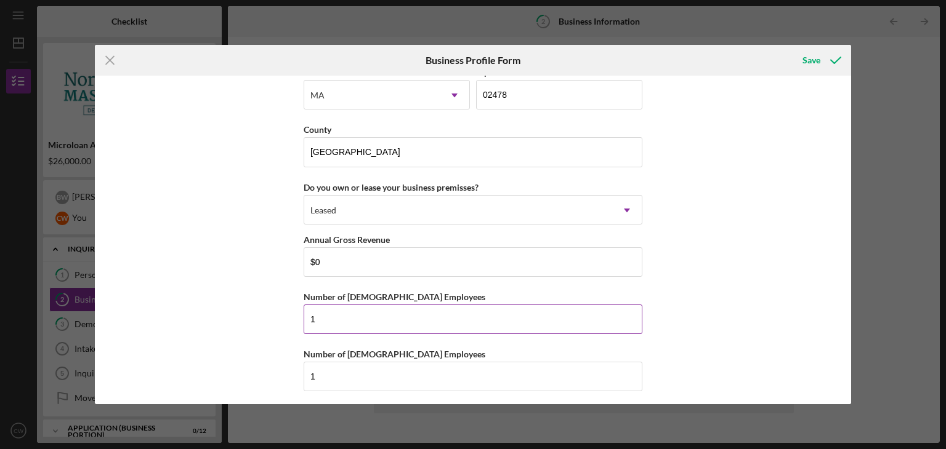
click at [352, 318] on input "1" at bounding box center [473, 320] width 339 height 30
click at [355, 372] on input "1" at bounding box center [473, 377] width 339 height 30
click at [815, 58] on div "Save" at bounding box center [811, 60] width 18 height 25
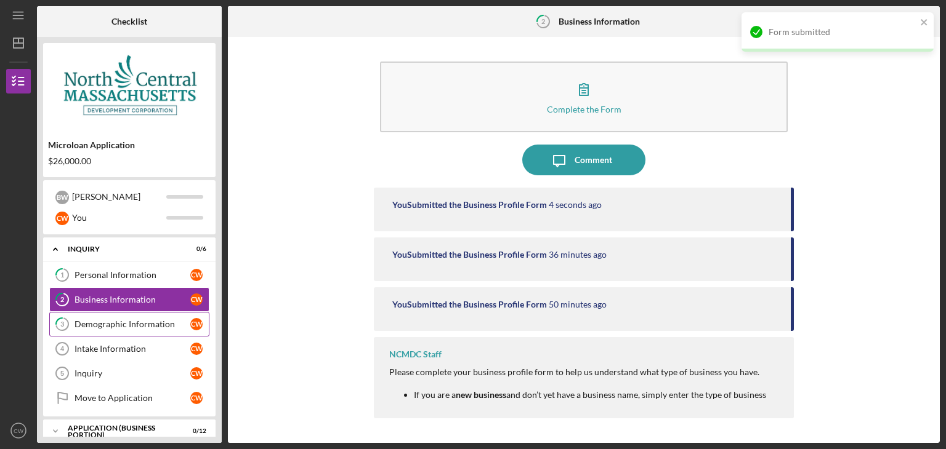
click at [135, 331] on link "3 Demographic Information C W" at bounding box center [129, 324] width 160 height 25
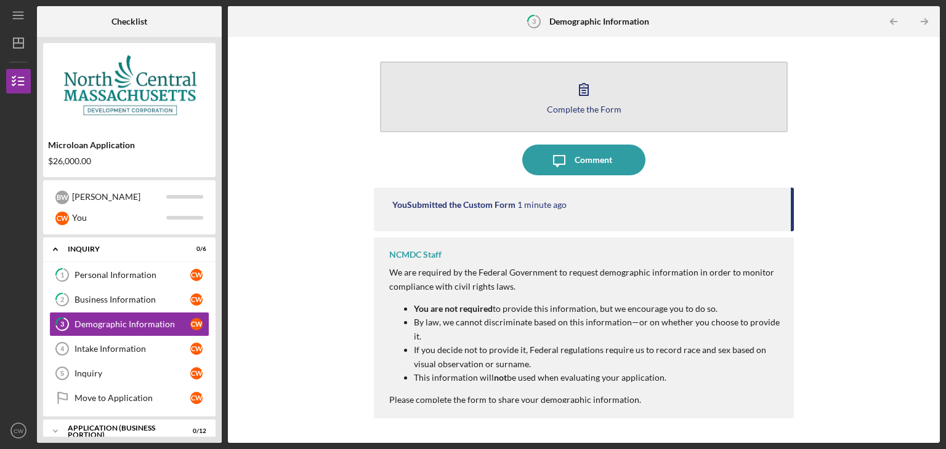
click at [567, 105] on div "Complete the Form" at bounding box center [584, 109] width 75 height 9
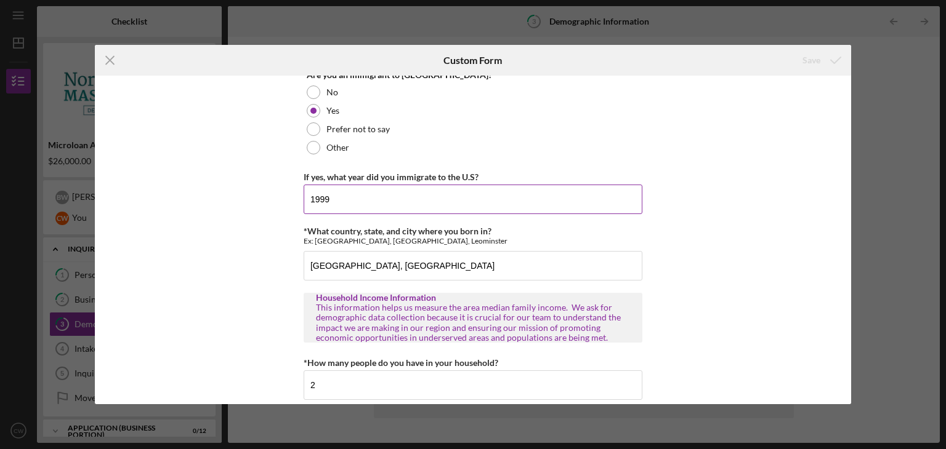
scroll to position [1353, 0]
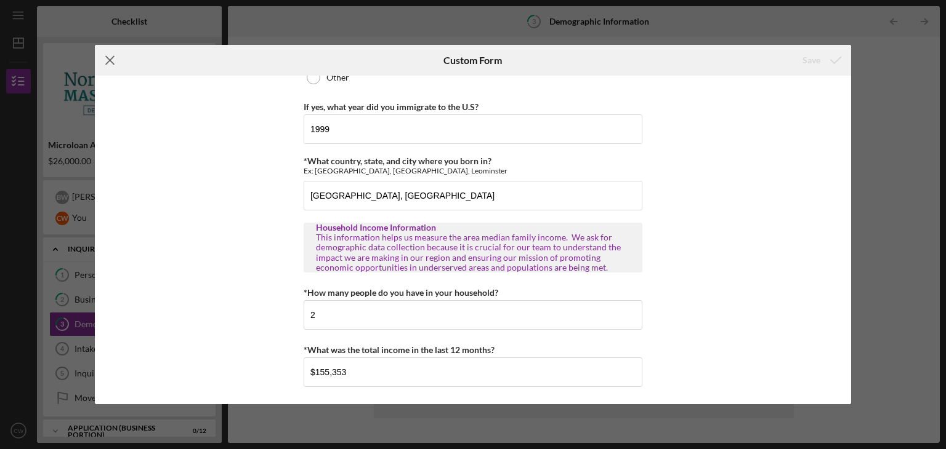
click at [109, 57] on icon "Icon/Menu Close" at bounding box center [110, 60] width 31 height 31
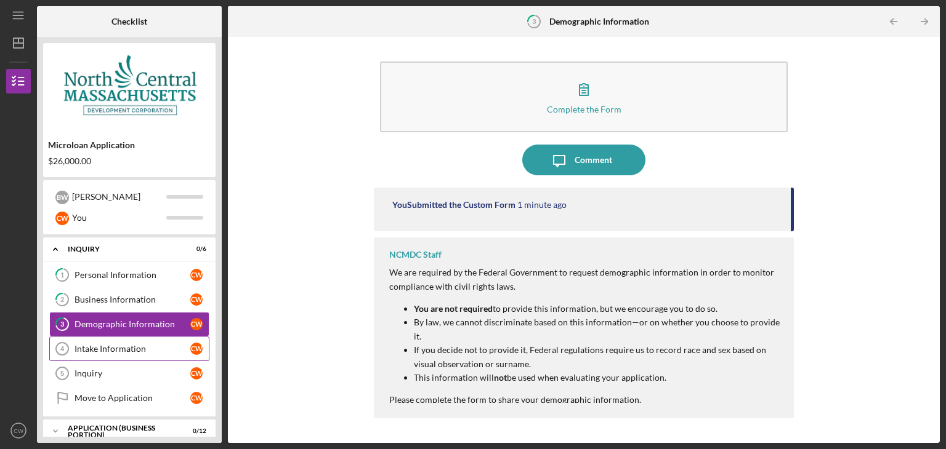
click at [127, 350] on div "Intake Information" at bounding box center [133, 349] width 116 height 10
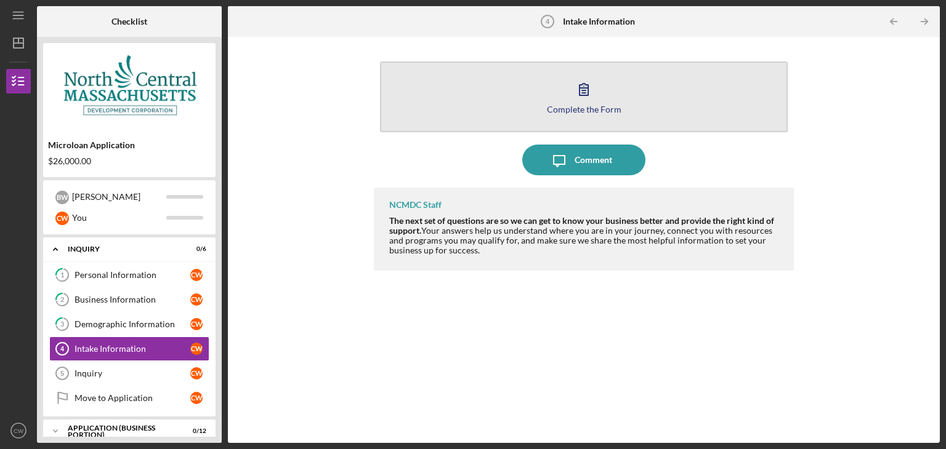
click at [562, 100] on button "Complete the Form Form" at bounding box center [584, 97] width 408 height 71
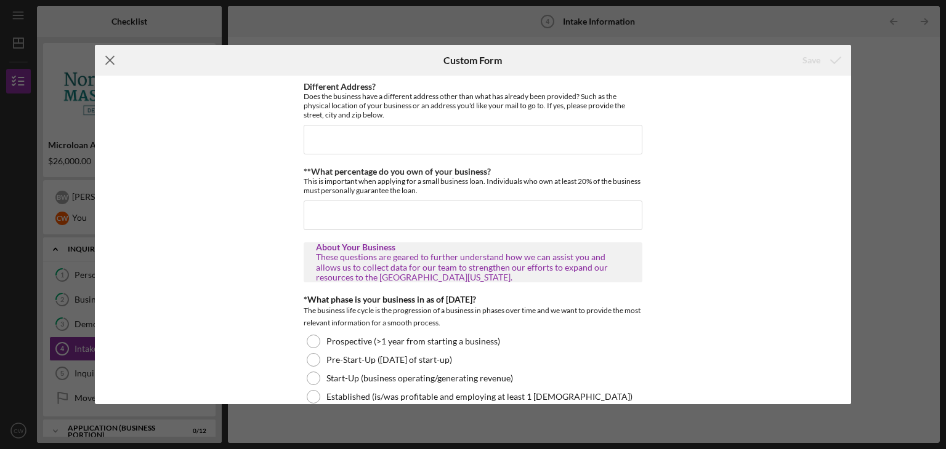
click at [110, 54] on icon "Icon/Menu Close" at bounding box center [110, 60] width 31 height 31
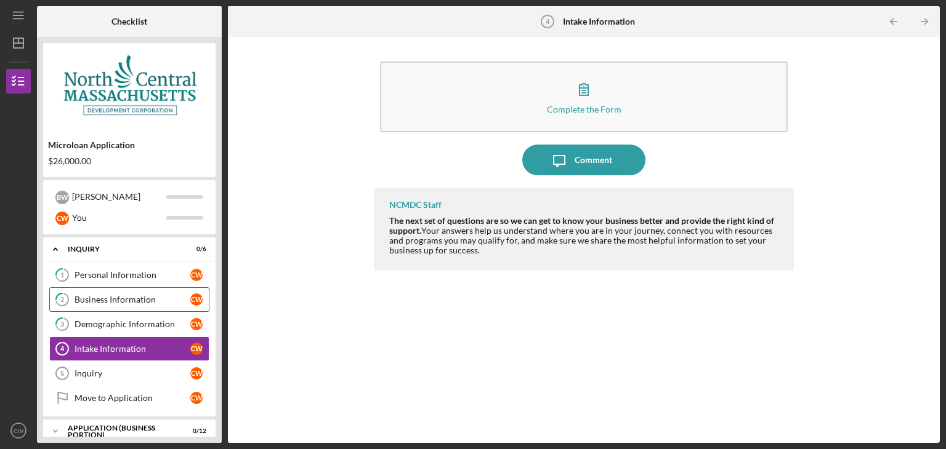
click at [116, 300] on div "Business Information" at bounding box center [133, 300] width 116 height 10
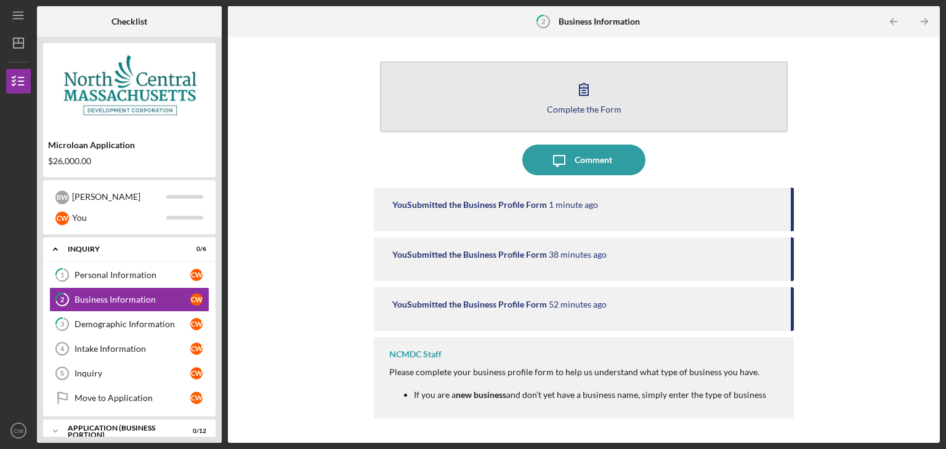
click at [505, 109] on button "Complete the Form Form" at bounding box center [584, 97] width 408 height 71
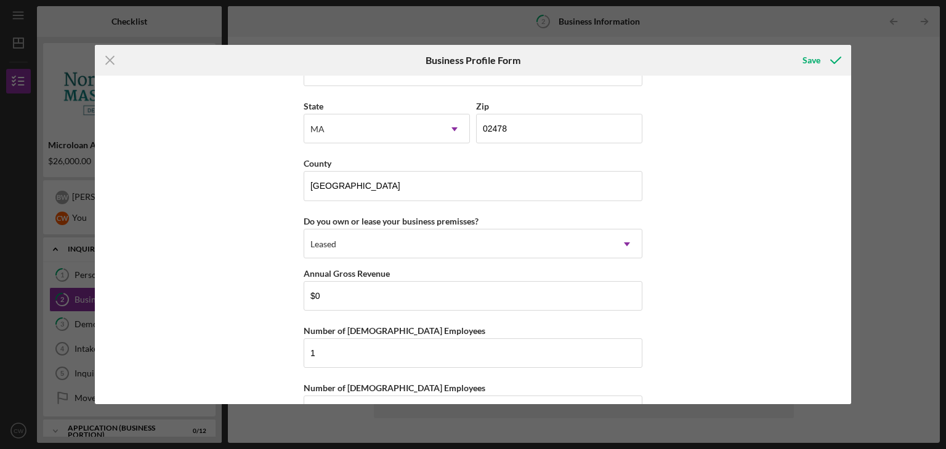
scroll to position [1328, 0]
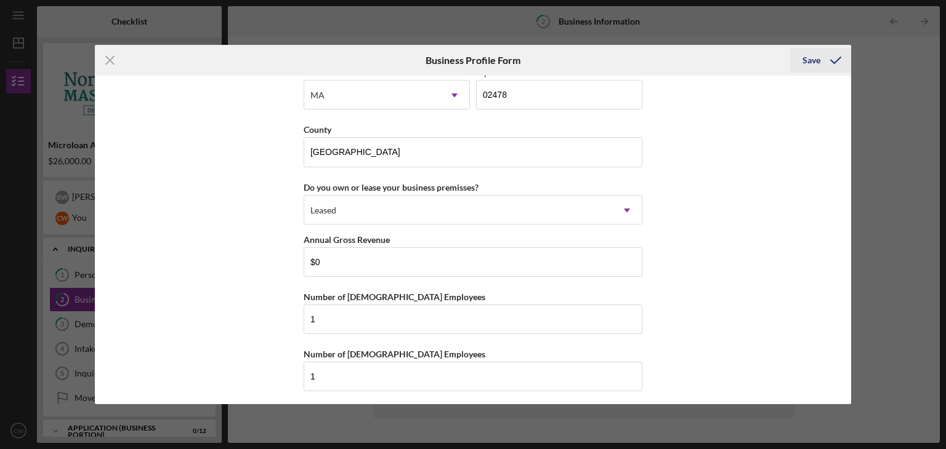
click at [810, 62] on div "Save" at bounding box center [811, 60] width 18 height 25
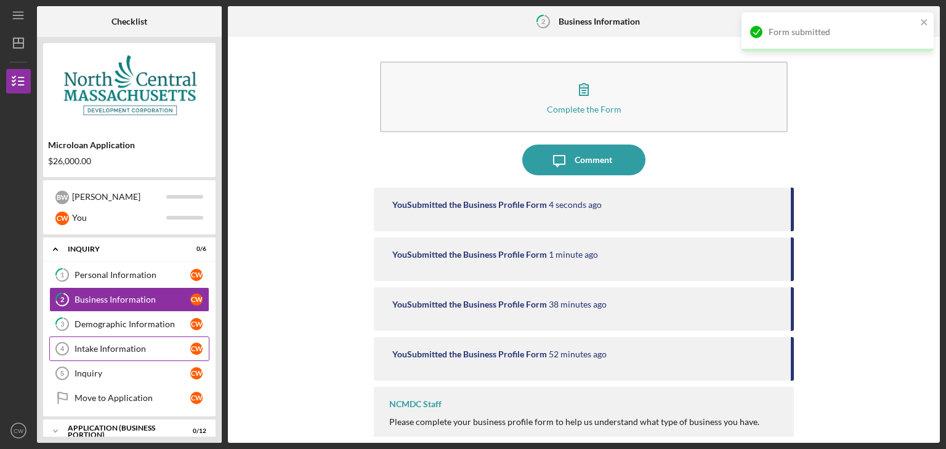
click at [108, 351] on div "Intake Information" at bounding box center [133, 349] width 116 height 10
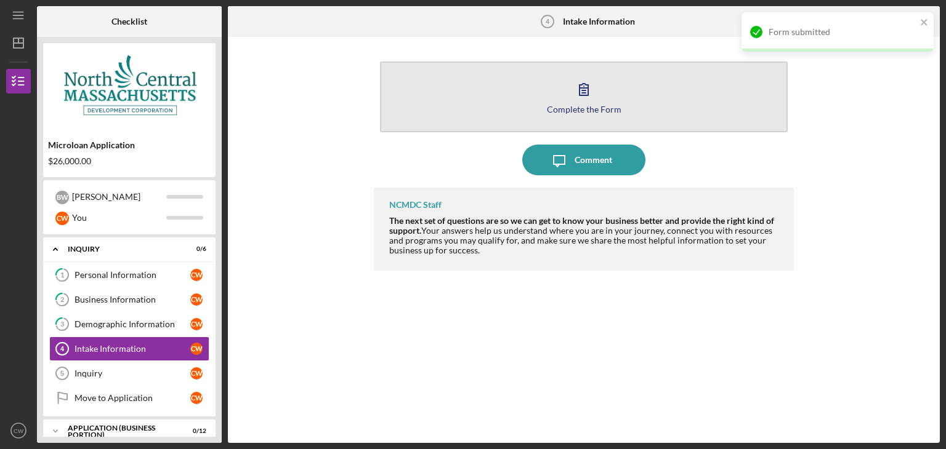
click at [611, 101] on button "Complete the Form Form" at bounding box center [584, 97] width 408 height 71
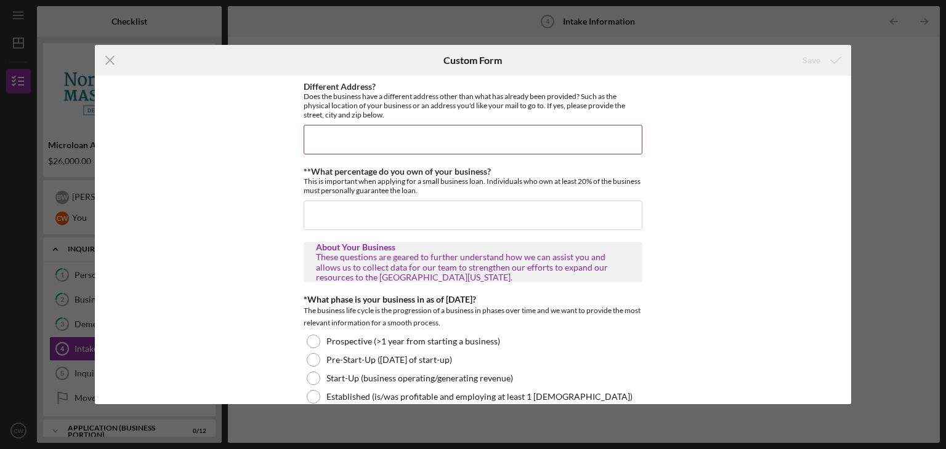
click at [453, 135] on input "Different Address?" at bounding box center [473, 140] width 339 height 30
type input "n"
type input "N/A"
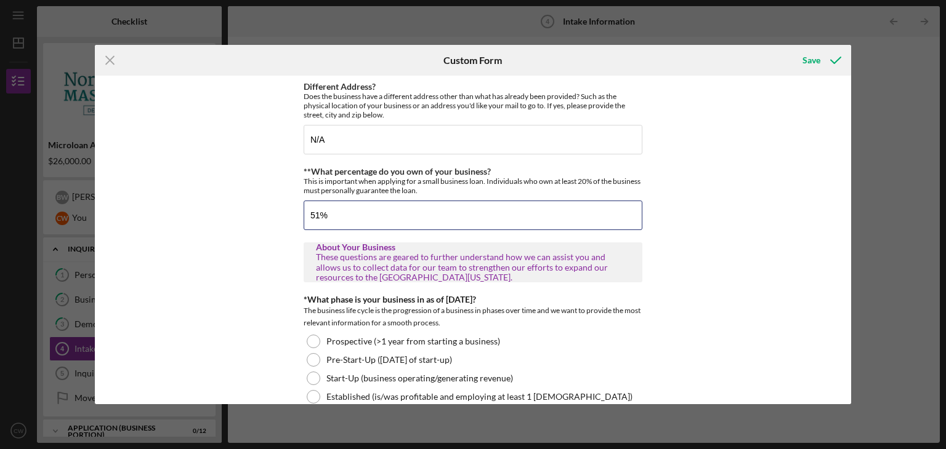
type input "51%"
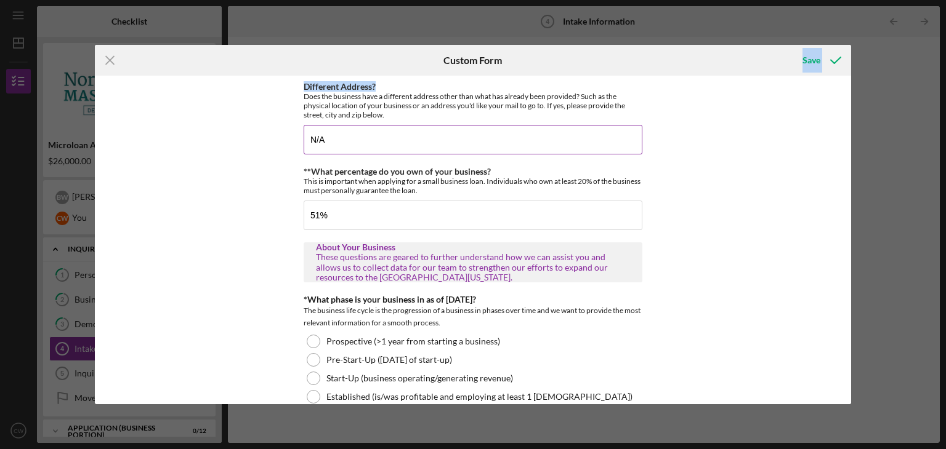
drag, startPoint x: 654, startPoint y: 58, endPoint x: 562, endPoint y: 85, distance: 96.3
click at [562, 85] on form "Icon/Menu Close Custom Form Save Different Address? Does the business have a di…" at bounding box center [473, 225] width 757 height 360
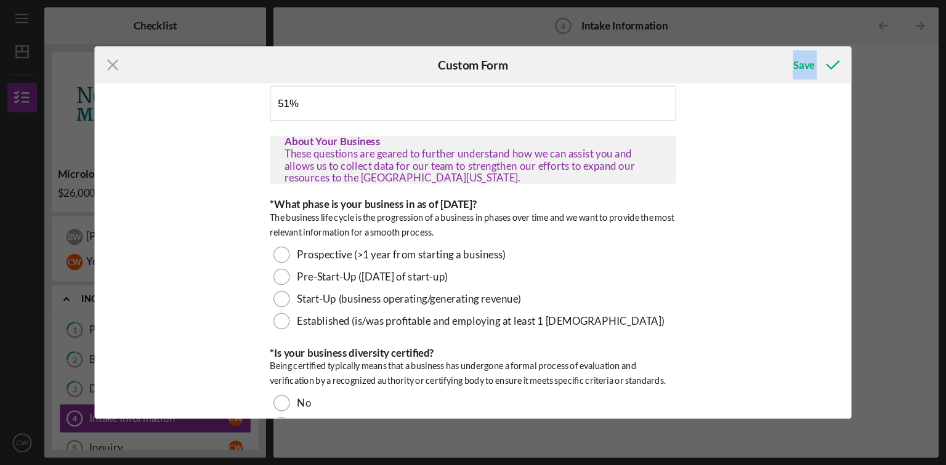
scroll to position [123, 0]
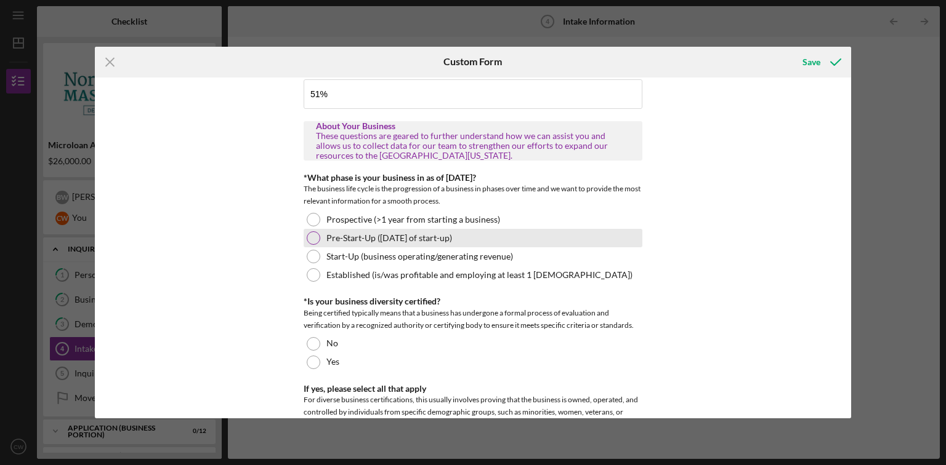
click at [395, 244] on div "Pre-Start-Up ([DATE] of start-up)" at bounding box center [473, 238] width 339 height 18
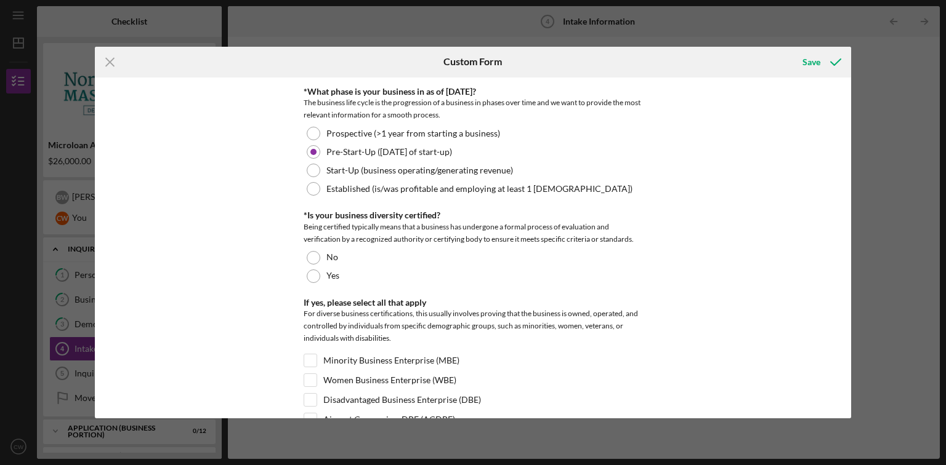
scroll to position [222, 0]
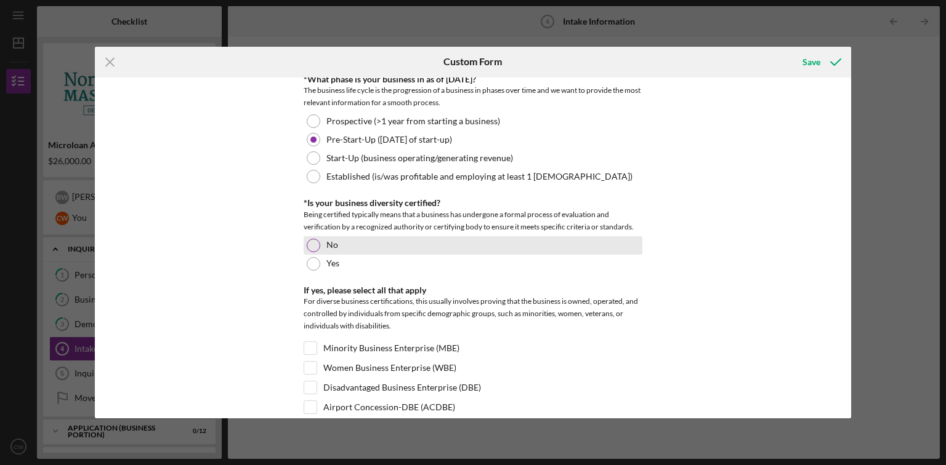
click at [316, 241] on div at bounding box center [314, 246] width 14 height 14
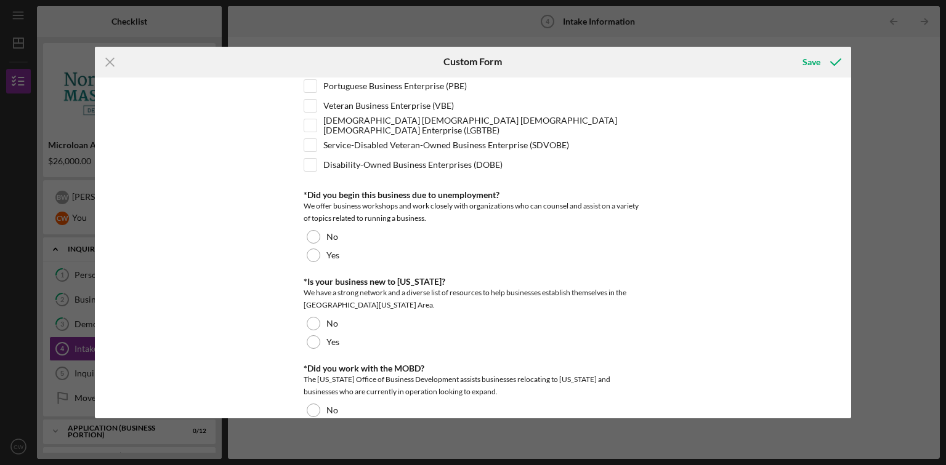
scroll to position [566, 0]
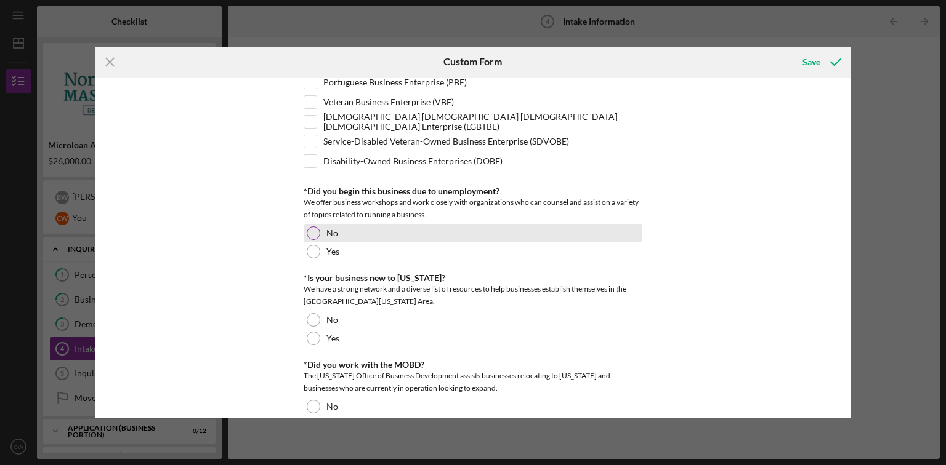
click at [315, 230] on div at bounding box center [314, 234] width 14 height 14
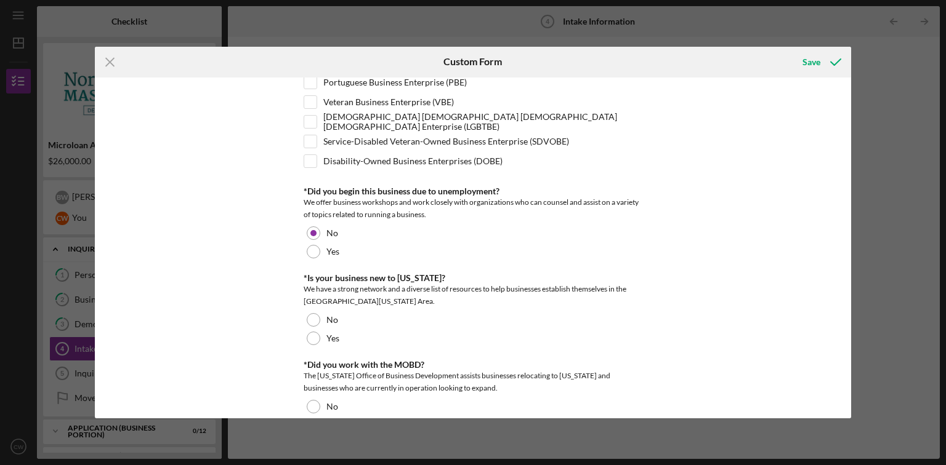
scroll to position [616, 0]
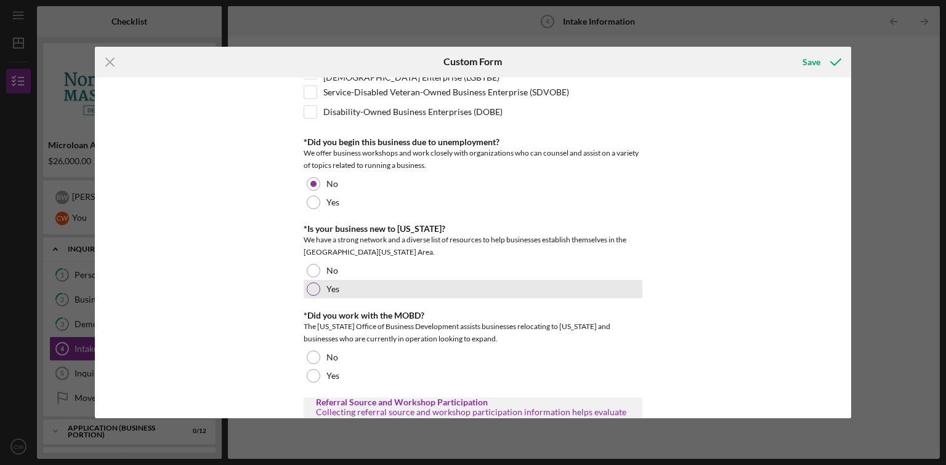
click at [312, 289] on div at bounding box center [314, 290] width 14 height 14
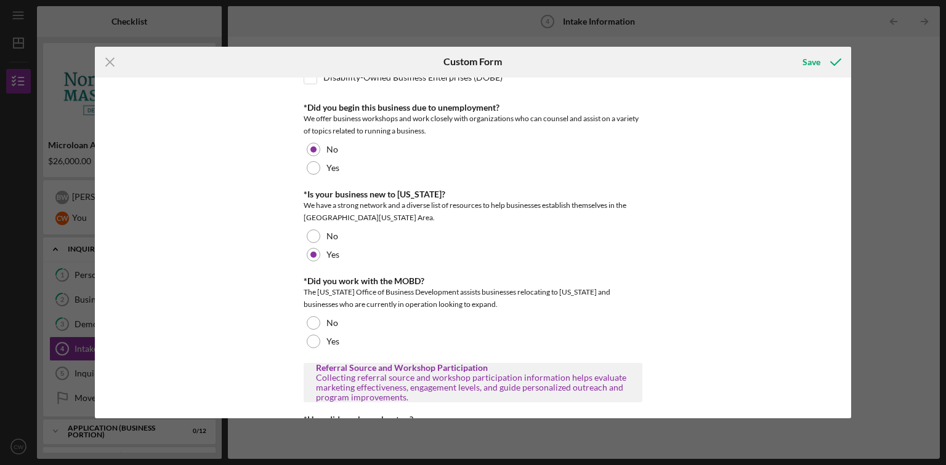
scroll to position [764, 0]
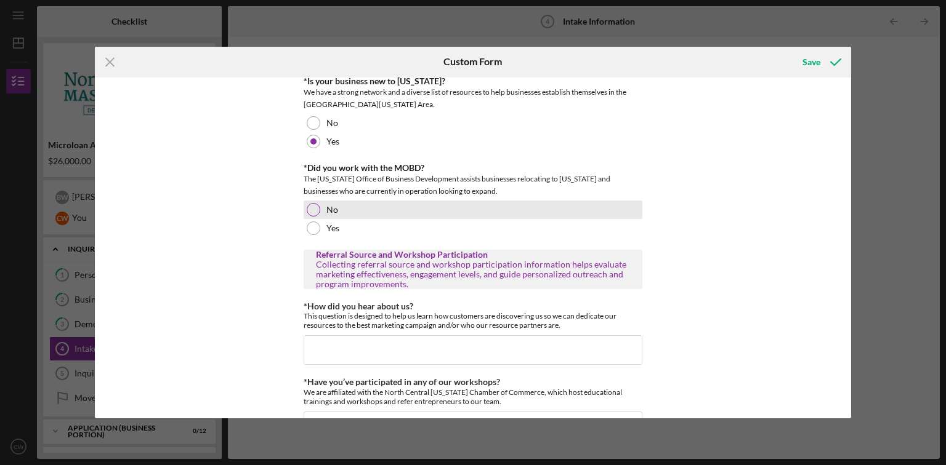
click at [319, 208] on div "No" at bounding box center [473, 210] width 339 height 18
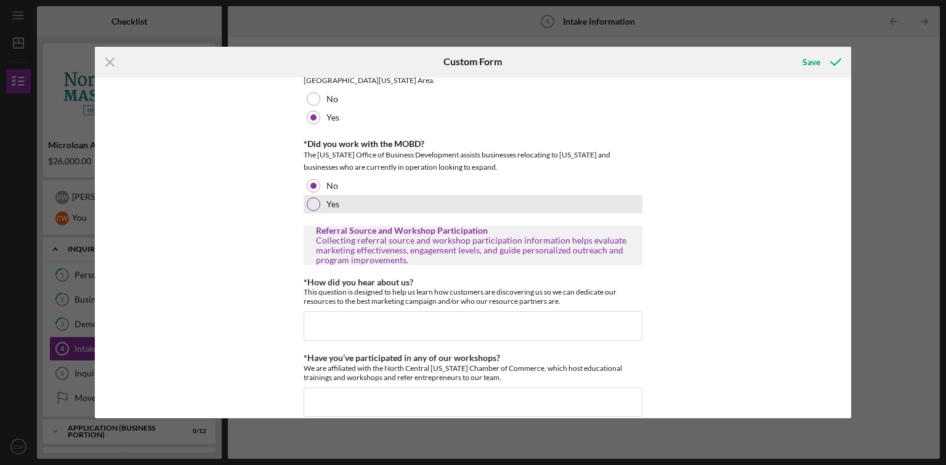
scroll to position [800, 0]
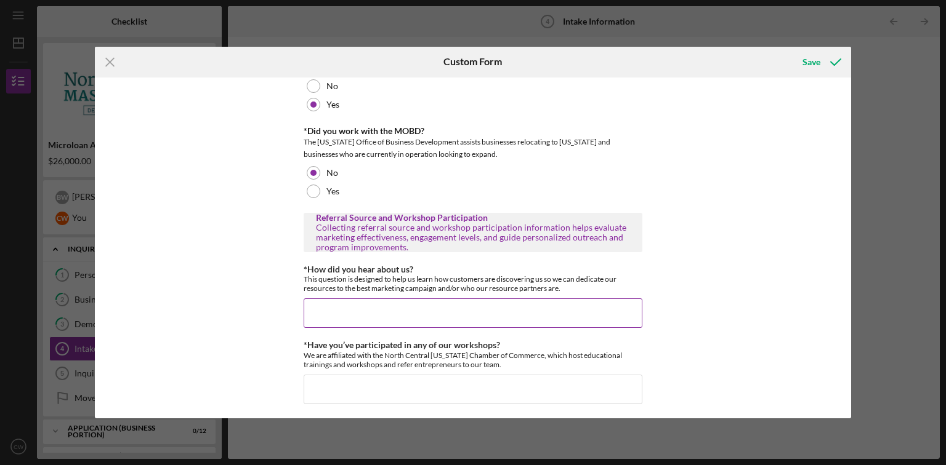
click at [403, 302] on input "*How did you hear about us?" at bounding box center [473, 314] width 339 height 30
type input "w"
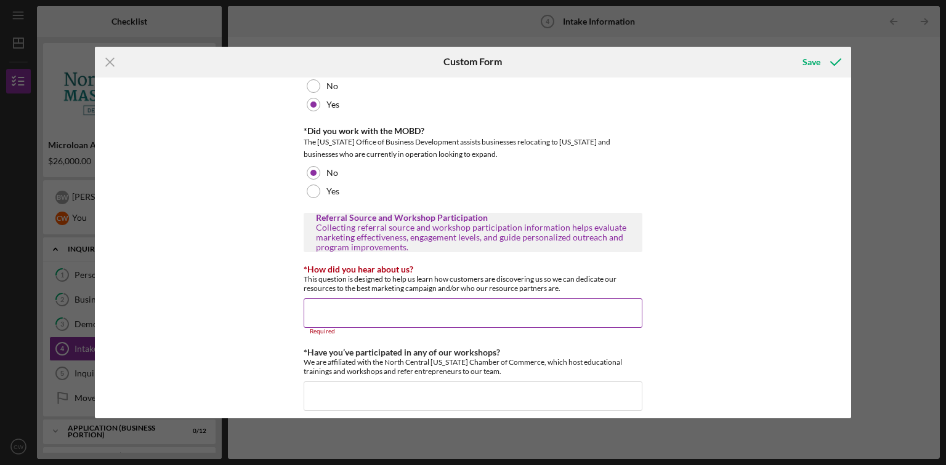
click at [345, 308] on input "*How did you hear about us?" at bounding box center [473, 314] width 339 height 30
click at [421, 310] on input "*How did you hear about us?" at bounding box center [473, 314] width 339 height 30
click at [414, 309] on input "*How did you hear about us?" at bounding box center [473, 314] width 339 height 30
paste input "North Central [US_STATE] Development Corporation (NCMDC)"
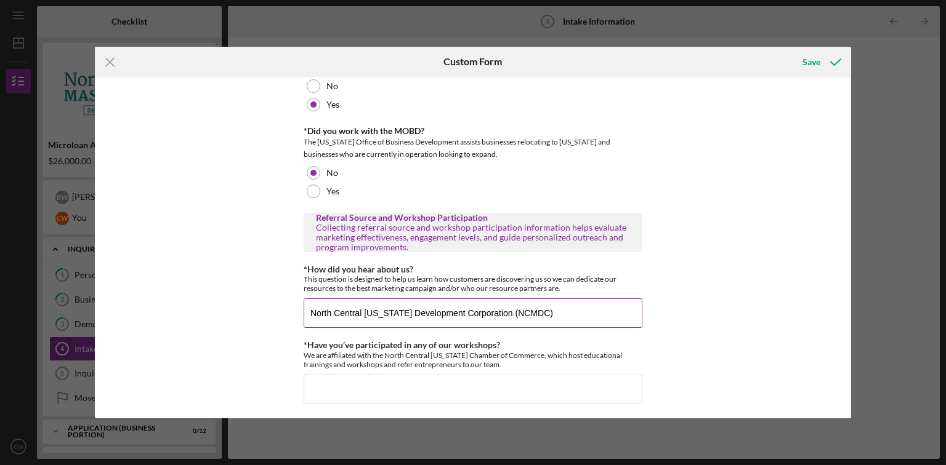
click at [566, 313] on input "North Central [US_STATE] Development Corporation (NCMDC)" at bounding box center [473, 314] width 339 height 30
click at [308, 307] on input "North Central [US_STATE] Development Corporation" at bounding box center [473, 314] width 339 height 30
type input "Through North Central [US_STATE] Development Corporation"
type input "no"
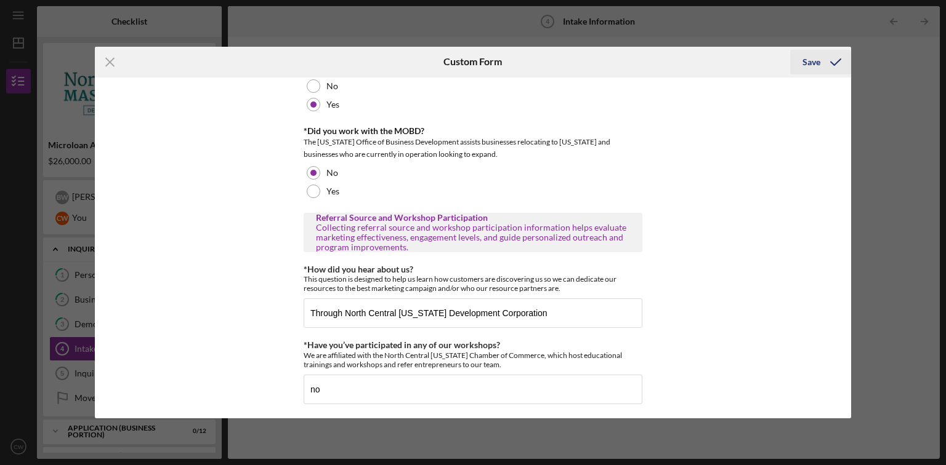
click at [807, 59] on div "Save" at bounding box center [811, 62] width 18 height 25
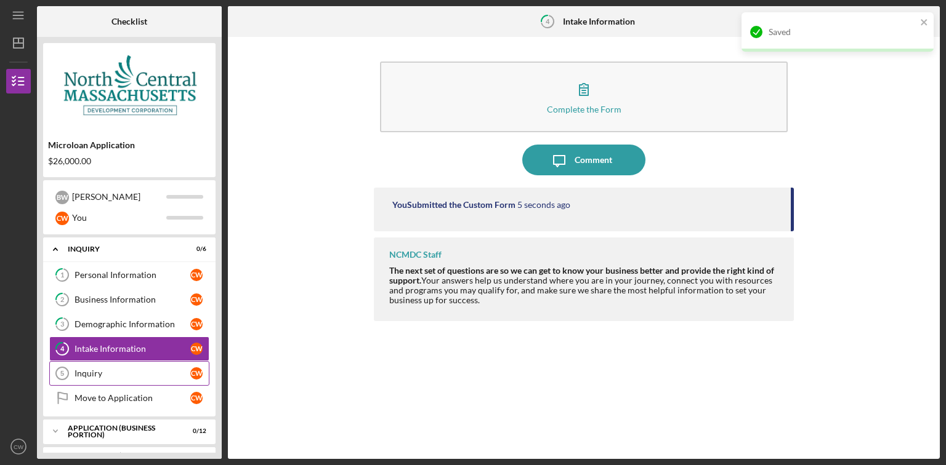
click at [111, 377] on div "Inquiry" at bounding box center [133, 374] width 116 height 10
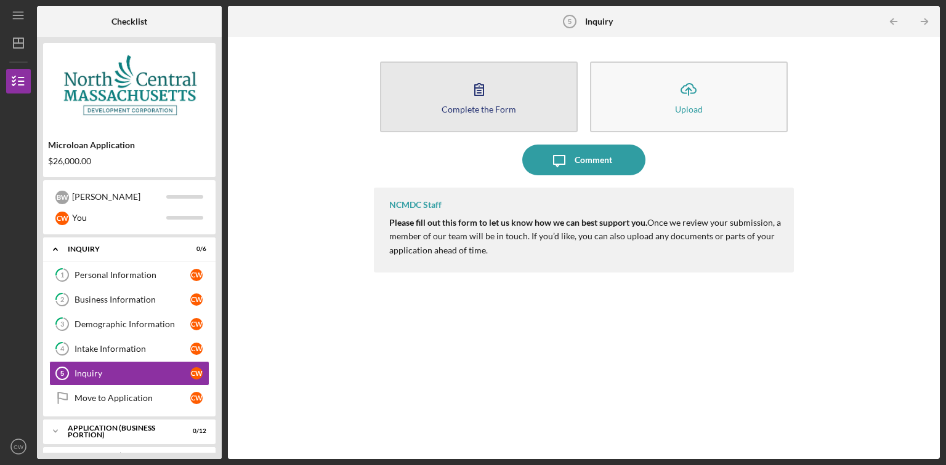
click at [493, 116] on button "Complete the Form Form" at bounding box center [479, 97] width 198 height 71
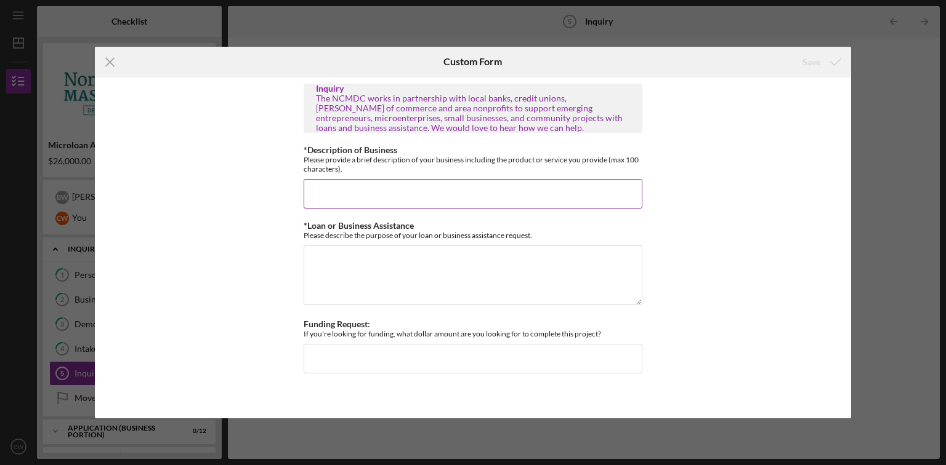
click at [498, 192] on input "*Description of Business" at bounding box center [473, 194] width 339 height 30
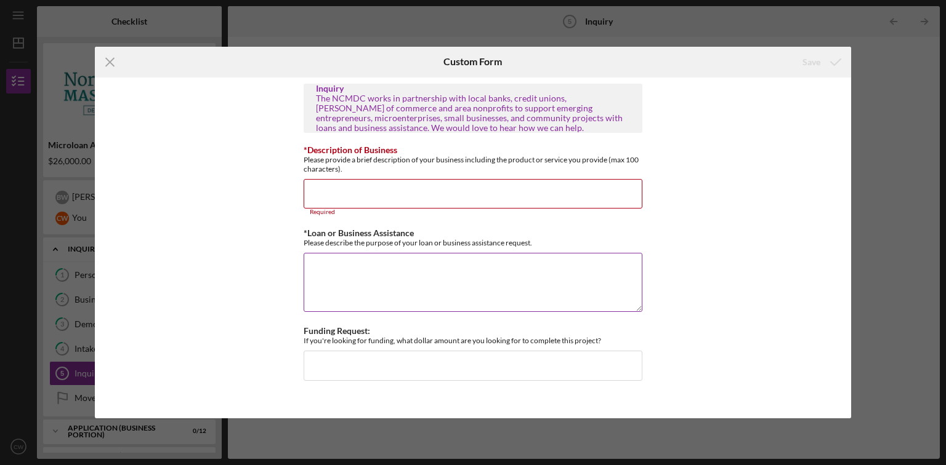
click at [457, 261] on textarea "*Loan or Business Assistance" at bounding box center [473, 282] width 339 height 59
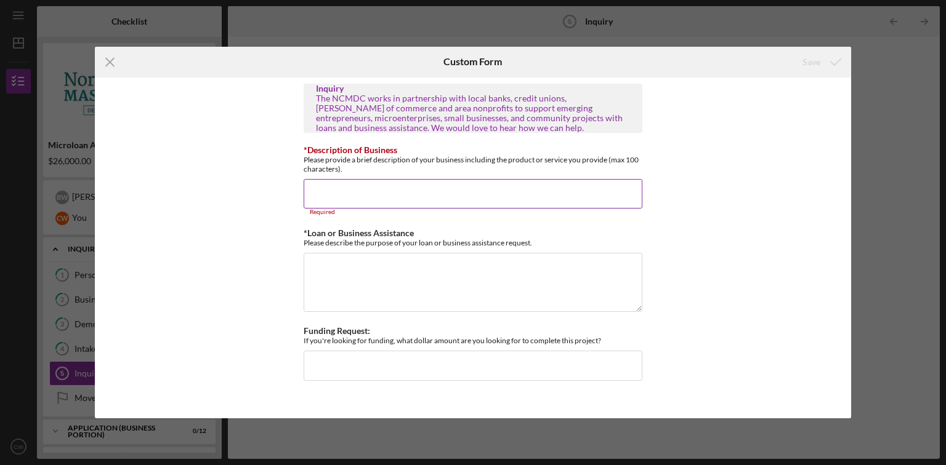
click at [436, 191] on input "*Description of Business" at bounding box center [473, 194] width 339 height 30
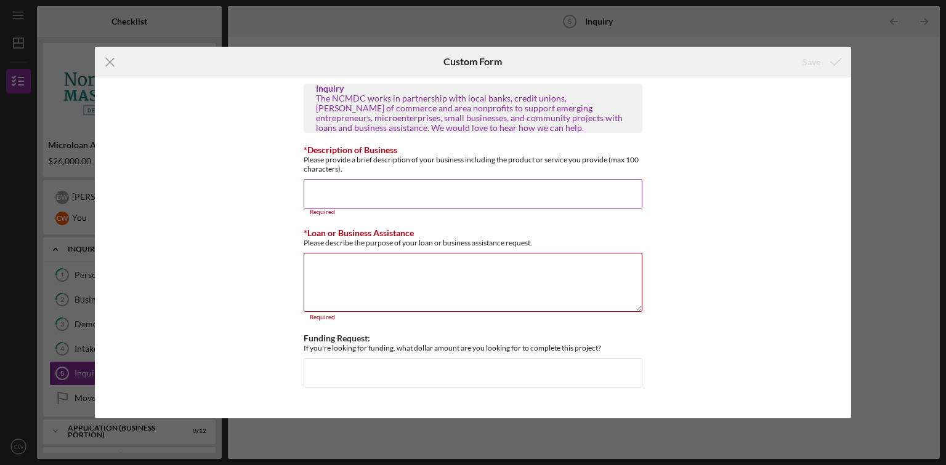
click at [332, 188] on input "*Description of Business" at bounding box center [473, 194] width 339 height 30
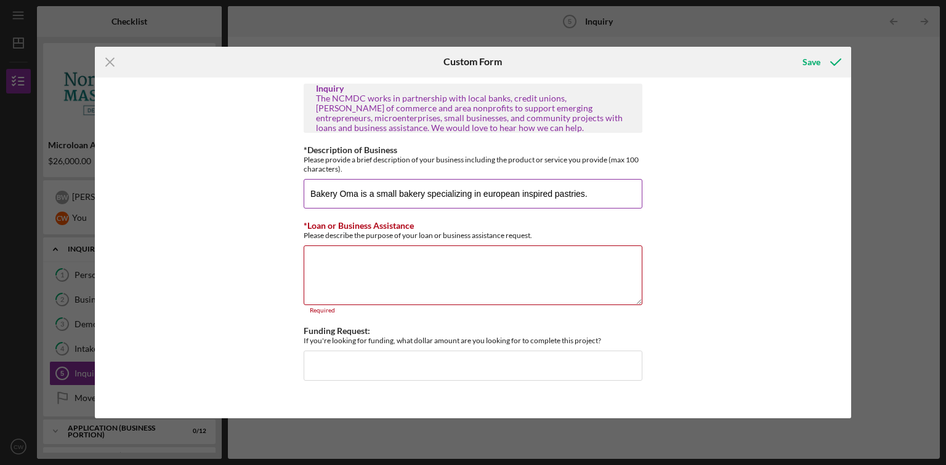
click at [487, 196] on input "Bakery Oma is a small bakery specializing in european inspired pastries." at bounding box center [473, 194] width 339 height 30
type input "Bakery Oma is a small bakery specializing in globally-inspired pastries. Primar…"
click at [361, 270] on textarea "*Loan or Business Assistance" at bounding box center [473, 275] width 339 height 59
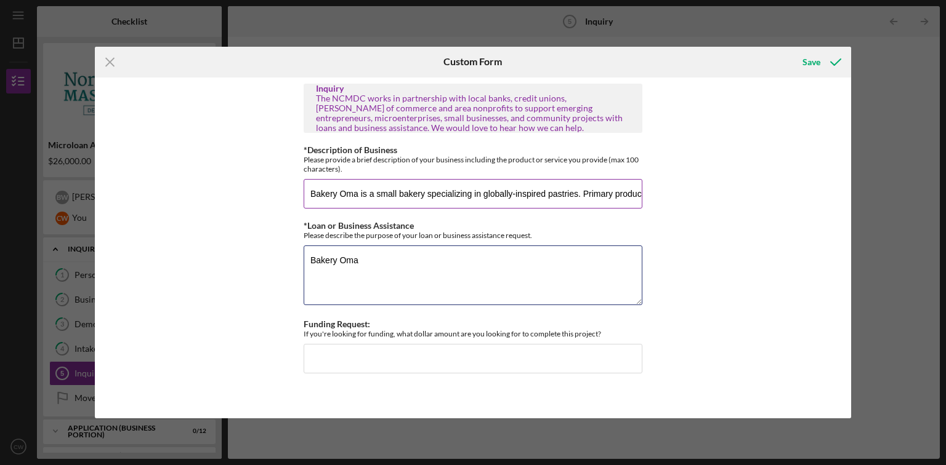
type textarea "Bakery Oma"
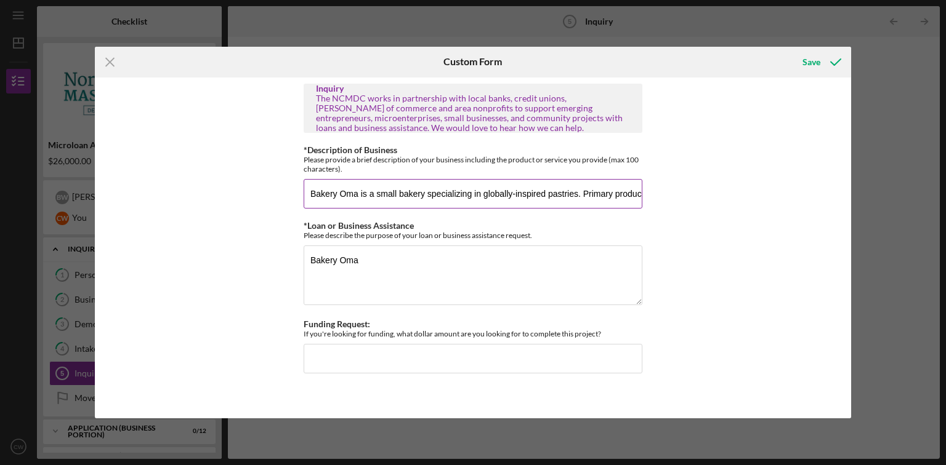
click at [473, 185] on input "Bakery Oma is a small bakery specializing in globally-inspired pastries. Primar…" at bounding box center [473, 194] width 339 height 30
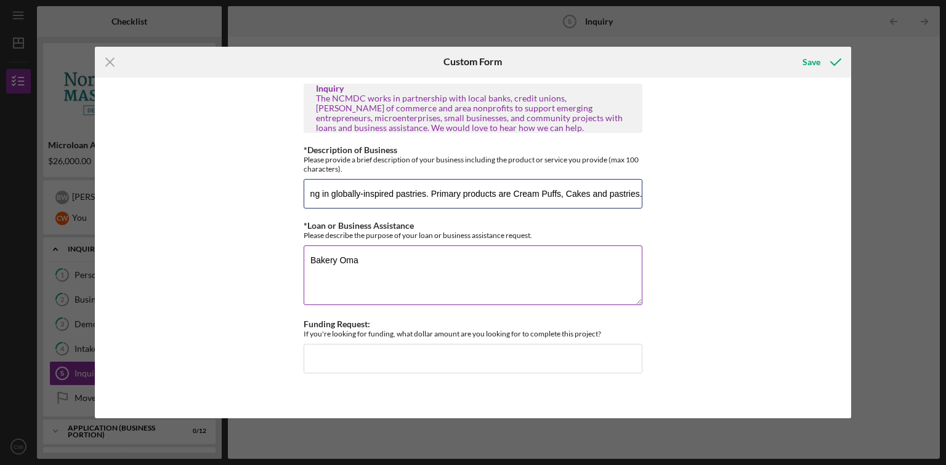
type input "Bakery Oma is a small bakery specializing in globally-inspired pastries. Primar…"
click at [390, 266] on textarea "Bakery Oma" at bounding box center [473, 275] width 339 height 59
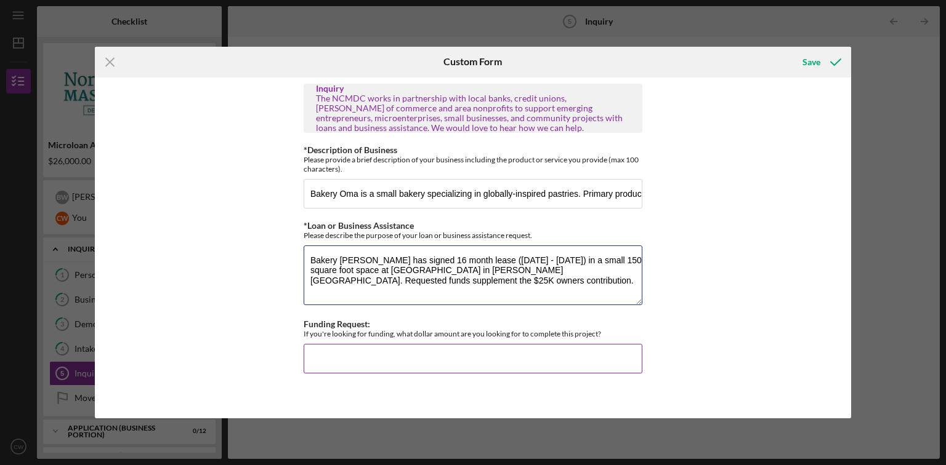
type textarea "Bakery [PERSON_NAME] has signed 16 month lease ([DATE] - [DATE]) in a small 150…"
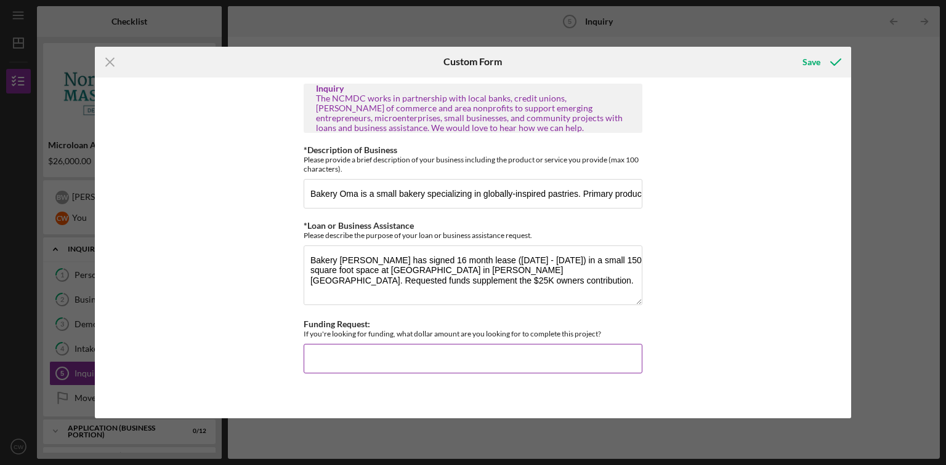
click at [403, 352] on input "Funding Request:" at bounding box center [473, 359] width 339 height 30
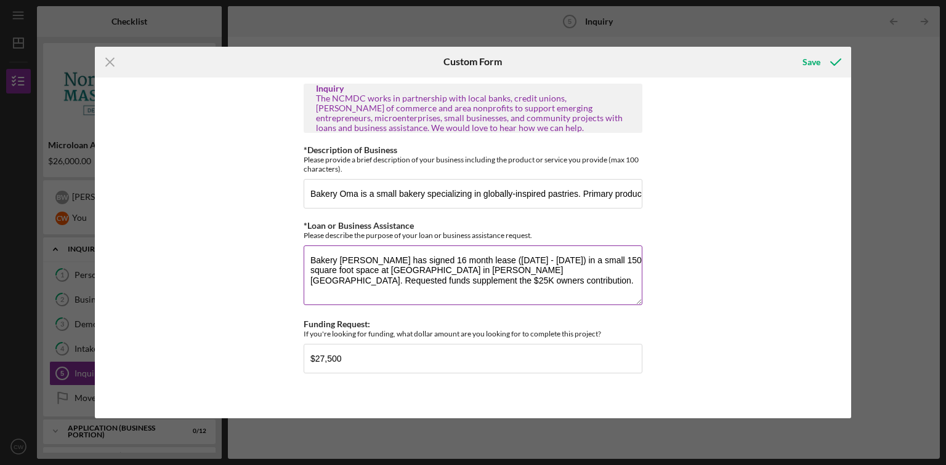
click at [438, 285] on textarea "Bakery [PERSON_NAME] has signed 16 month lease ([DATE] - [DATE]) in a small 150…" at bounding box center [473, 275] width 339 height 59
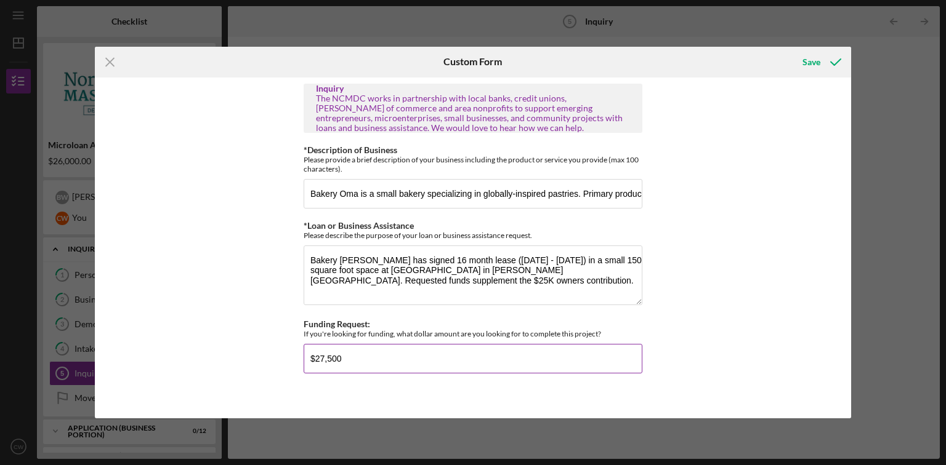
drag, startPoint x: 320, startPoint y: 357, endPoint x: 357, endPoint y: 357, distance: 36.9
click at [357, 357] on input "$27,500" at bounding box center [473, 359] width 339 height 30
type input "$28,000"
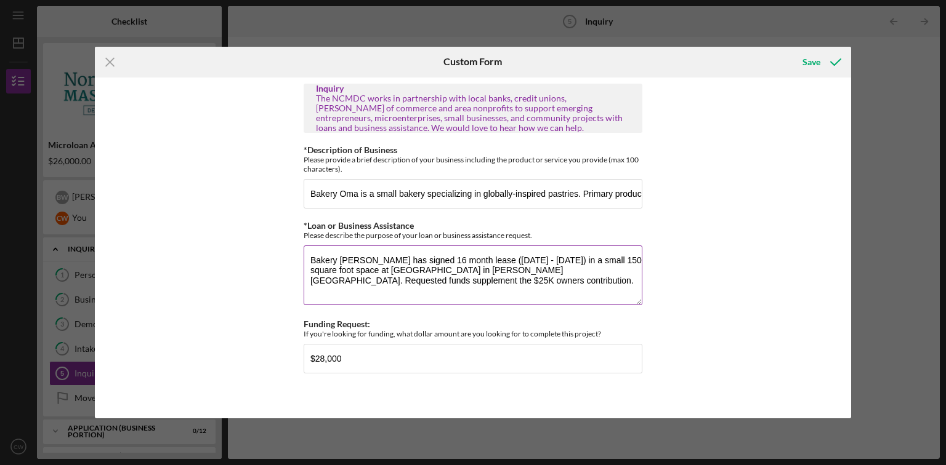
click at [568, 284] on textarea "Bakery [PERSON_NAME] has signed 16 month lease ([DATE] - [DATE]) in a small 150…" at bounding box center [473, 275] width 339 height 59
click at [581, 271] on textarea "Bakery [PERSON_NAME] has signed 16 month lease ([DATE] - [DATE]) in a small 150…" at bounding box center [473, 275] width 339 height 59
click at [456, 296] on textarea "Bakery [PERSON_NAME] has signed 16 month lease ([DATE] - [DATE]) in a small 150…" at bounding box center [473, 275] width 339 height 59
click at [478, 283] on textarea "Bakery [PERSON_NAME] has signed 16 month lease ([DATE] - [DATE]) in a small 150…" at bounding box center [473, 275] width 339 height 59
click at [581, 270] on textarea "Bakery [PERSON_NAME] has signed 16 month lease ([DATE] - [DATE]) in a small 150…" at bounding box center [473, 275] width 339 height 59
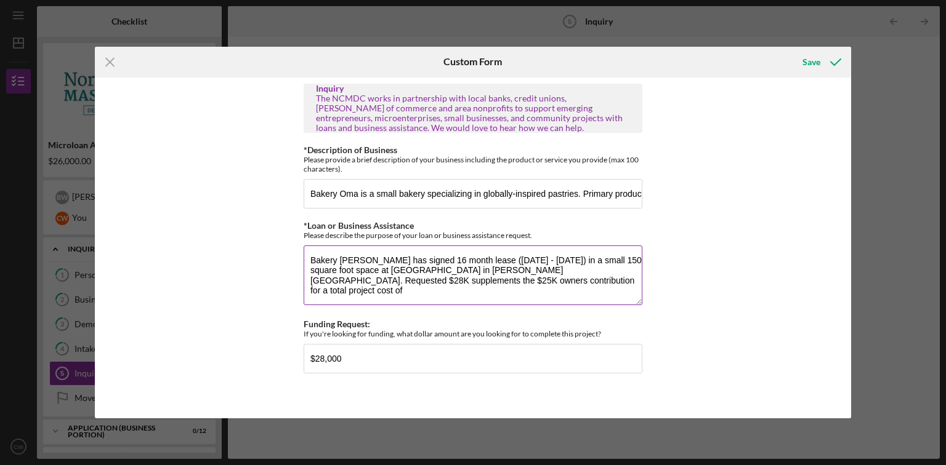
click at [531, 283] on textarea "Bakery [PERSON_NAME] has signed 16 month lease ([DATE] - [DATE]) in a small 150…" at bounding box center [473, 275] width 339 height 59
click at [554, 282] on textarea "Bakery [PERSON_NAME] has signed 16 month lease ([DATE] - [DATE]) in a small 150…" at bounding box center [473, 275] width 339 height 59
click at [539, 291] on textarea "Bakery [PERSON_NAME] has signed 16 month lease ([DATE] - [DATE]) in a small 150…" at bounding box center [473, 275] width 339 height 59
click at [416, 291] on textarea "Bakery [PERSON_NAME] has signed 16 month lease ([DATE] - [DATE]) in a small 150…" at bounding box center [473, 275] width 339 height 59
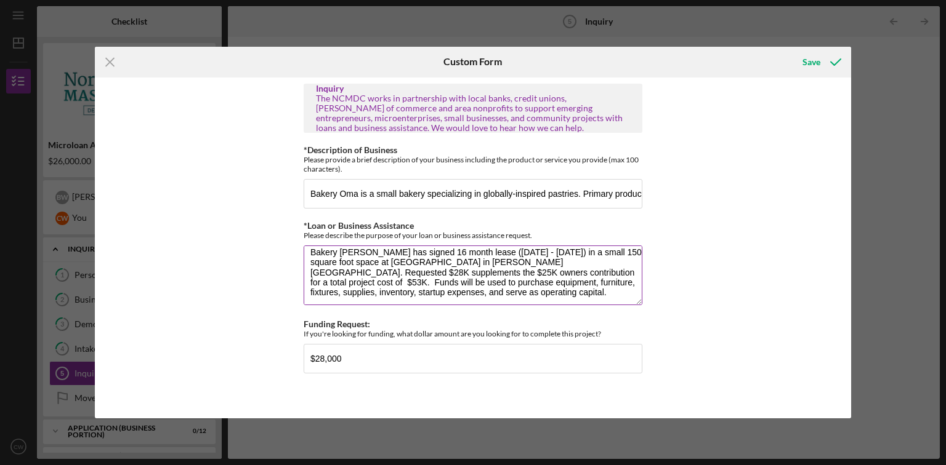
scroll to position [10, 0]
click at [419, 291] on textarea "Bakery [PERSON_NAME] has signed 16 month lease ([DATE] - [DATE]) in a small 150…" at bounding box center [473, 275] width 339 height 59
drag, startPoint x: 343, startPoint y: 290, endPoint x: 310, endPoint y: 294, distance: 32.9
click at [310, 294] on textarea "Bakery [PERSON_NAME] has signed 16 month lease ([DATE] - [DATE]) in a small 150…" at bounding box center [473, 275] width 339 height 59
type textarea "Bakery [PERSON_NAME] has signed 16 month lease ([DATE] - [DATE]) in a small 150…"
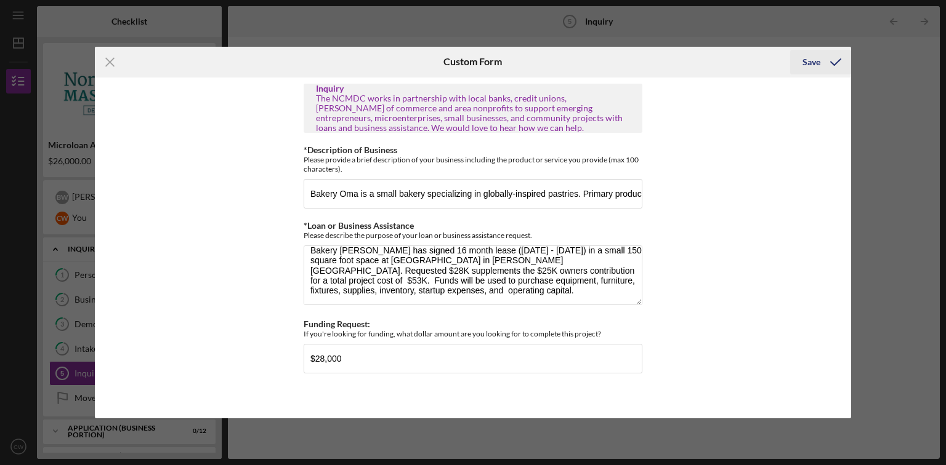
click at [830, 64] on icon "submit" at bounding box center [835, 62] width 31 height 31
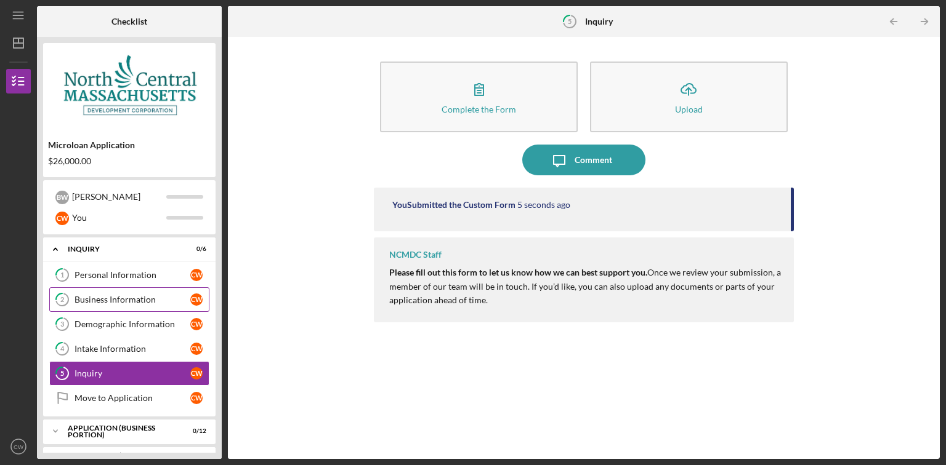
click at [137, 302] on div "Business Information" at bounding box center [133, 300] width 116 height 10
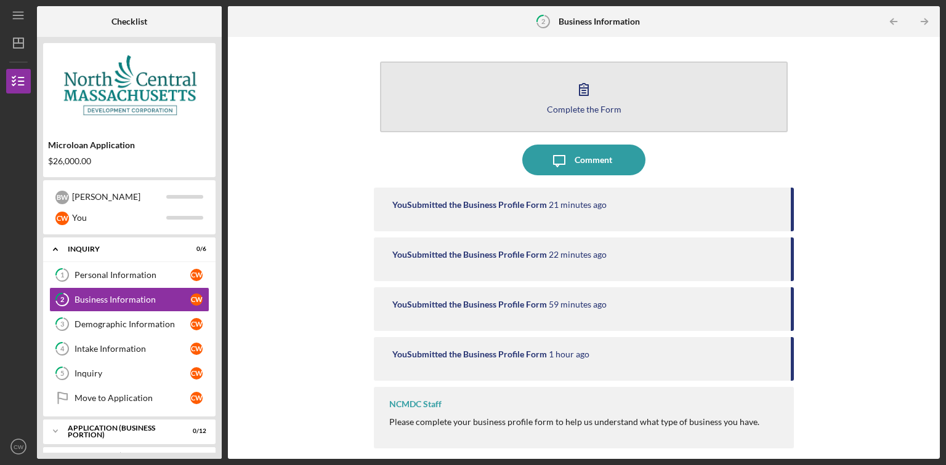
click at [552, 106] on div "Complete the Form" at bounding box center [584, 109] width 75 height 9
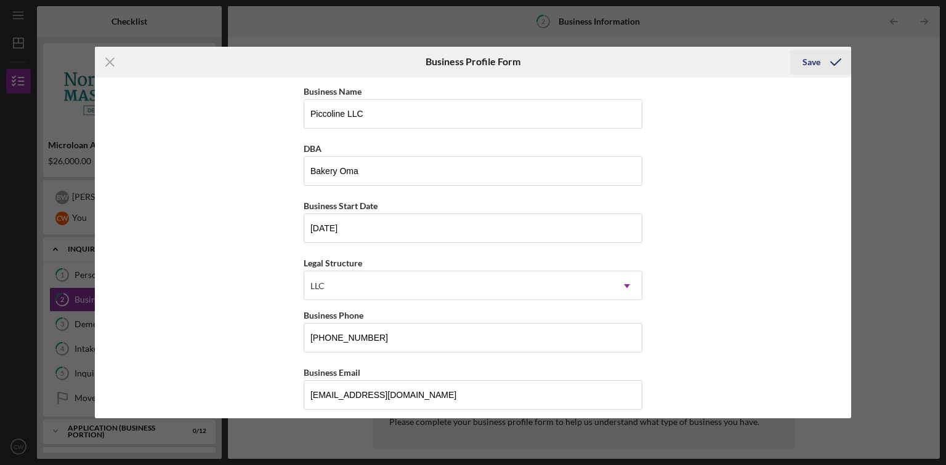
click at [817, 65] on div "Save" at bounding box center [811, 62] width 18 height 25
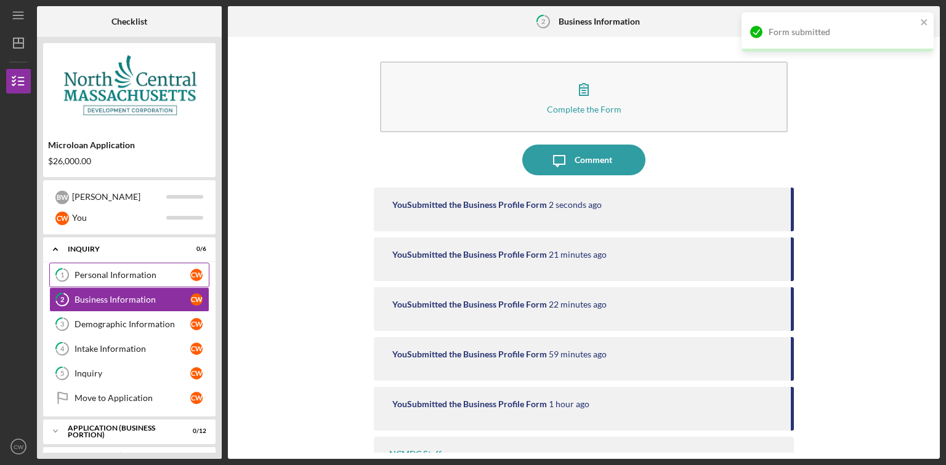
click at [107, 280] on div "Personal Information" at bounding box center [133, 275] width 116 height 10
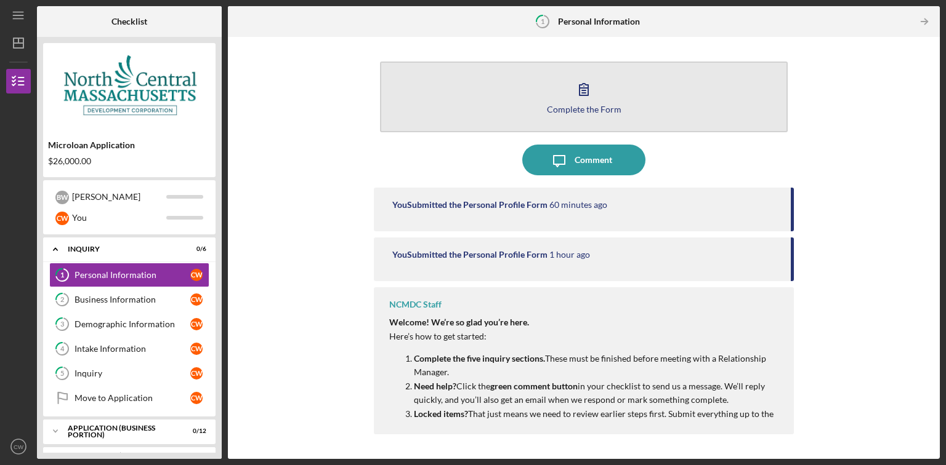
click at [566, 102] on button "Complete the Form Form" at bounding box center [584, 97] width 408 height 71
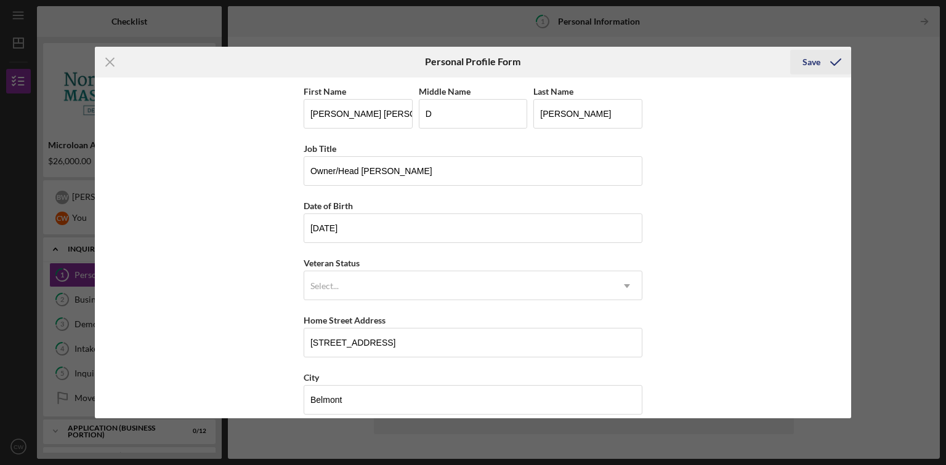
click at [820, 64] on icon "submit" at bounding box center [835, 62] width 31 height 31
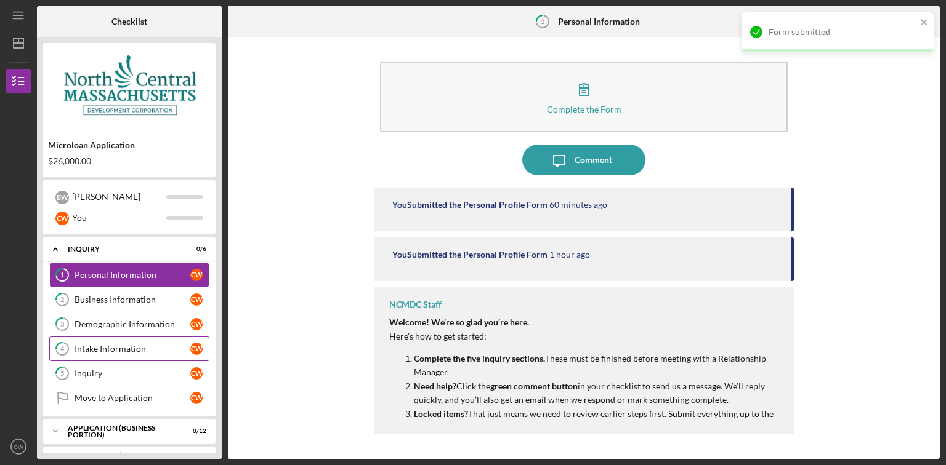
click at [100, 344] on div "Intake Information" at bounding box center [133, 349] width 116 height 10
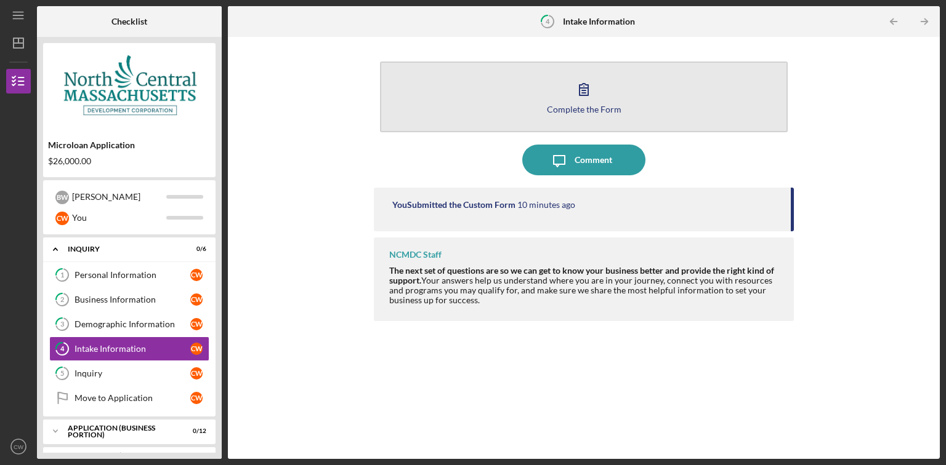
click at [581, 103] on icon "button" at bounding box center [583, 89] width 31 height 31
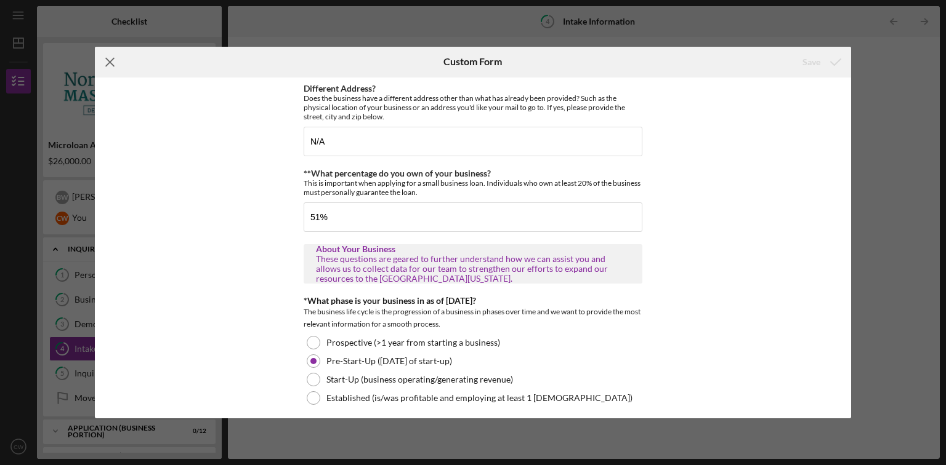
click at [116, 62] on icon "Icon/Menu Close" at bounding box center [110, 62] width 31 height 31
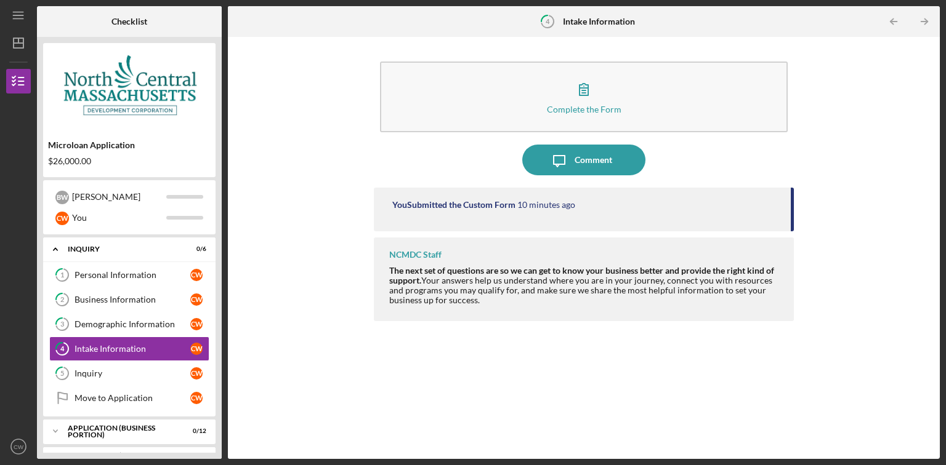
click at [62, 161] on div "$26,000.00" at bounding box center [129, 161] width 163 height 10
click at [131, 347] on div "Intake Information" at bounding box center [133, 349] width 116 height 10
click at [108, 369] on div "Inquiry" at bounding box center [133, 374] width 116 height 10
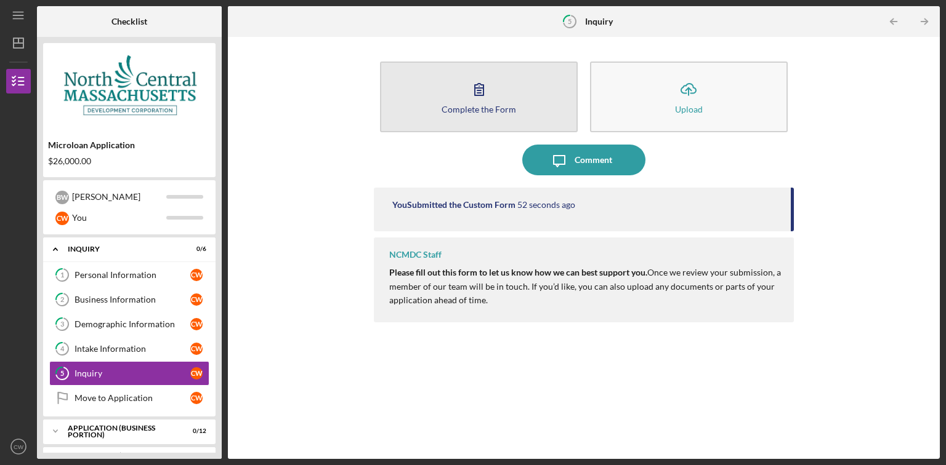
click at [484, 111] on div "Complete the Form" at bounding box center [478, 109] width 75 height 9
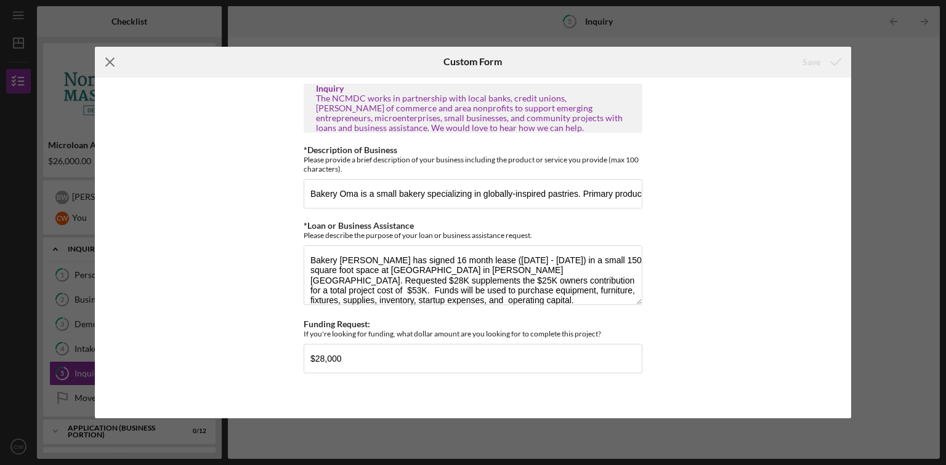
click at [109, 63] on line at bounding box center [110, 62] width 8 height 8
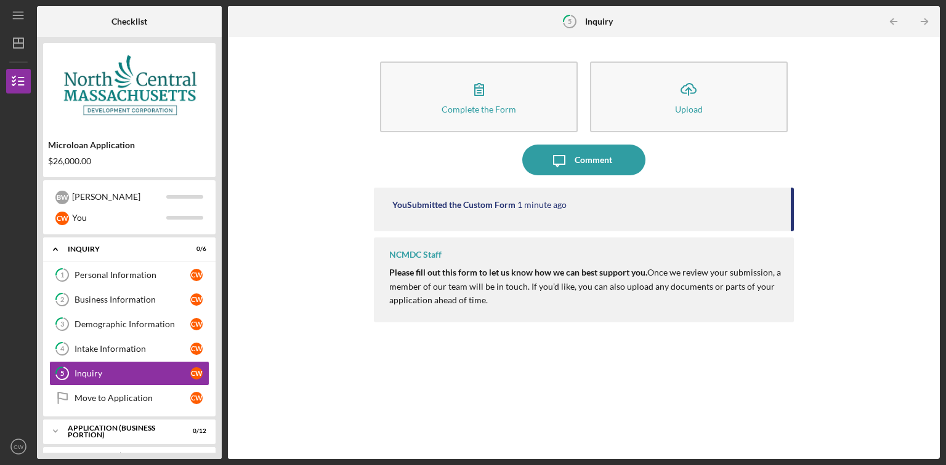
click at [79, 151] on div "Microloan Application $26,000.00" at bounding box center [129, 153] width 172 height 36
click at [78, 159] on div "$26,000.00" at bounding box center [129, 161] width 163 height 10
click at [20, 46] on icon "Icon/Dashboard" at bounding box center [18, 43] width 31 height 31
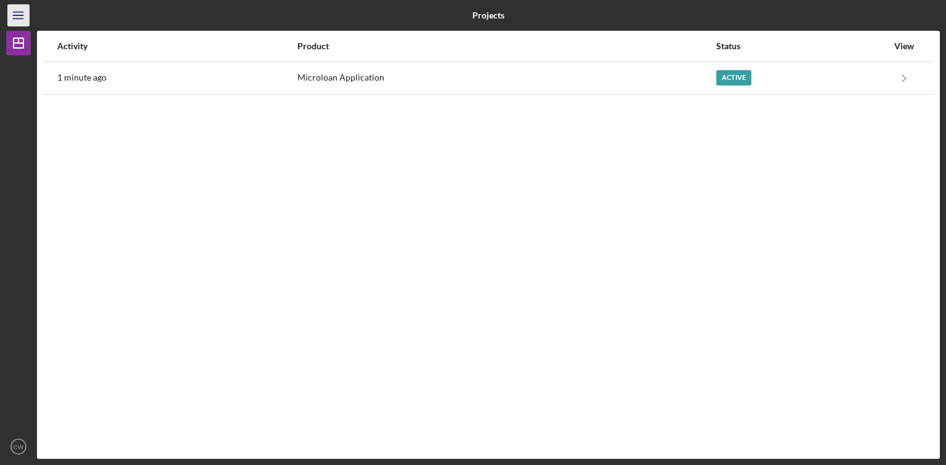
click at [18, 19] on icon "Icon/Menu" at bounding box center [19, 16] width 28 height 28
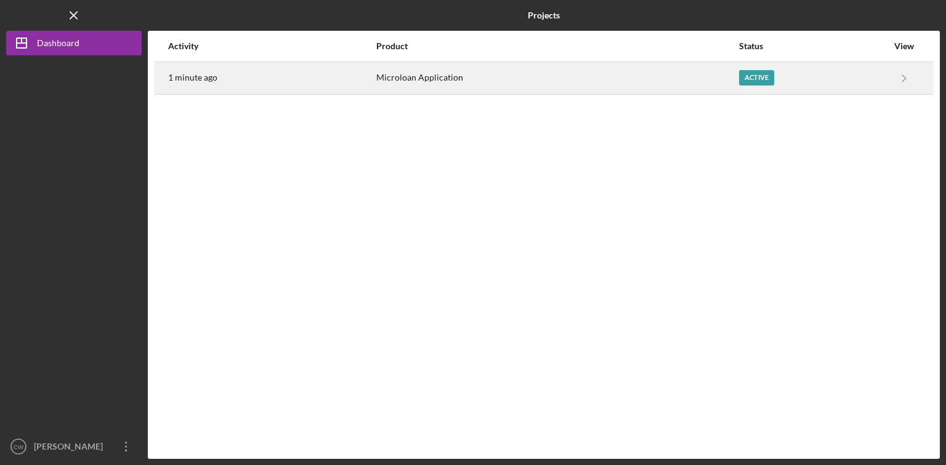
click at [199, 79] on time "1 minute ago" at bounding box center [192, 78] width 49 height 10
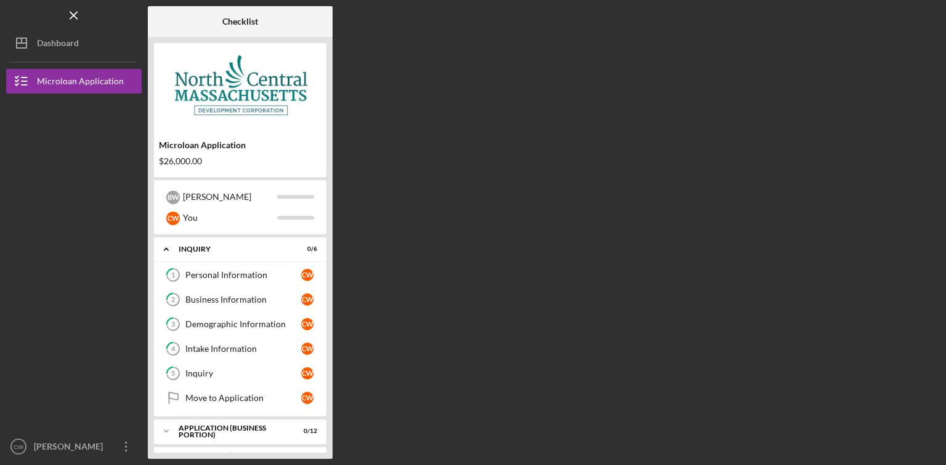
click at [193, 163] on div "$26,000.00" at bounding box center [240, 161] width 163 height 10
click at [212, 376] on div "Inquiry" at bounding box center [243, 374] width 116 height 10
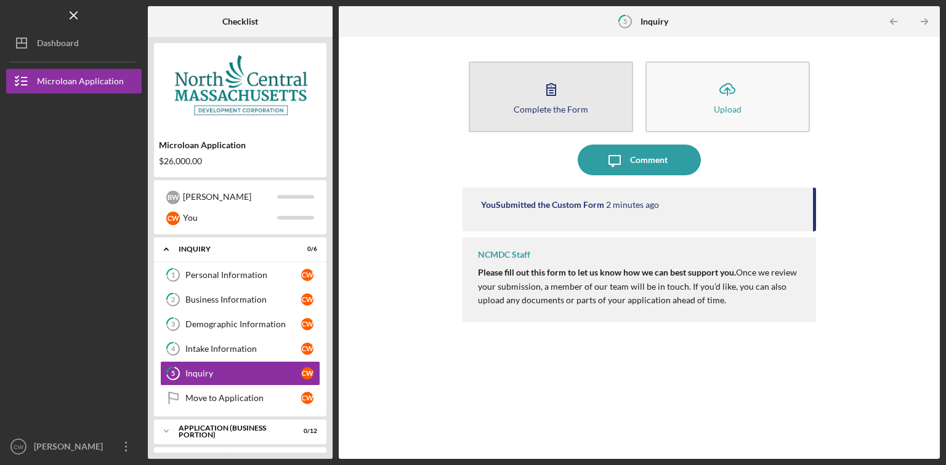
click at [527, 108] on div "Complete the Form" at bounding box center [551, 109] width 75 height 9
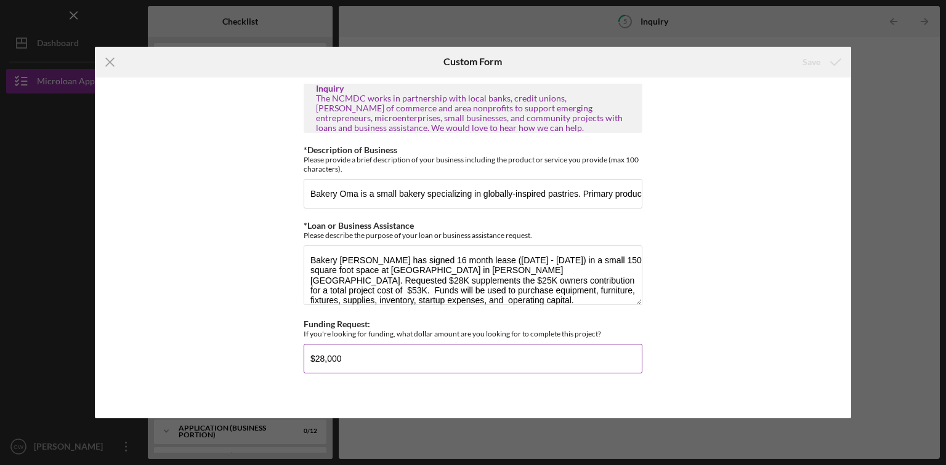
click at [320, 357] on input "$28,000" at bounding box center [473, 359] width 339 height 30
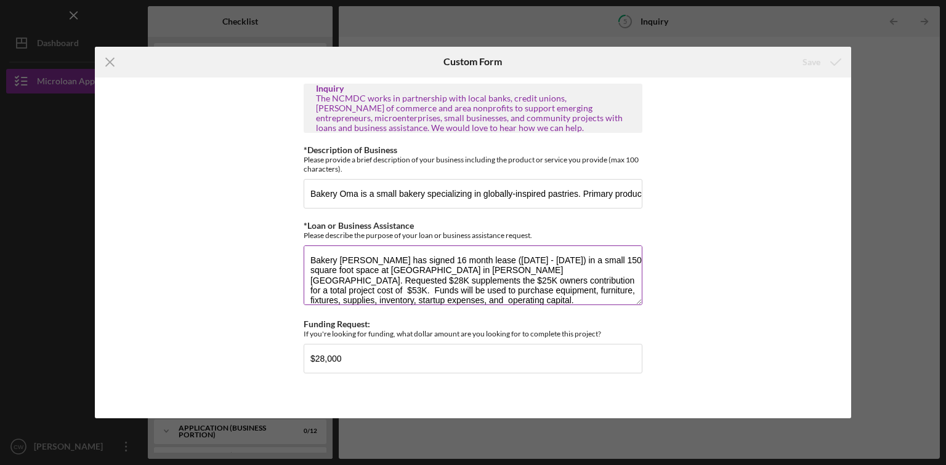
click at [330, 254] on textarea "Bakery [PERSON_NAME] has signed 16 month lease ([DATE] - [DATE]) in a small 150…" at bounding box center [473, 275] width 339 height 59
click at [328, 257] on textarea "Bakery [PERSON_NAME] has signed 16 month lease ([DATE] - [DATE]) in a small 150…" at bounding box center [473, 275] width 339 height 59
click at [325, 259] on textarea "Bakery [PERSON_NAME] has signed 16 month lease ([DATE] - [DATE]) in a small 150…" at bounding box center [473, 275] width 339 height 59
click at [389, 193] on input "Bakery Oma is a small bakery specializing in globally-inspired pastries. Primar…" at bounding box center [473, 194] width 339 height 30
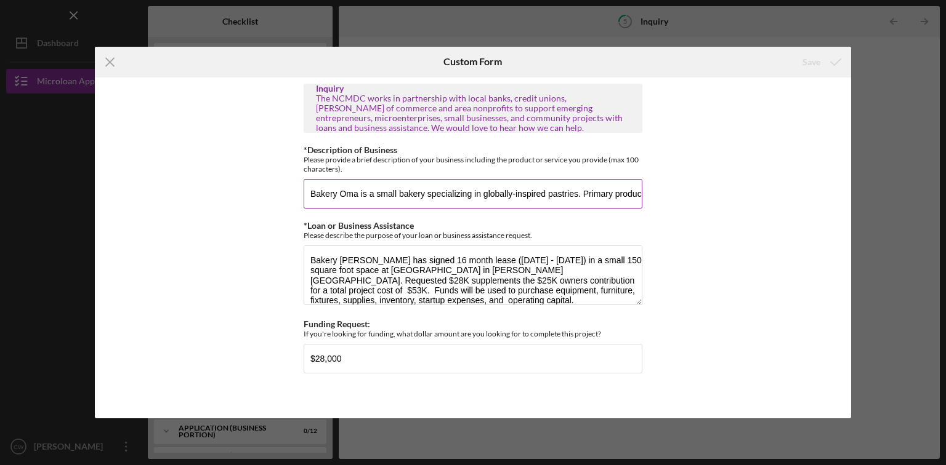
click at [389, 193] on input "Bakery Oma is a small bakery specializing in globally-inspired pastries. Primar…" at bounding box center [473, 194] width 339 height 30
click at [111, 57] on icon "Icon/Menu Close" at bounding box center [110, 62] width 31 height 31
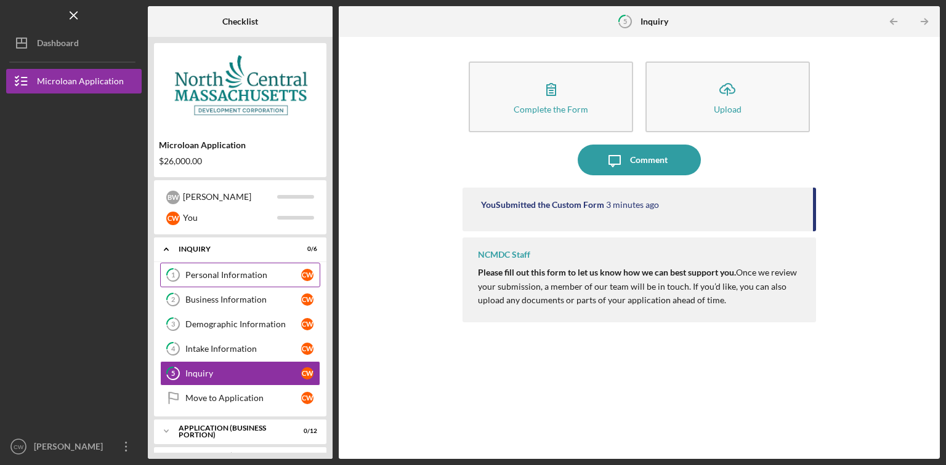
click at [229, 271] on div "Personal Information" at bounding box center [243, 275] width 116 height 10
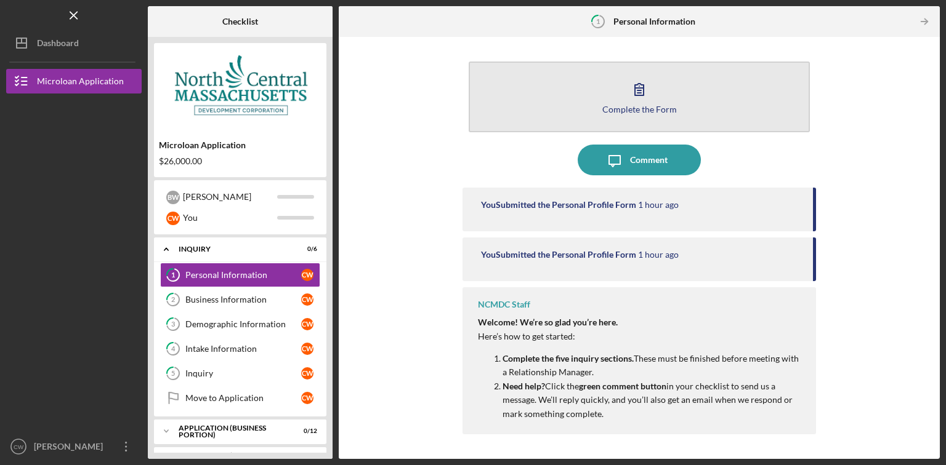
click at [637, 84] on icon "button" at bounding box center [639, 89] width 31 height 31
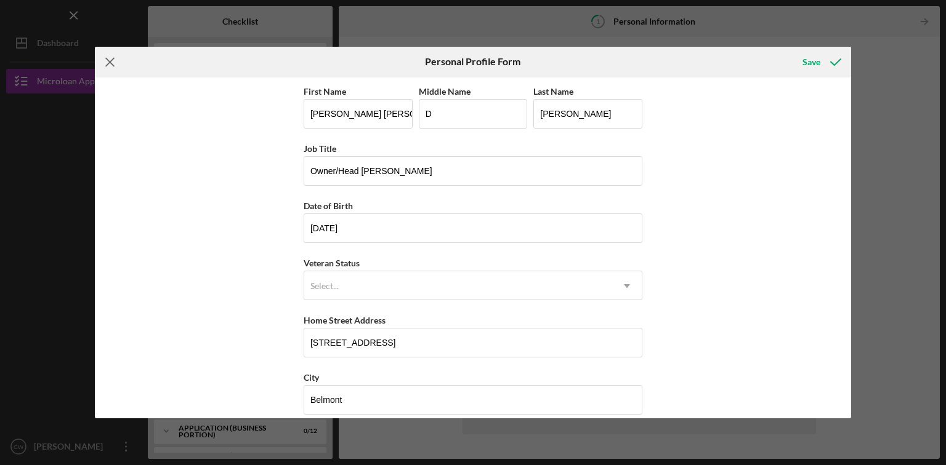
click at [111, 66] on icon "Icon/Menu Close" at bounding box center [110, 62] width 31 height 31
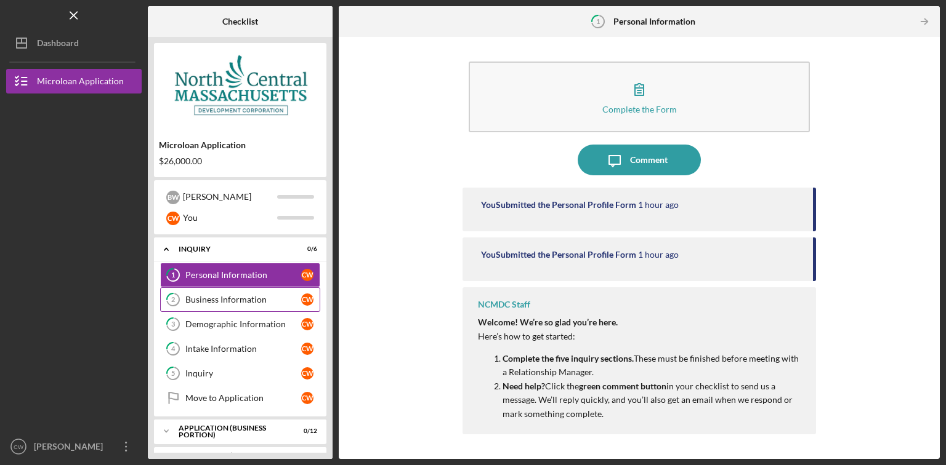
click at [226, 300] on div "Business Information" at bounding box center [243, 300] width 116 height 10
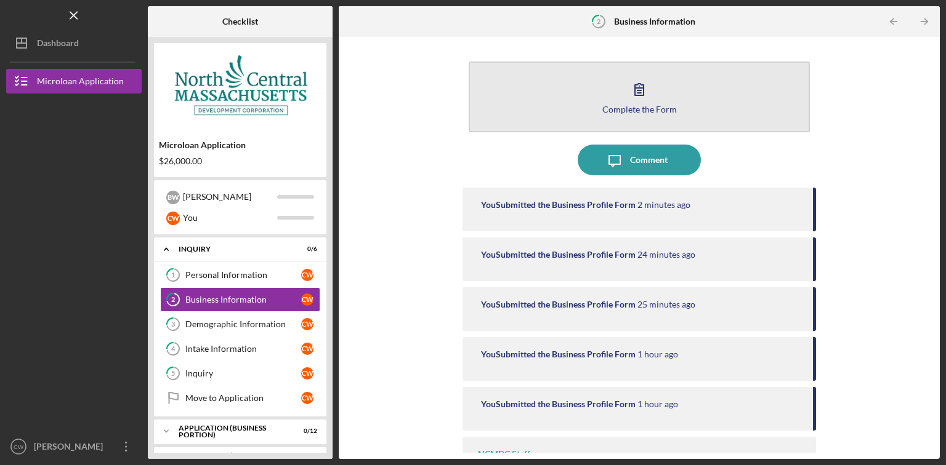
click at [609, 103] on button "Complete the Form Form" at bounding box center [639, 97] width 341 height 71
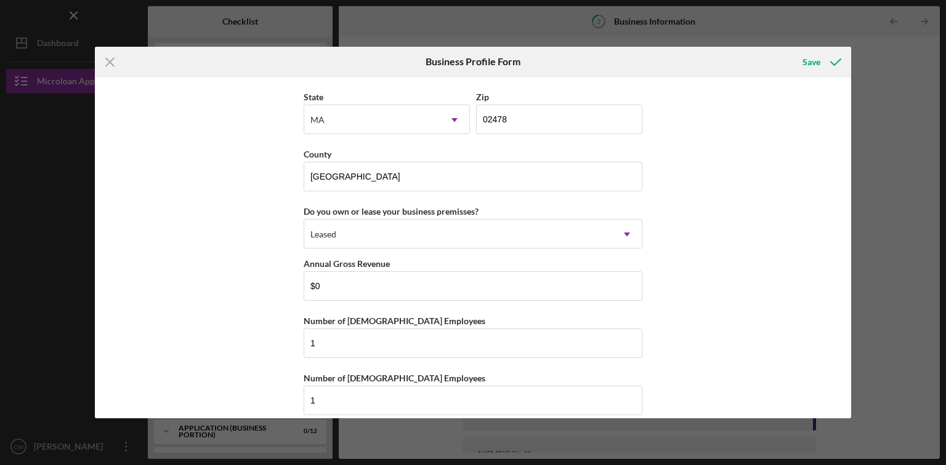
scroll to position [1315, 0]
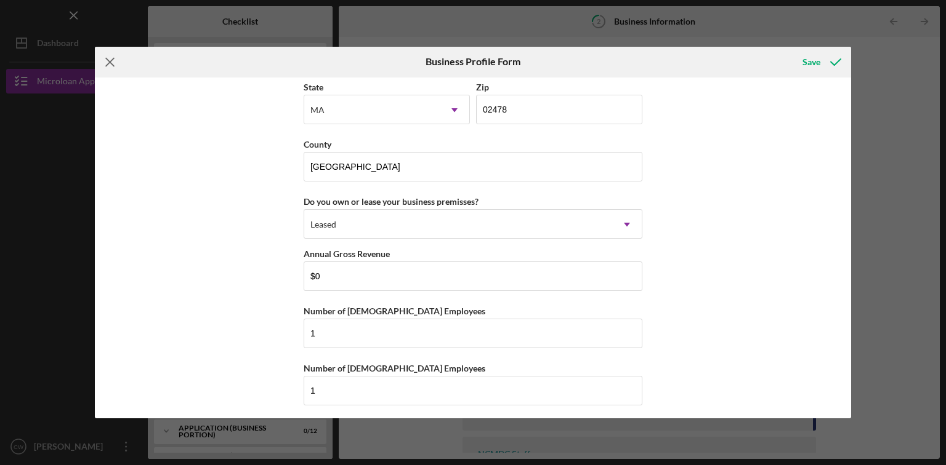
click at [108, 62] on icon "Icon/Menu Close" at bounding box center [110, 62] width 31 height 31
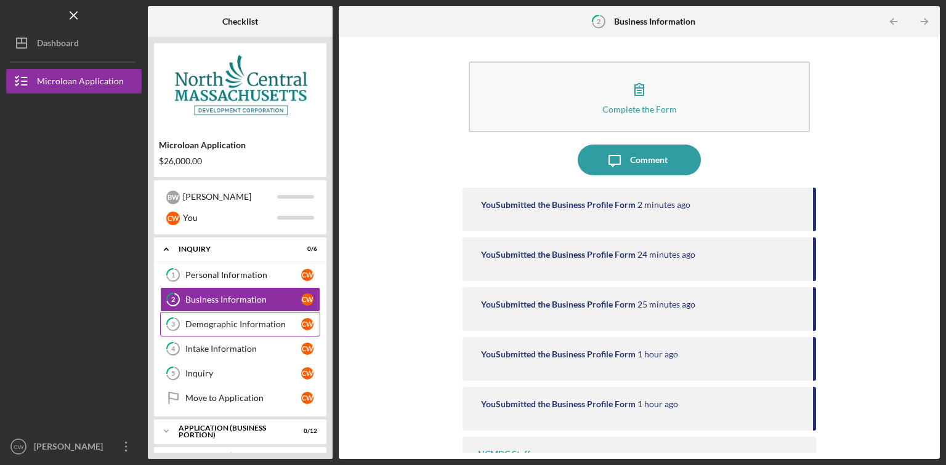
click at [254, 321] on div "Demographic Information" at bounding box center [243, 325] width 116 height 10
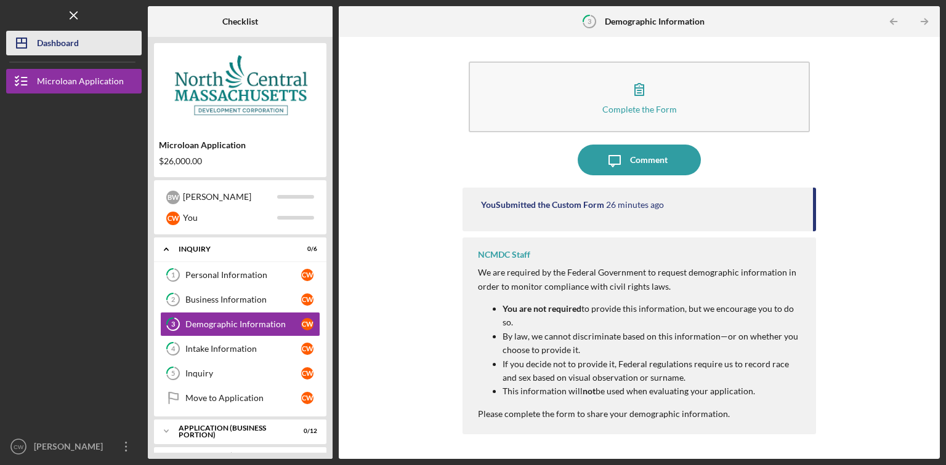
click at [54, 47] on div "Dashboard" at bounding box center [58, 45] width 42 height 28
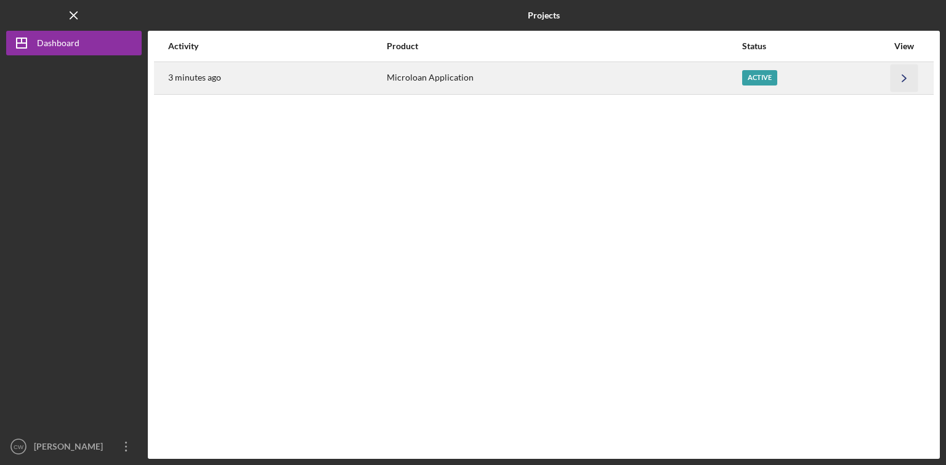
click at [902, 79] on icon "Icon/Navigate" at bounding box center [904, 78] width 28 height 28
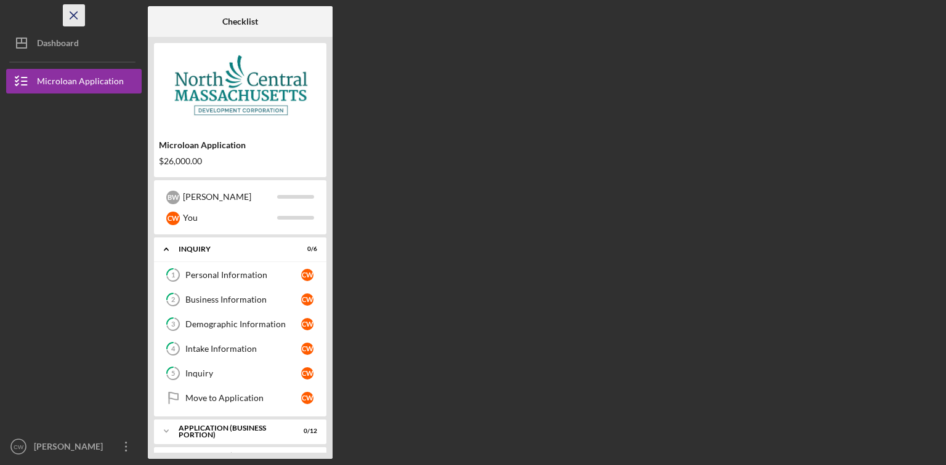
click at [71, 15] on icon "Icon/Menu Close" at bounding box center [74, 16] width 28 height 28
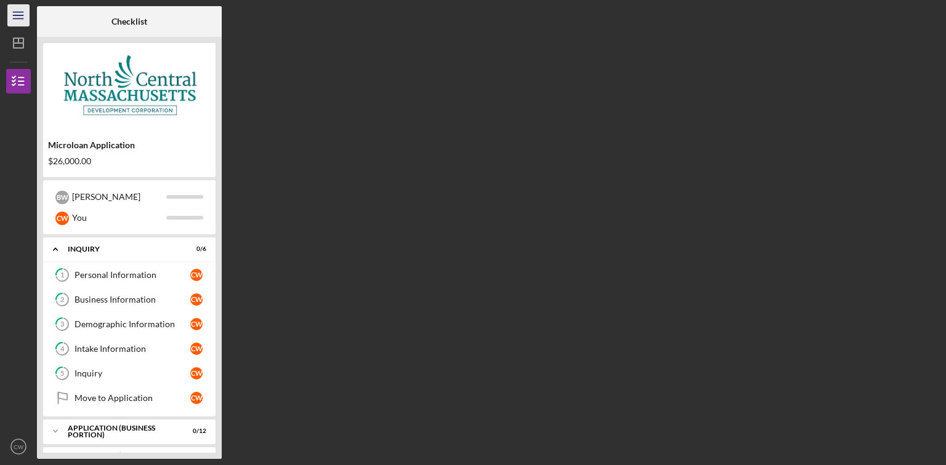
click at [19, 20] on icon "Icon/Menu" at bounding box center [19, 16] width 28 height 28
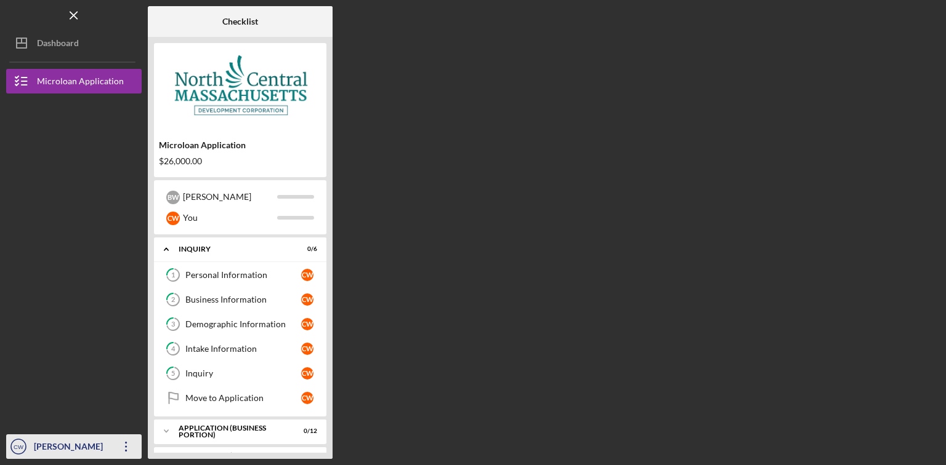
click at [131, 446] on icon "Icon/Overflow" at bounding box center [126, 447] width 31 height 31
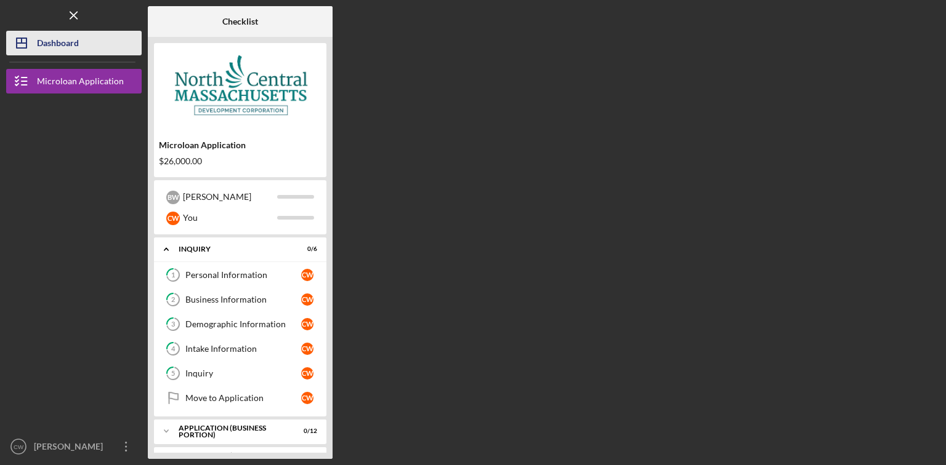
click at [43, 41] on div "Dashboard" at bounding box center [58, 45] width 42 height 28
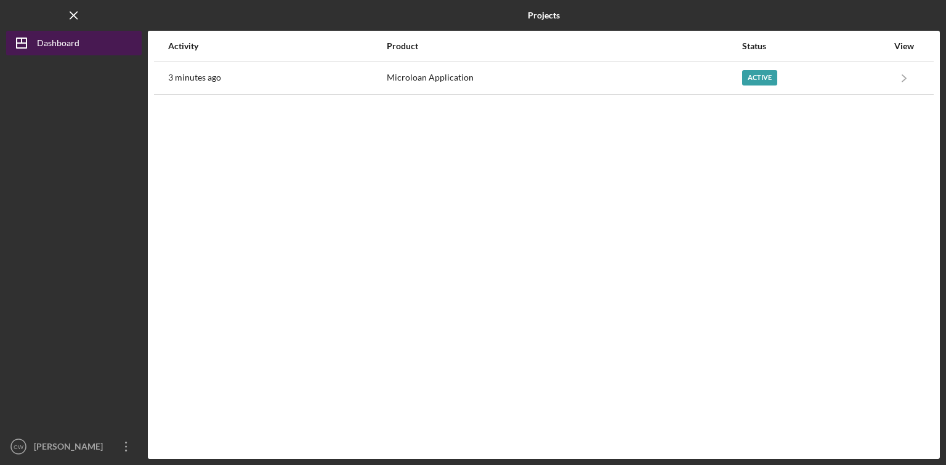
click at [61, 46] on div "Dashboard" at bounding box center [58, 45] width 42 height 28
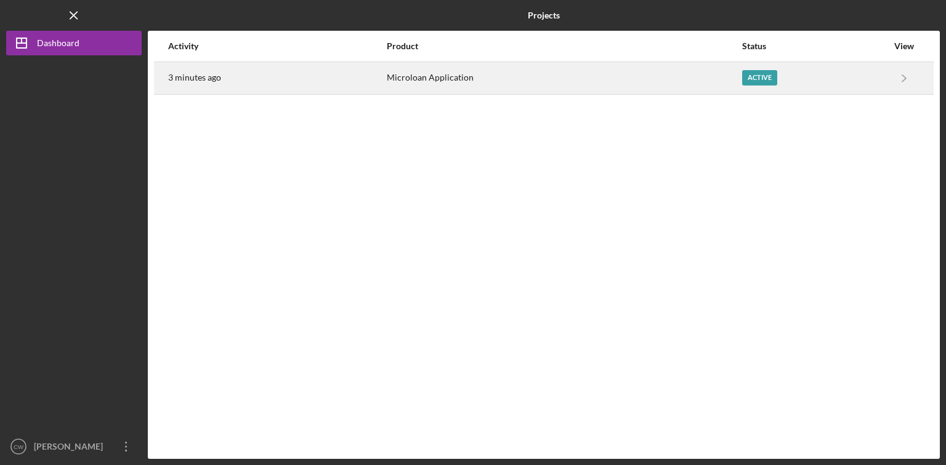
click at [488, 75] on div "Microloan Application" at bounding box center [564, 78] width 354 height 31
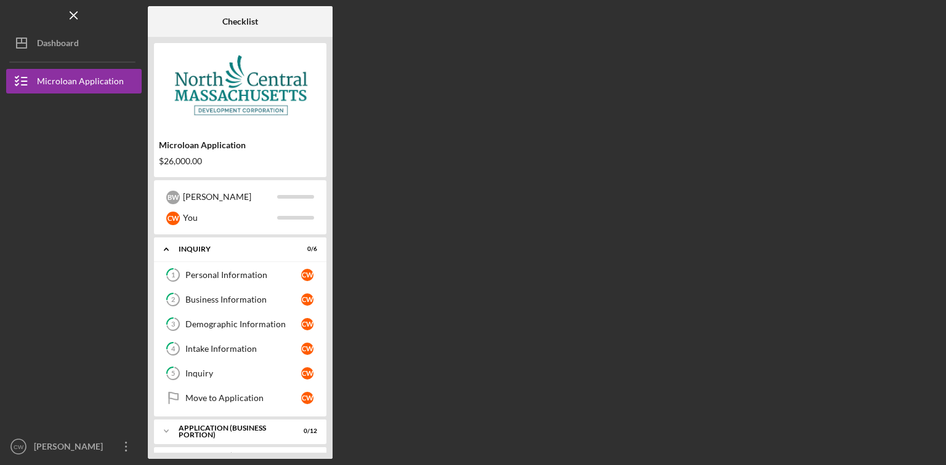
click at [191, 166] on div "$26,000.00" at bounding box center [240, 161] width 163 height 10
click at [170, 247] on icon "Icon/Expander" at bounding box center [166, 249] width 25 height 25
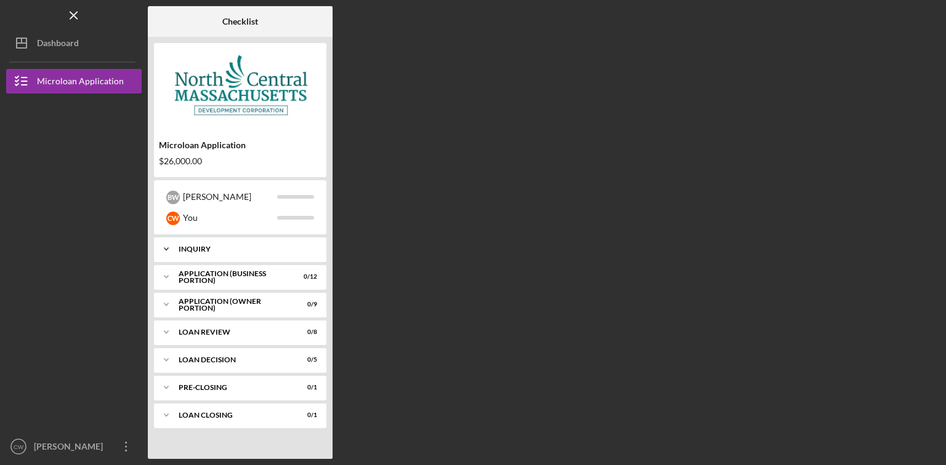
click at [168, 249] on polyline at bounding box center [166, 249] width 4 height 2
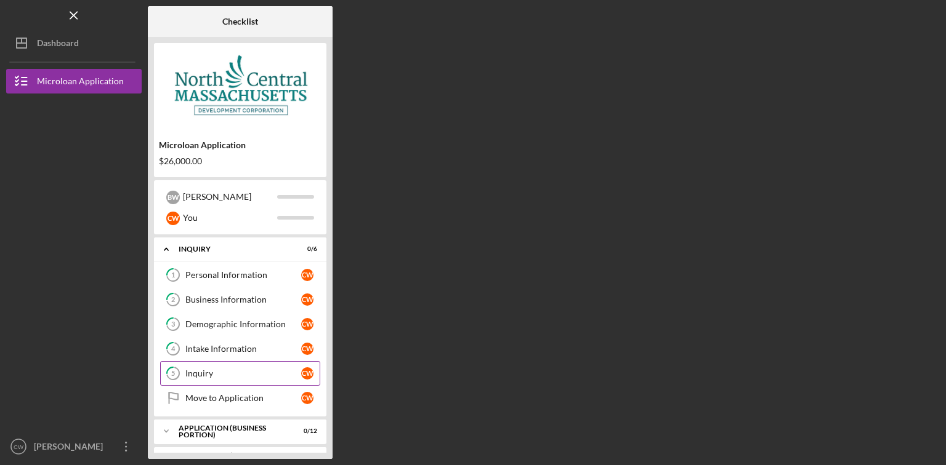
click at [238, 379] on link "5 Inquiry C W" at bounding box center [240, 373] width 160 height 25
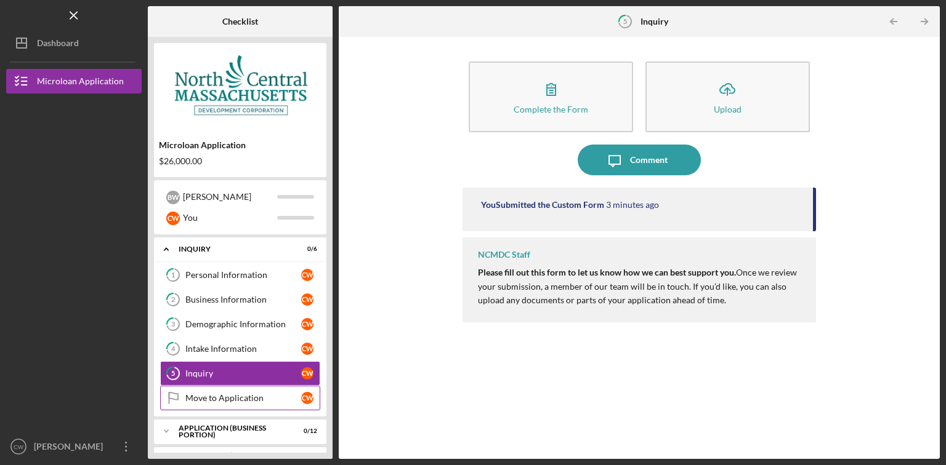
click at [257, 397] on div "Move to Application" at bounding box center [243, 398] width 116 height 10
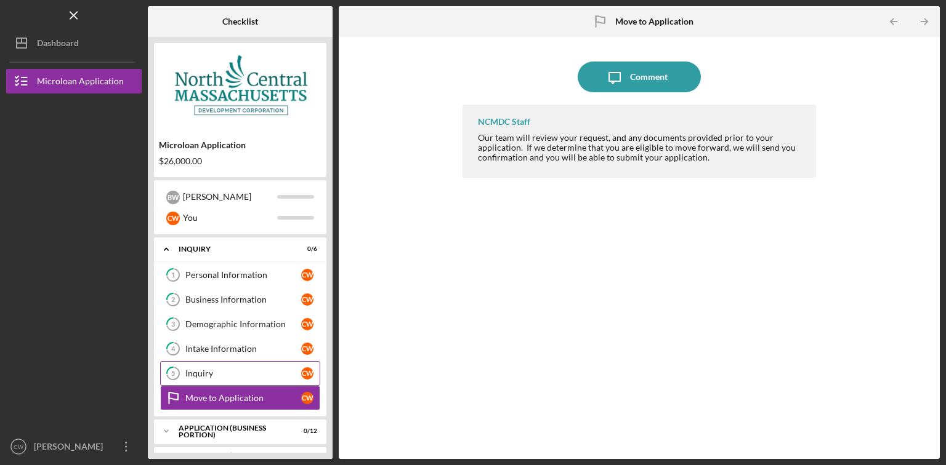
click at [266, 371] on div "Inquiry" at bounding box center [243, 374] width 116 height 10
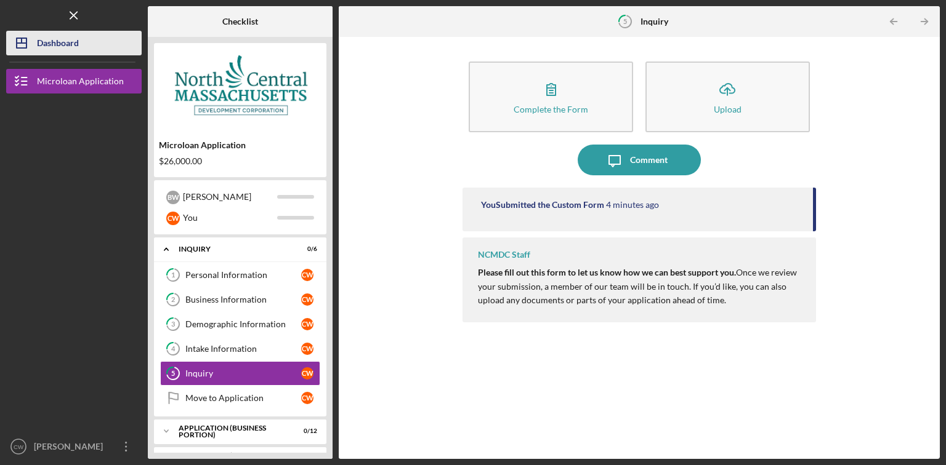
click at [63, 47] on div "Dashboard" at bounding box center [58, 45] width 42 height 28
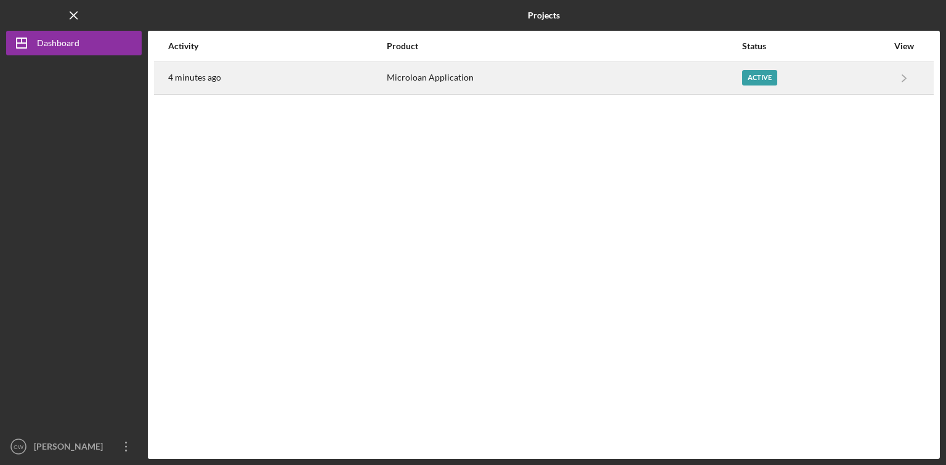
click at [185, 76] on time "4 minutes ago" at bounding box center [194, 78] width 53 height 10
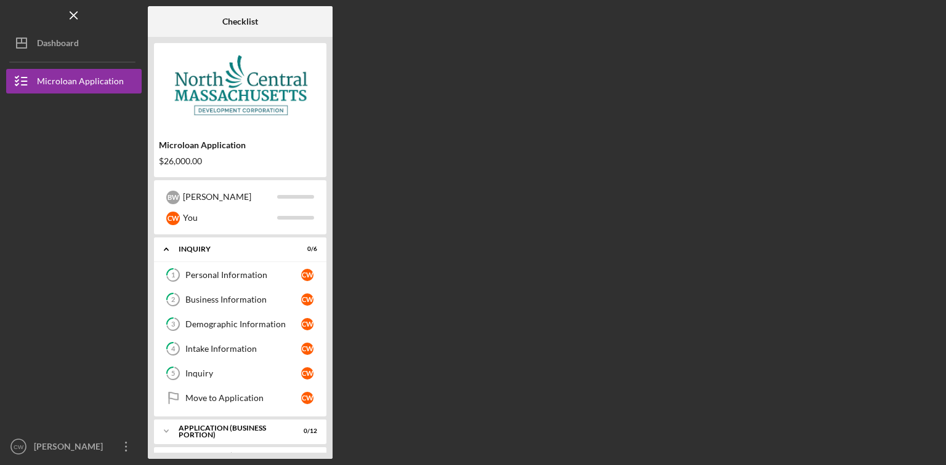
click at [267, 97] on img at bounding box center [240, 86] width 172 height 74
click at [213, 147] on div "Microloan Application" at bounding box center [240, 145] width 163 height 10
click at [197, 166] on div "Microloan Application $26,000.00" at bounding box center [240, 153] width 172 height 36
click at [195, 164] on div "$26,000.00" at bounding box center [240, 161] width 163 height 10
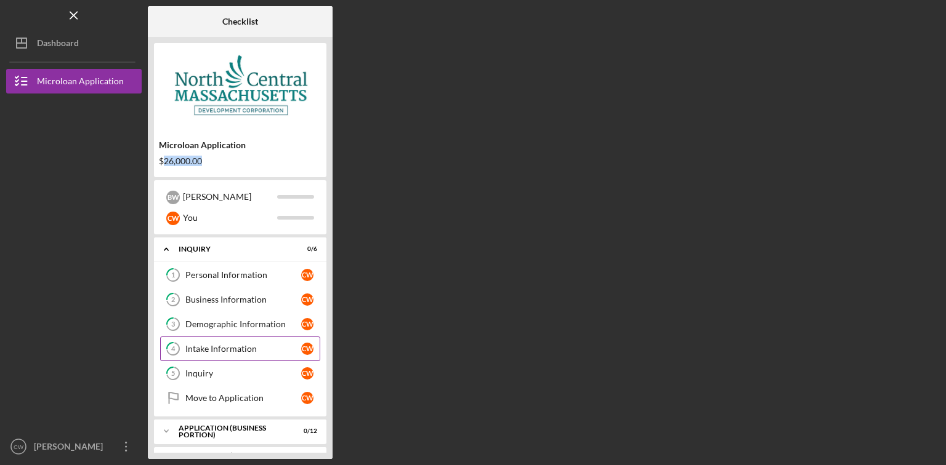
click at [236, 350] on div "Intake Information" at bounding box center [243, 349] width 116 height 10
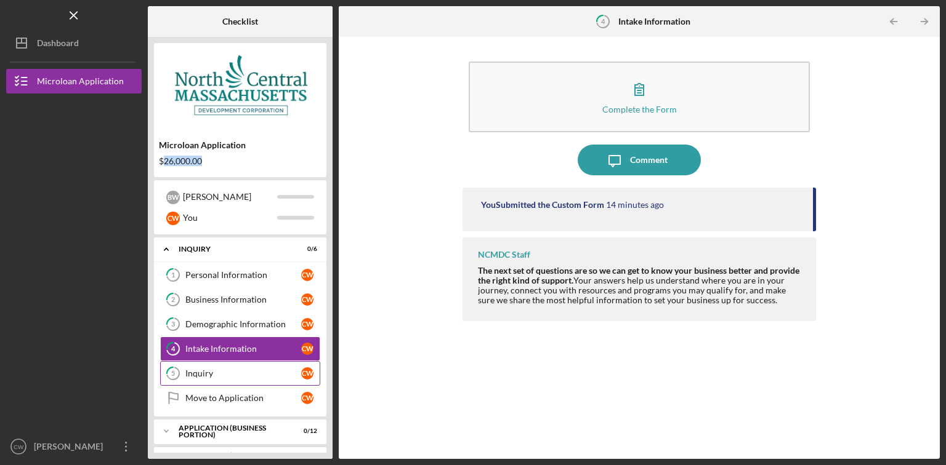
click at [232, 373] on div "Inquiry" at bounding box center [243, 374] width 116 height 10
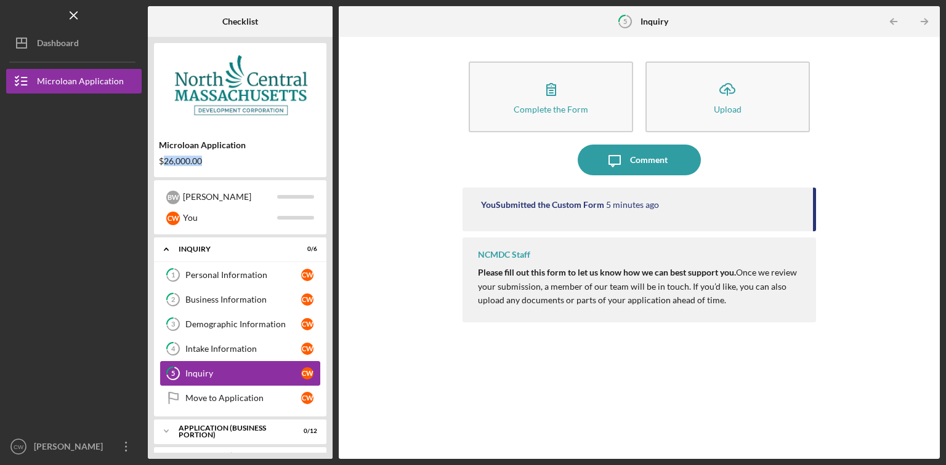
click at [238, 381] on link "5 Inquiry C W" at bounding box center [240, 373] width 160 height 25
click at [244, 393] on div "Move to Application" at bounding box center [243, 398] width 116 height 10
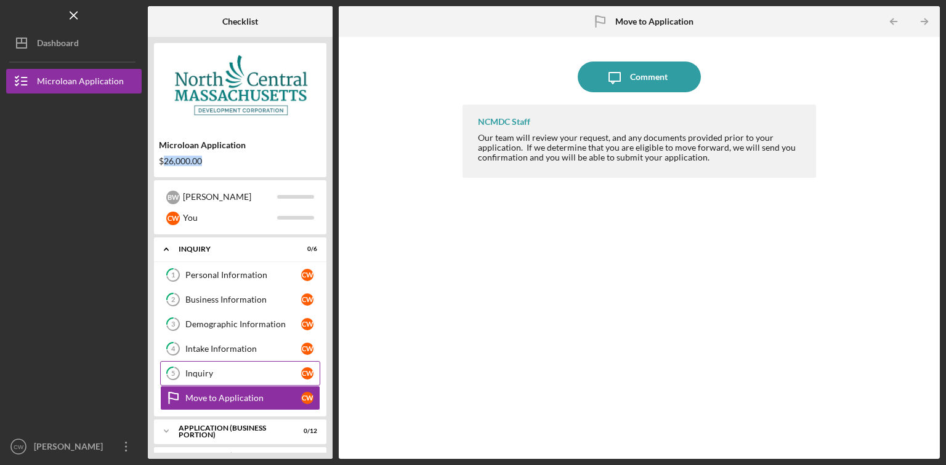
click at [226, 371] on div "Inquiry" at bounding box center [243, 374] width 116 height 10
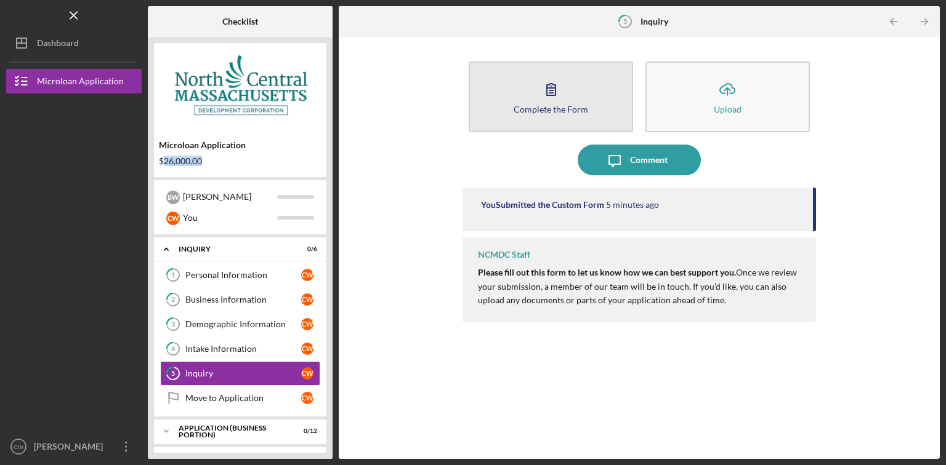
drag, startPoint x: 573, startPoint y: 102, endPoint x: 593, endPoint y: 101, distance: 19.7
click at [593, 101] on button "Complete the Form Form" at bounding box center [551, 97] width 164 height 71
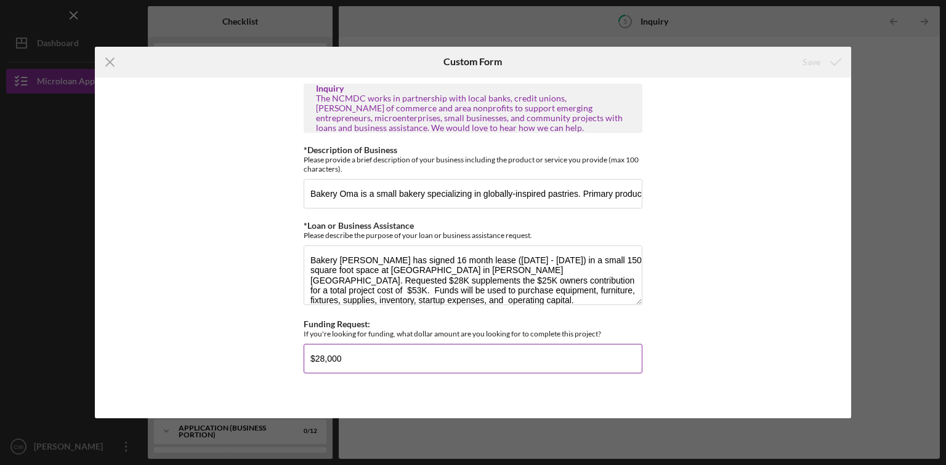
click at [449, 357] on input "$28,000" at bounding box center [473, 359] width 339 height 30
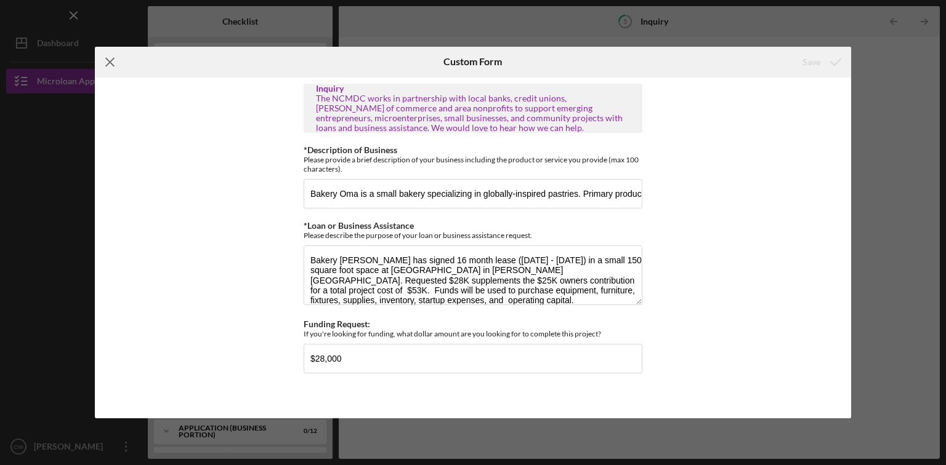
click at [106, 62] on icon "Icon/Menu Close" at bounding box center [110, 62] width 31 height 31
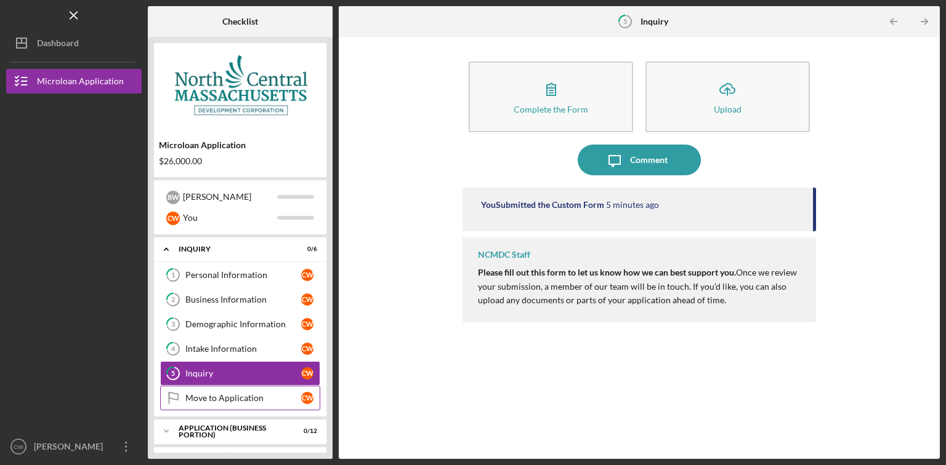
click at [253, 406] on link "Move to Application Move to Application C W" at bounding box center [240, 398] width 160 height 25
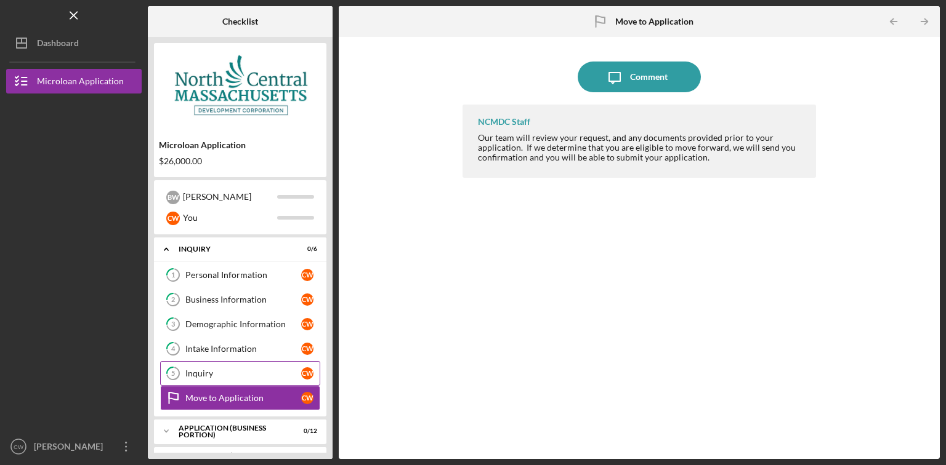
click at [236, 369] on div "Inquiry" at bounding box center [243, 374] width 116 height 10
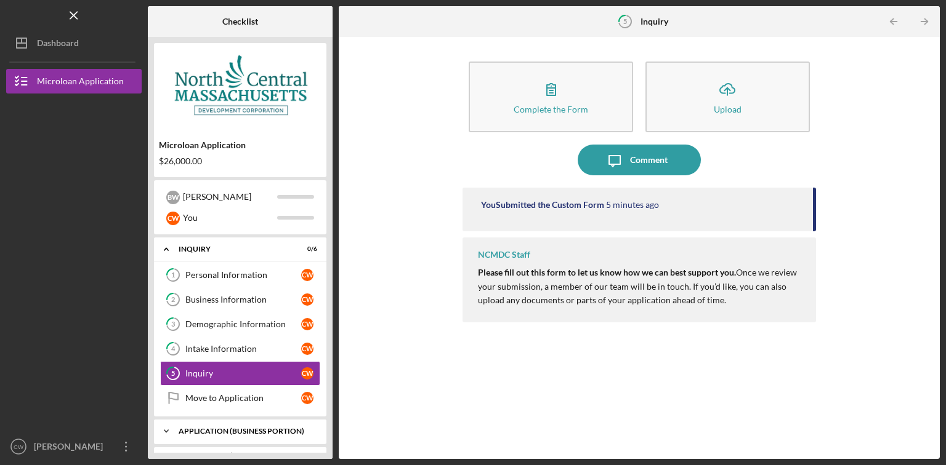
click at [236, 431] on div "APPLICATION (BUSINESS PORTION)" at bounding box center [245, 431] width 132 height 7
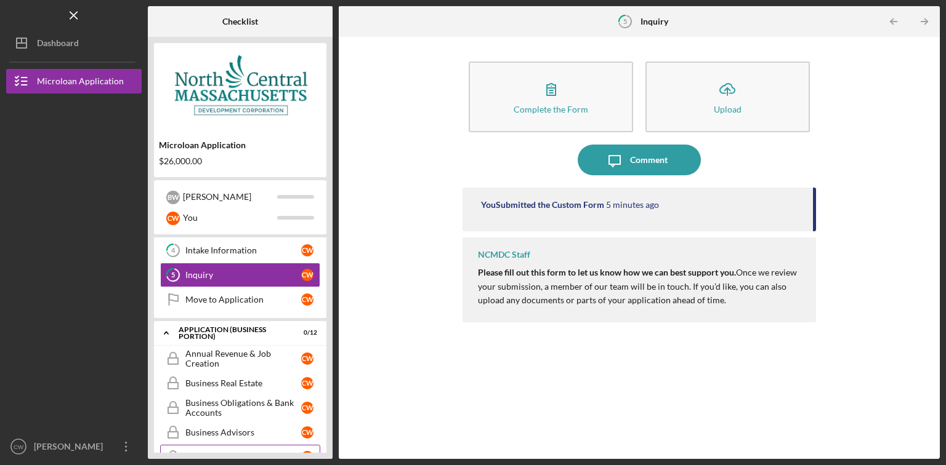
scroll to position [99, 0]
click at [220, 356] on div "Annual Revenue & Job Creation" at bounding box center [243, 359] width 116 height 20
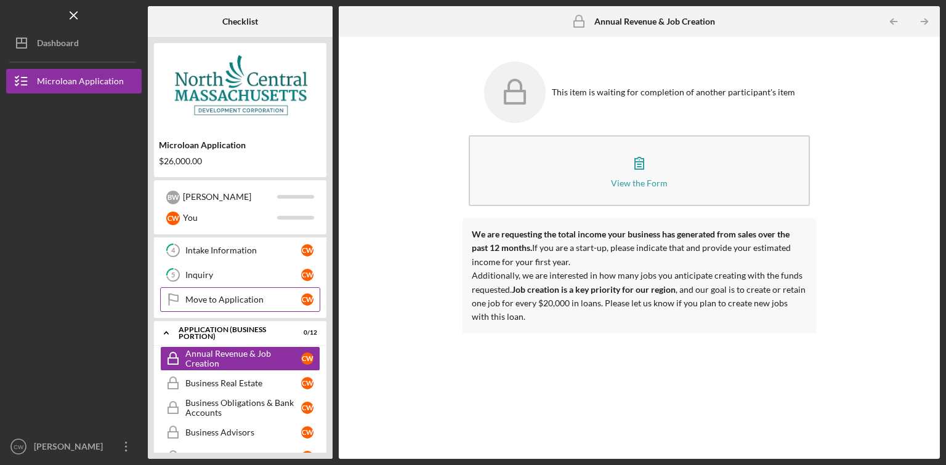
click at [222, 295] on div "Move to Application" at bounding box center [243, 300] width 116 height 10
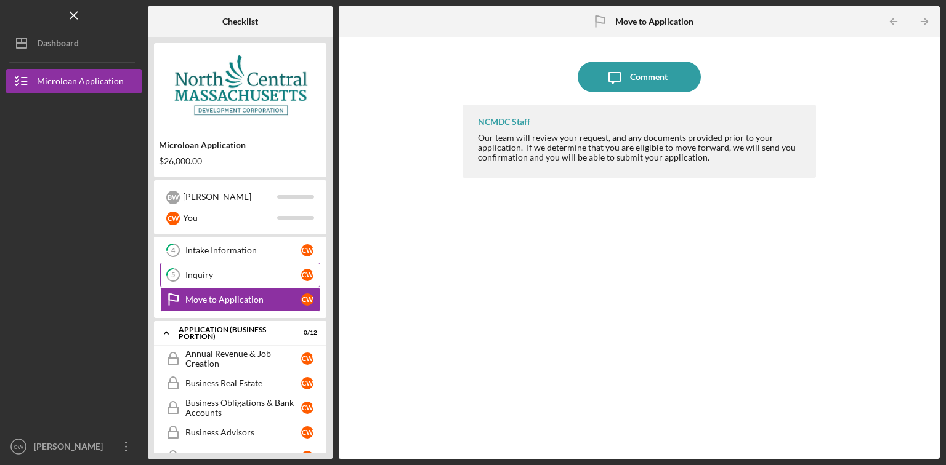
click at [209, 273] on div "Inquiry" at bounding box center [243, 275] width 116 height 10
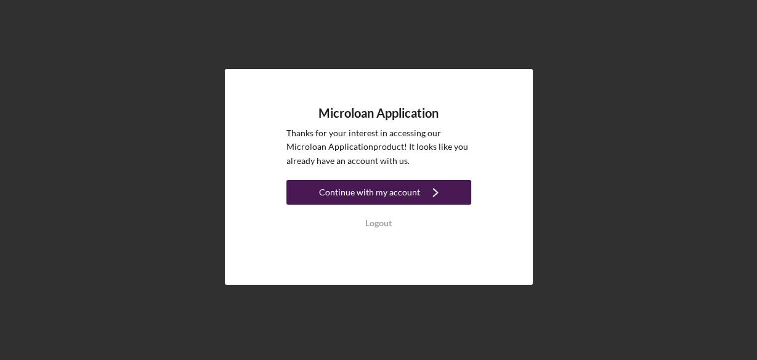
click at [389, 197] on div "Continue with my account" at bounding box center [369, 192] width 101 height 25
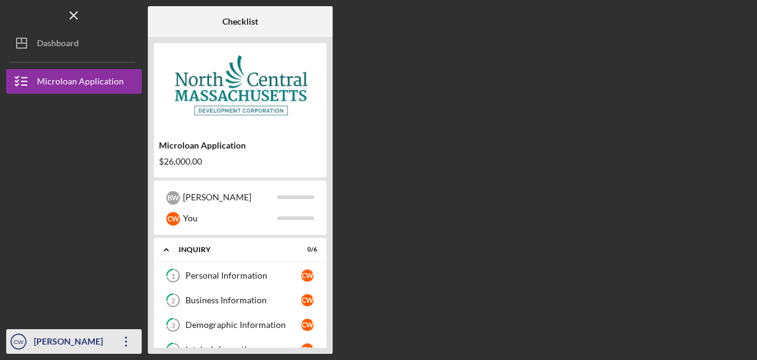
click at [63, 345] on div "[PERSON_NAME]" at bounding box center [71, 343] width 80 height 28
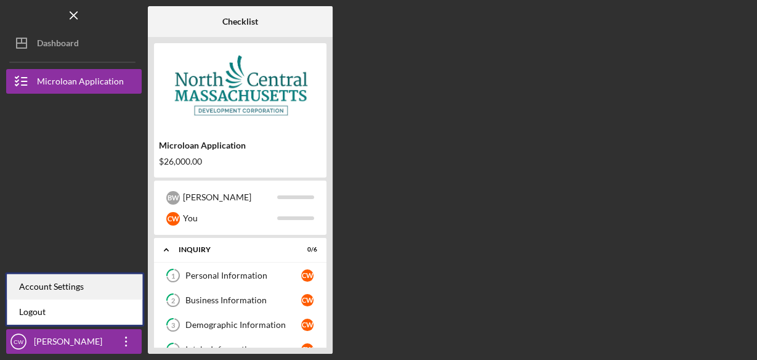
click at [63, 286] on div "Account Settings" at bounding box center [74, 286] width 135 height 25
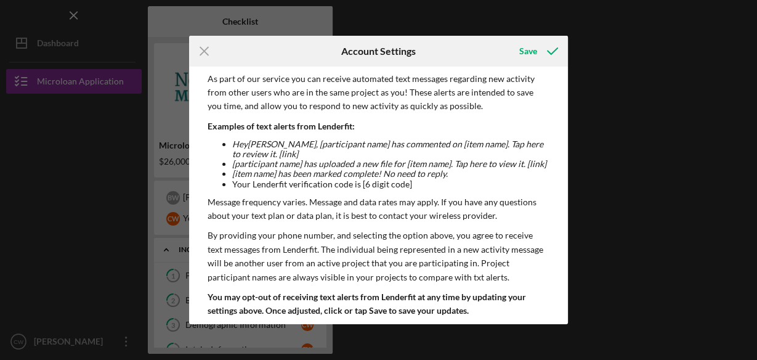
scroll to position [186, 0]
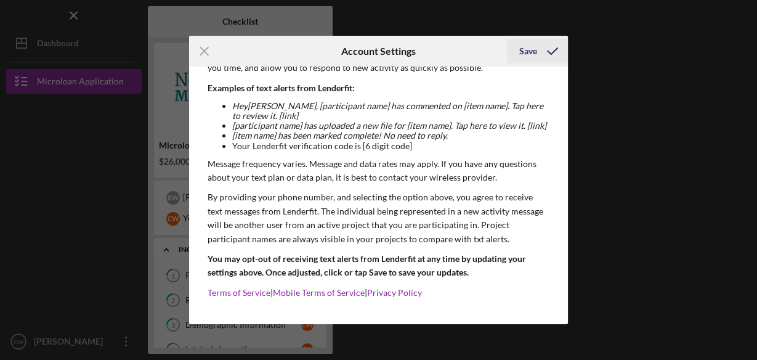
click at [547, 47] on icon "submit" at bounding box center [552, 51] width 31 height 31
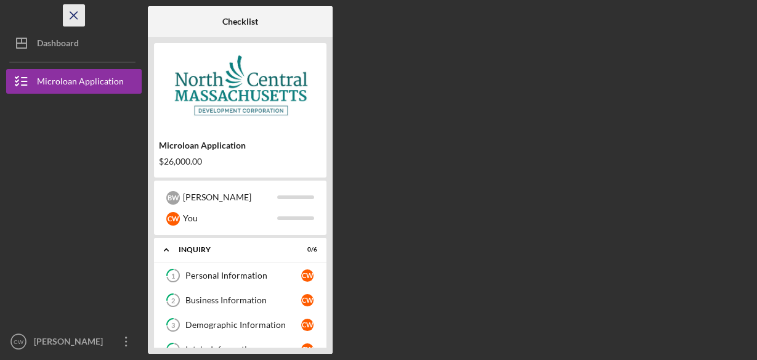
click at [71, 21] on icon "Icon/Menu Close" at bounding box center [74, 16] width 28 height 28
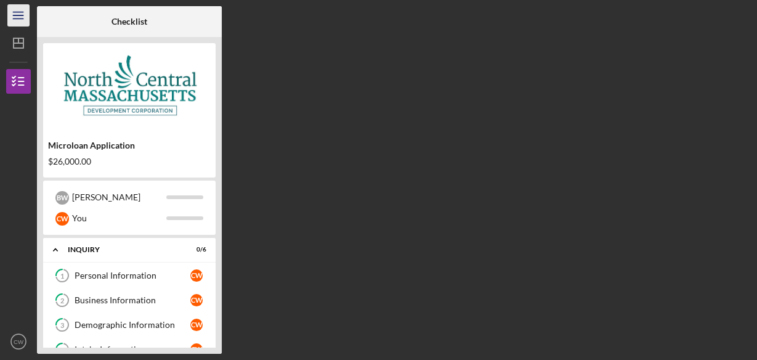
click at [20, 15] on line "button" at bounding box center [18, 15] width 10 height 0
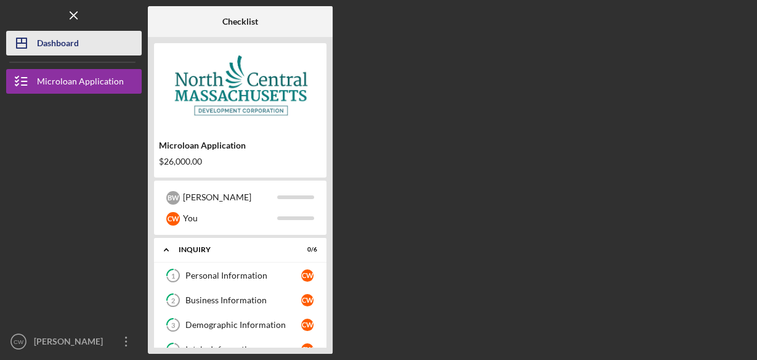
click at [41, 52] on div "Dashboard" at bounding box center [58, 45] width 42 height 28
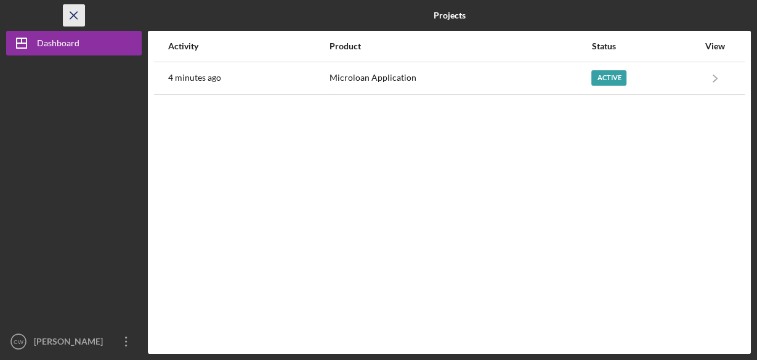
click at [71, 21] on icon "Icon/Menu Close" at bounding box center [74, 16] width 28 height 28
